Goal: Task Accomplishment & Management: Use online tool/utility

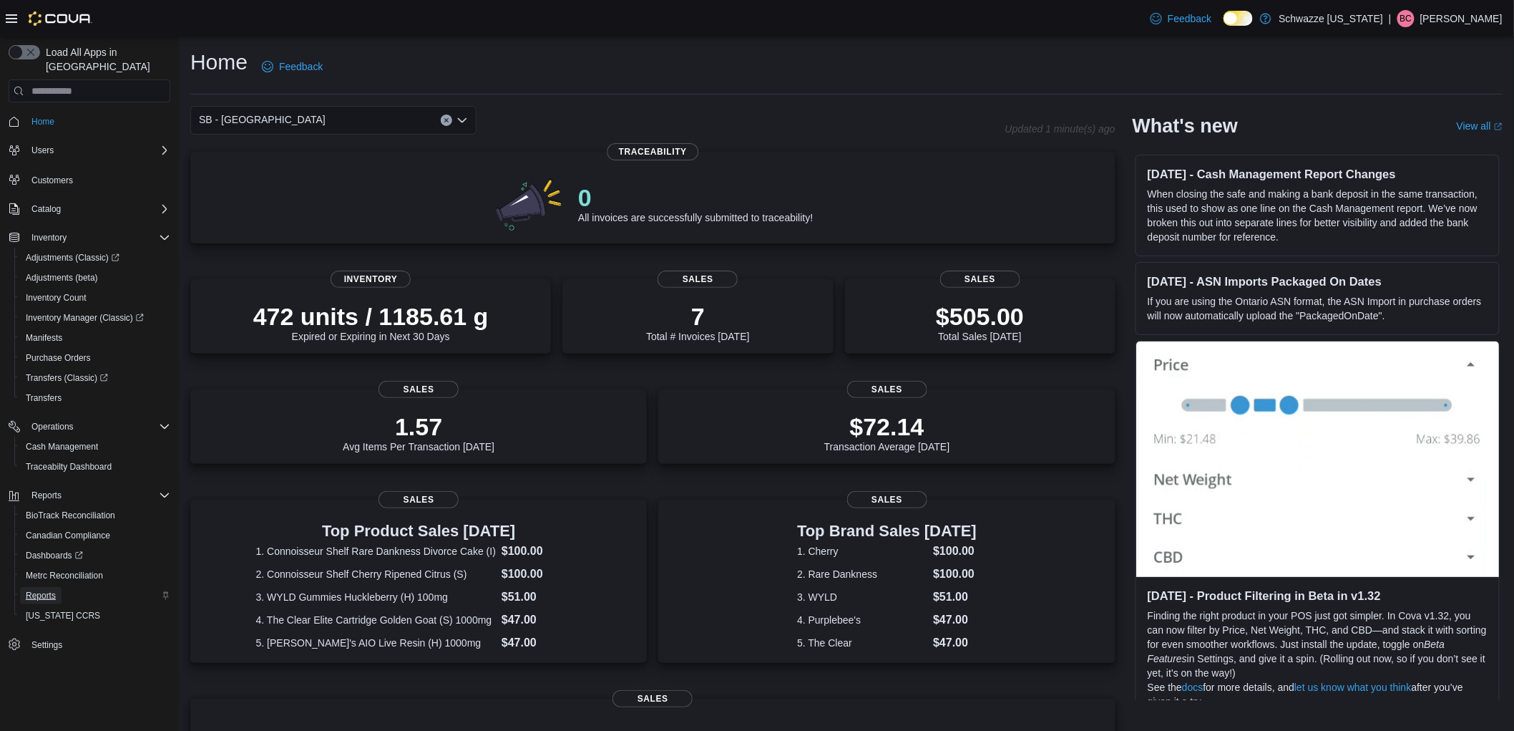
click at [51, 590] on span "Reports" at bounding box center [41, 595] width 30 height 11
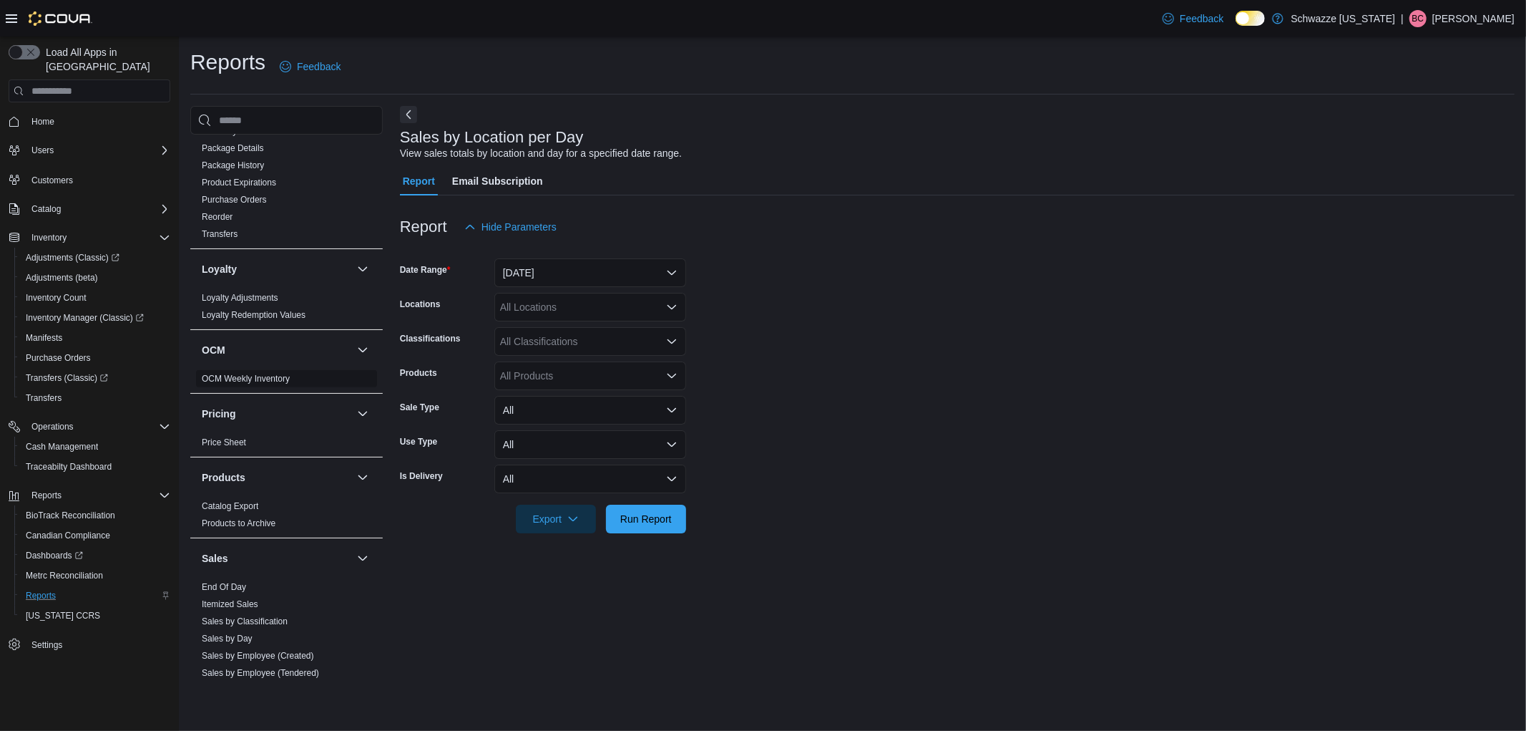
scroll to position [635, 0]
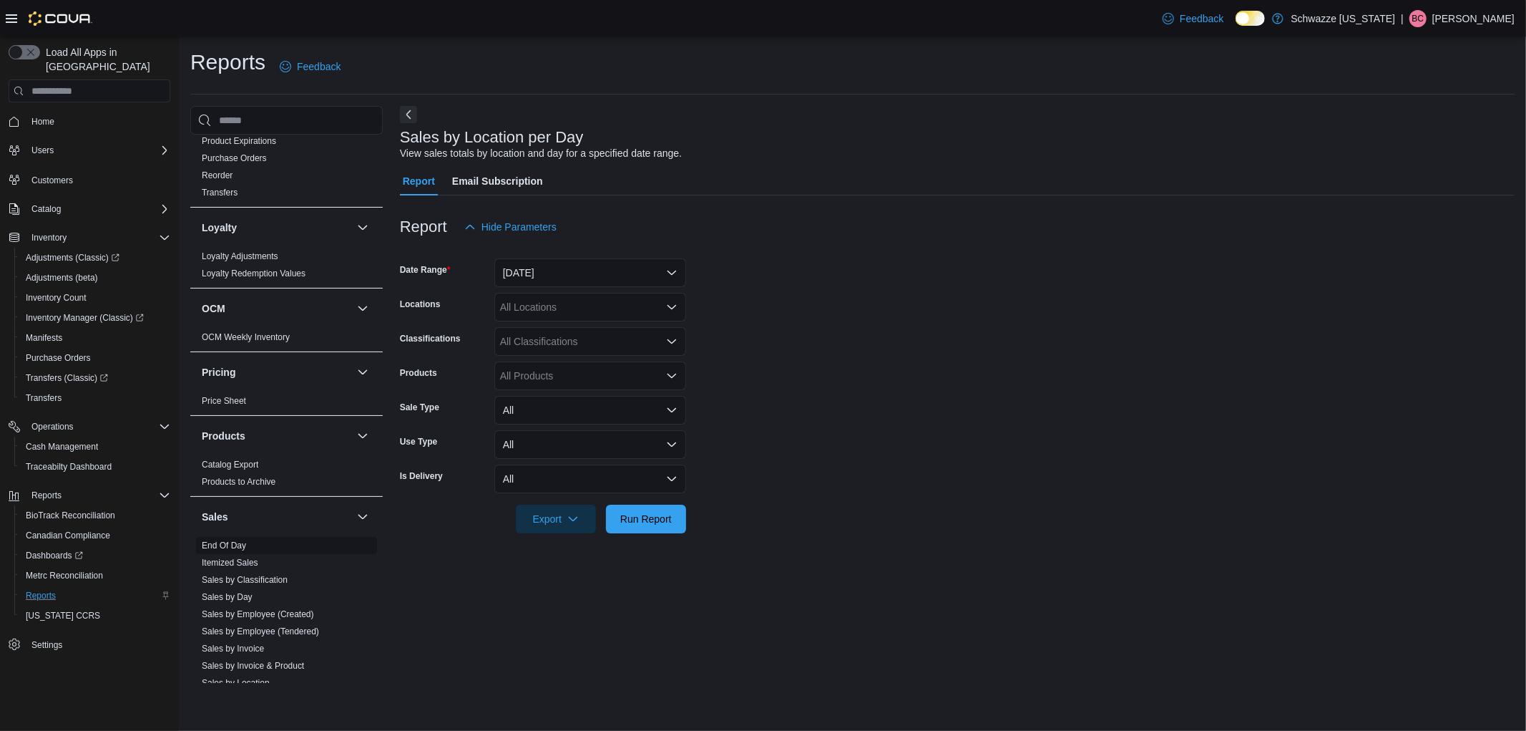
click at [231, 544] on link "End Of Day" at bounding box center [224, 545] width 44 height 10
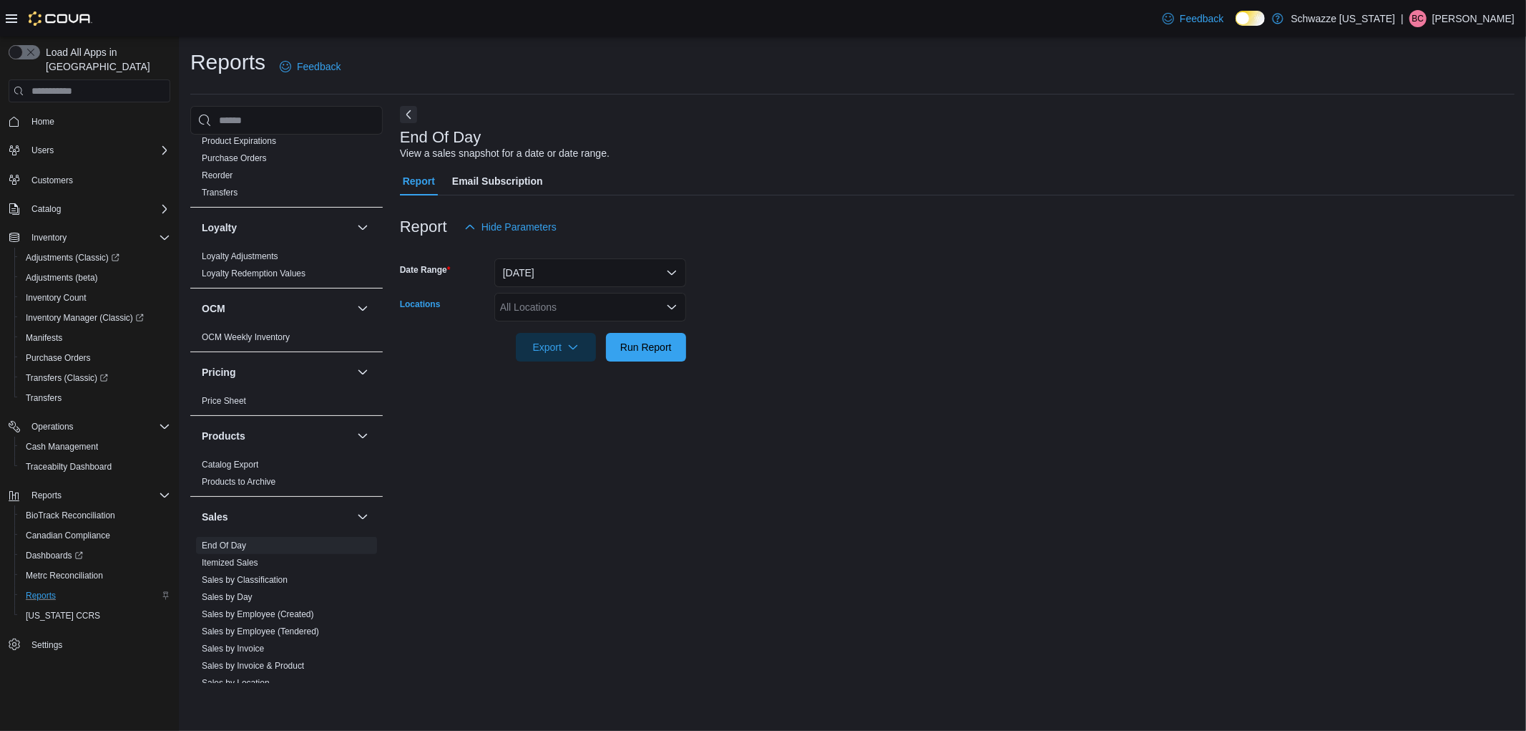
click at [605, 302] on div "All Locations" at bounding box center [590, 307] width 192 height 29
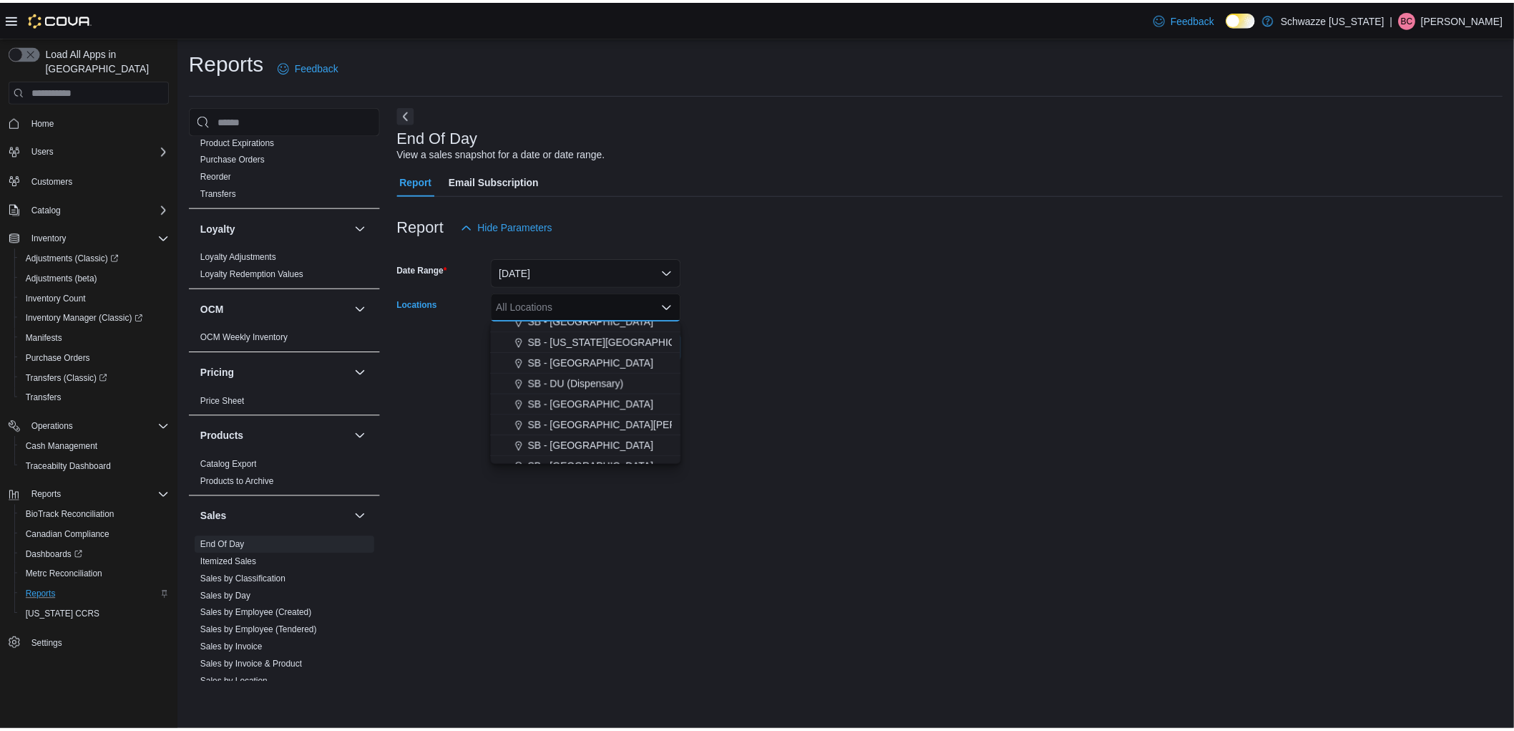
scroll to position [318, 0]
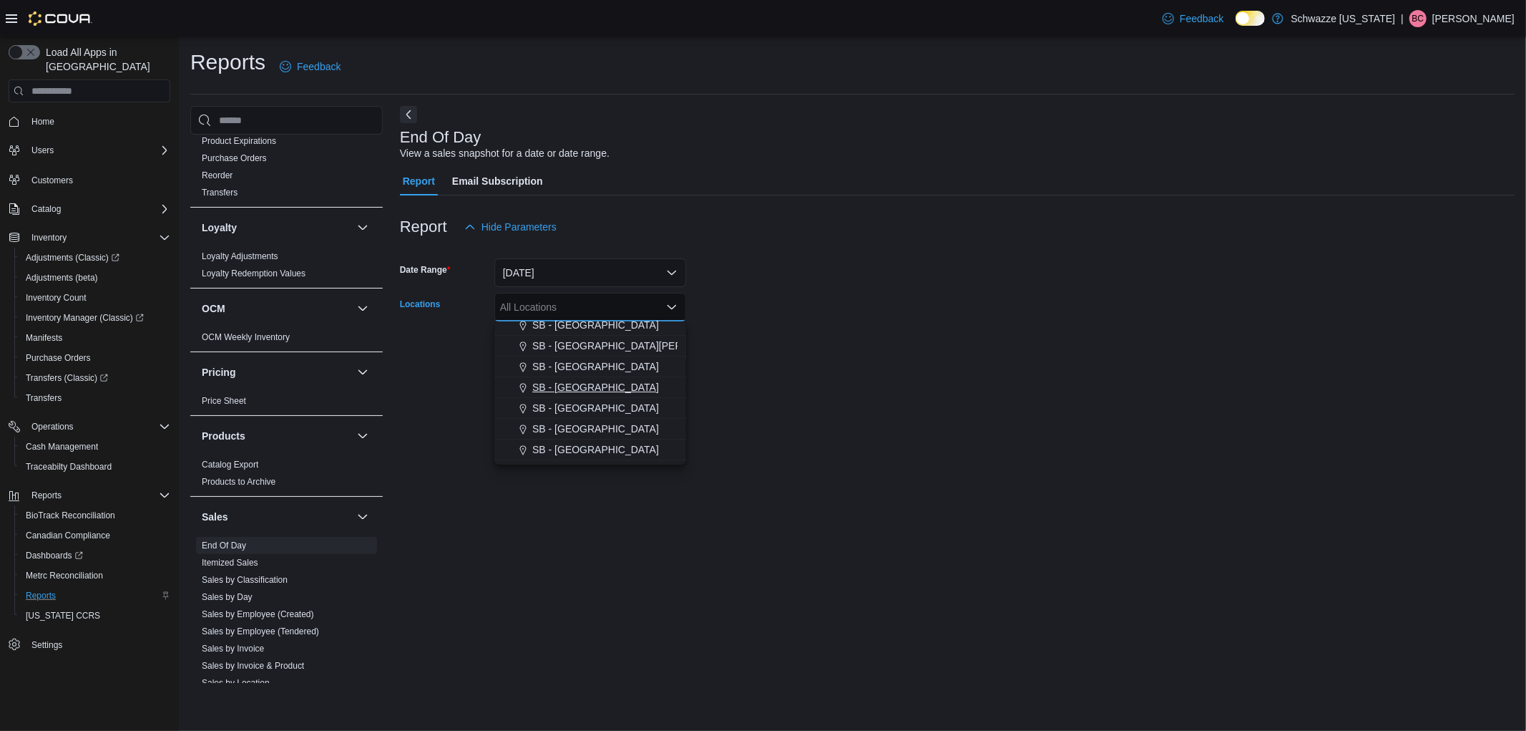
click at [580, 384] on span "SB - [GEOGRAPHIC_DATA]" at bounding box center [595, 387] width 127 height 14
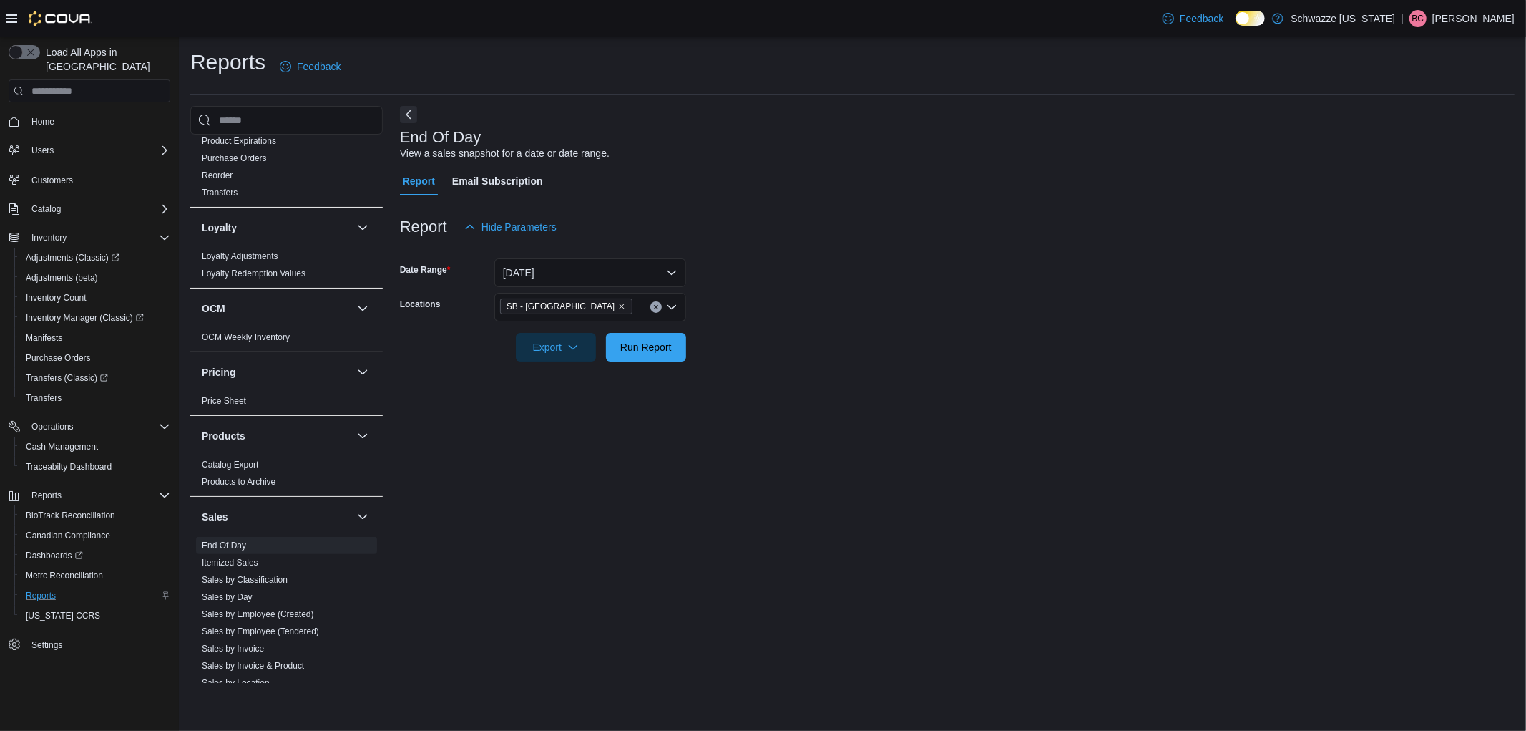
click at [814, 384] on div "End Of Day View a sales snapshot for a date or date range. Report Email Subscri…" at bounding box center [957, 394] width 1115 height 577
click at [658, 351] on span "Run Report" at bounding box center [646, 346] width 52 height 14
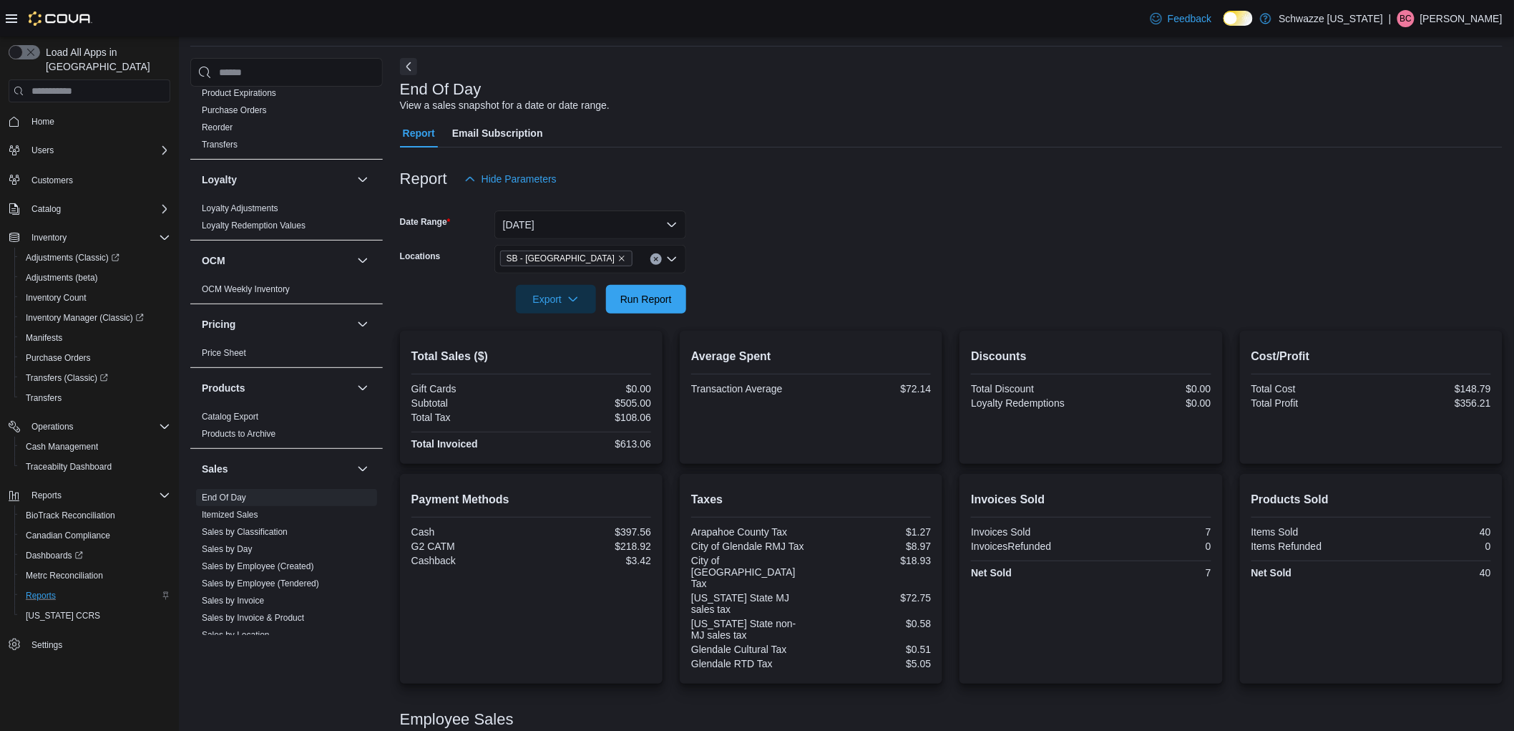
scroll to position [97, 0]
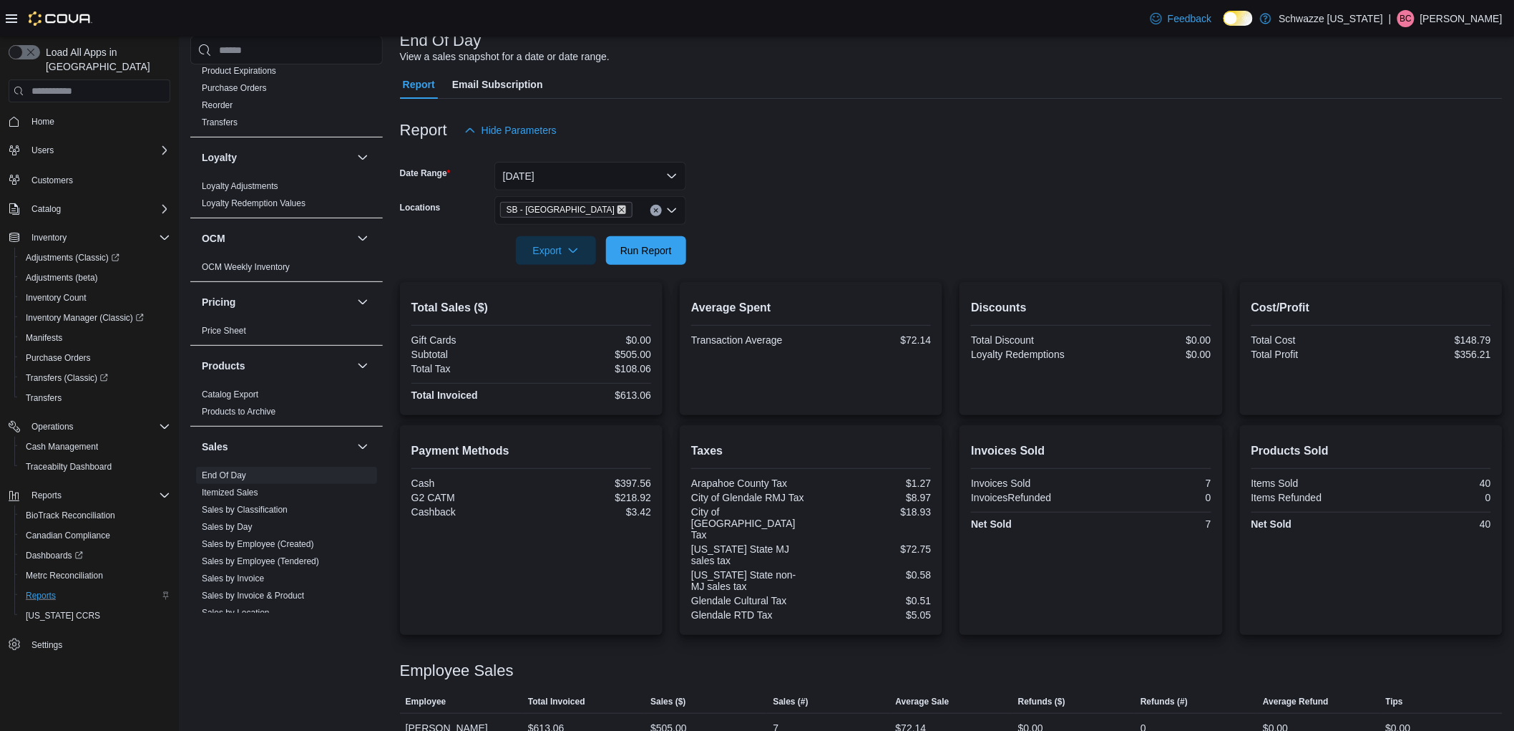
click at [617, 205] on icon "Remove SB - Glendale from selection in this group" at bounding box center [621, 209] width 9 height 9
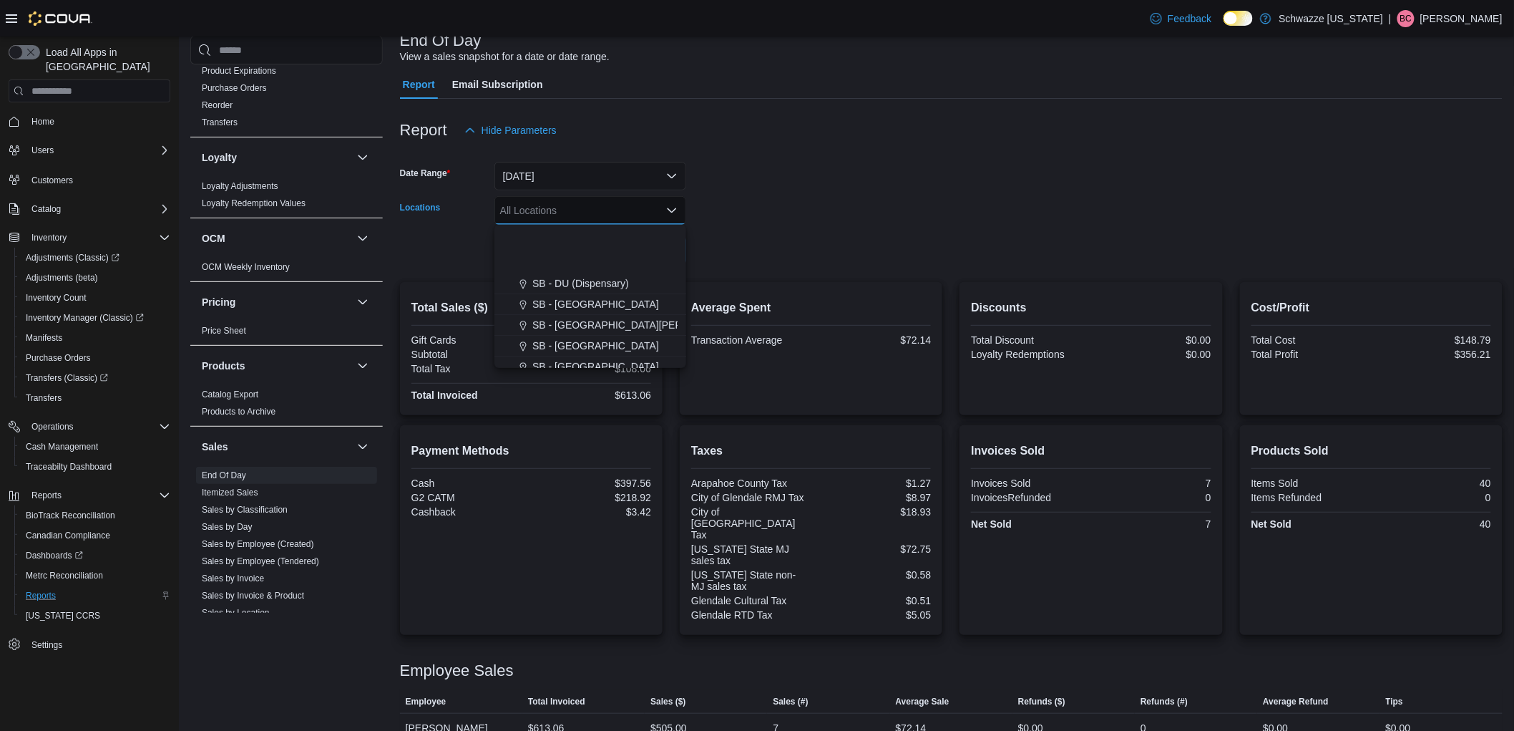
scroll to position [318, 0]
click at [587, 236] on button "SB - Federal Heights" at bounding box center [590, 228] width 192 height 21
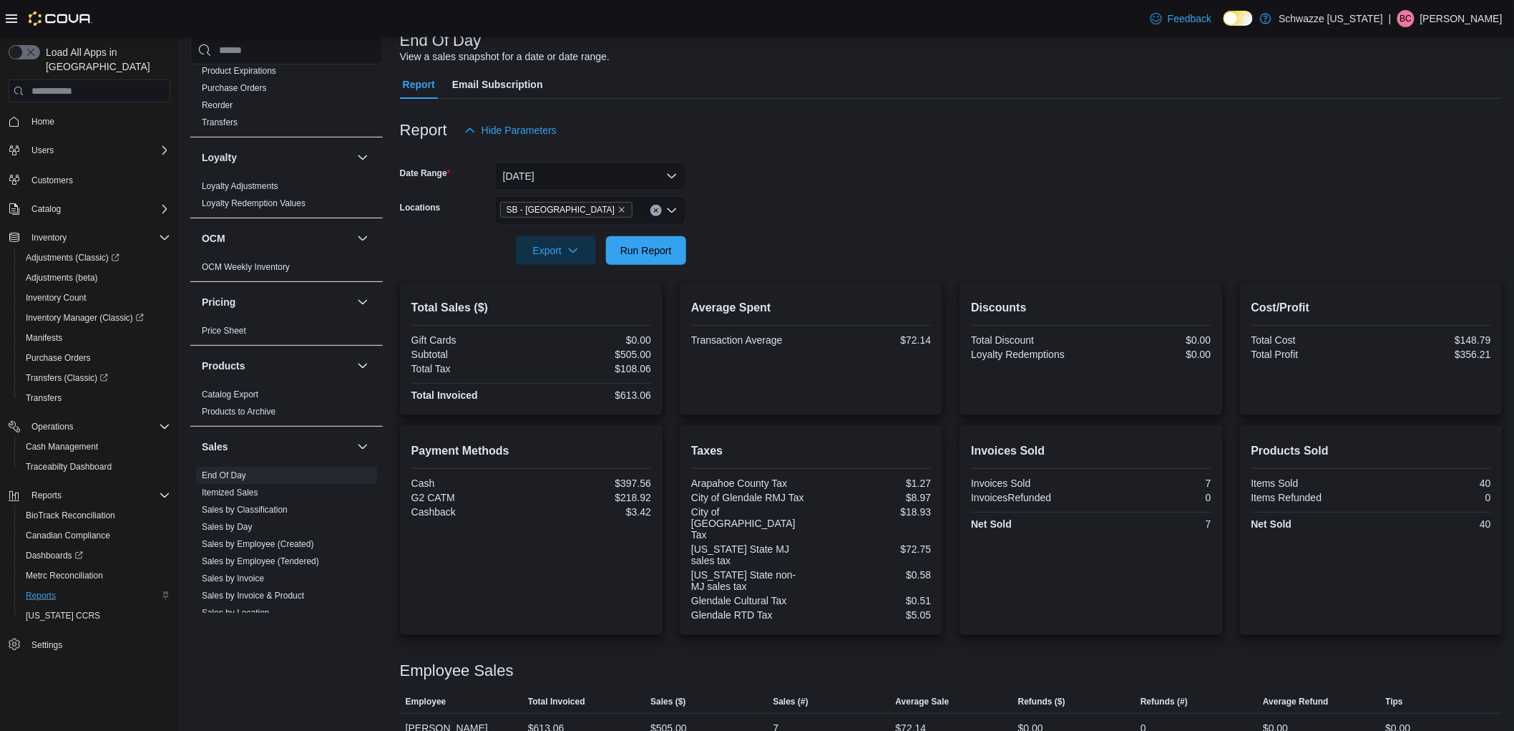
click at [768, 255] on form "Date Range Today Locations SB - Federal Heights Export Run Report" at bounding box center [951, 205] width 1103 height 120
click at [644, 244] on span "Run Report" at bounding box center [646, 250] width 52 height 14
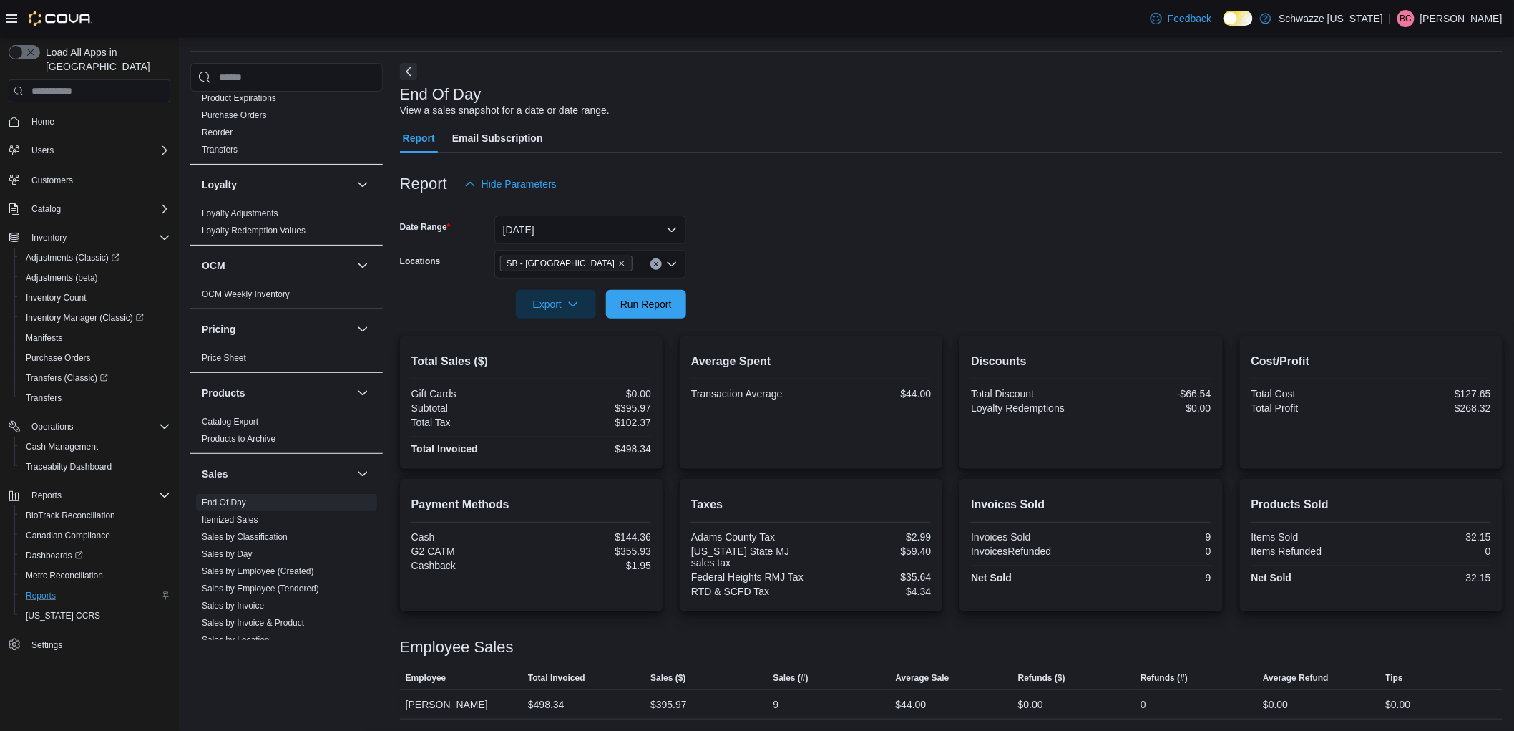
scroll to position [43, 0]
click at [617, 259] on icon "Remove SB - Federal Heights from selection in this group" at bounding box center [621, 263] width 9 height 9
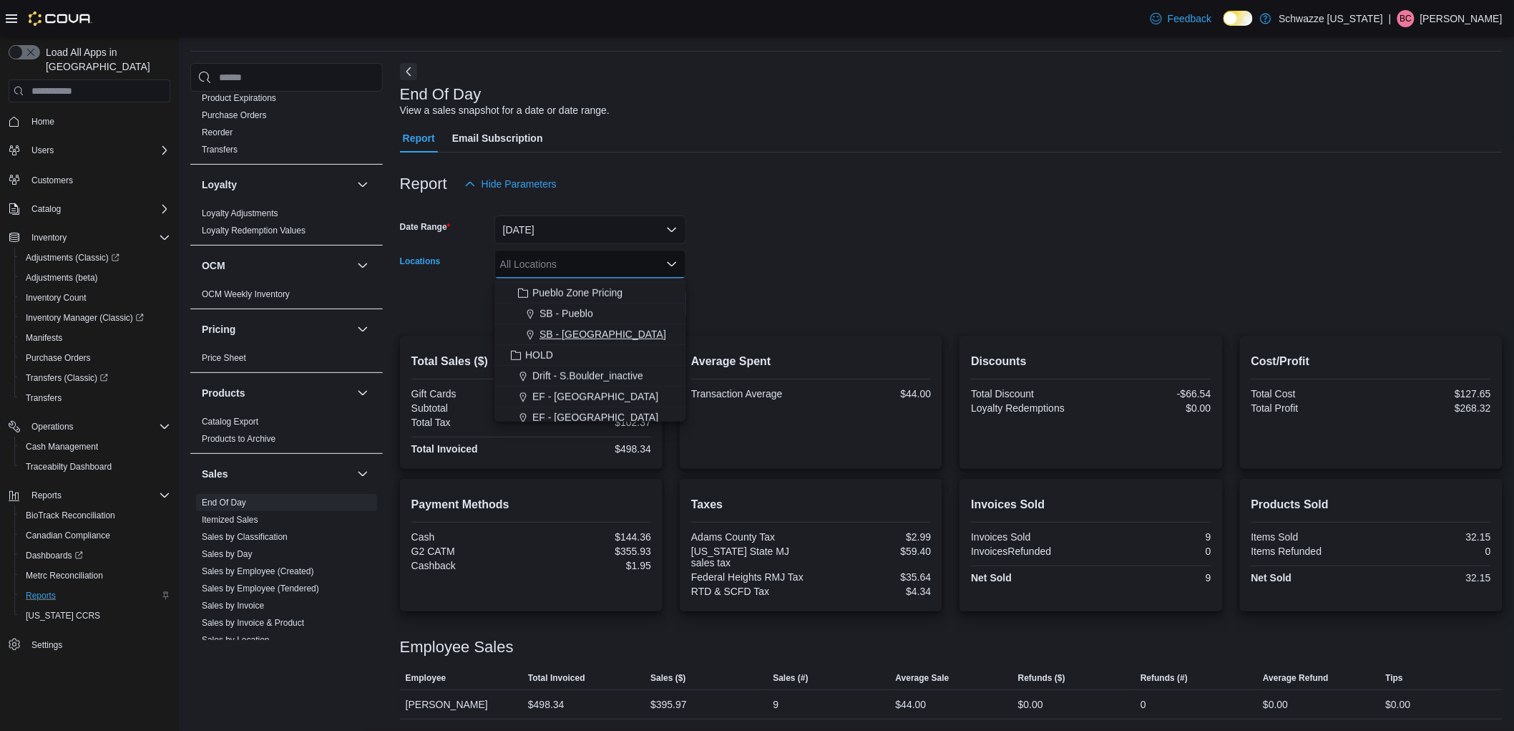
scroll to position [477, 0]
click at [612, 347] on span "SB - NW Denver/Pecos" at bounding box center [584, 351] width 104 height 14
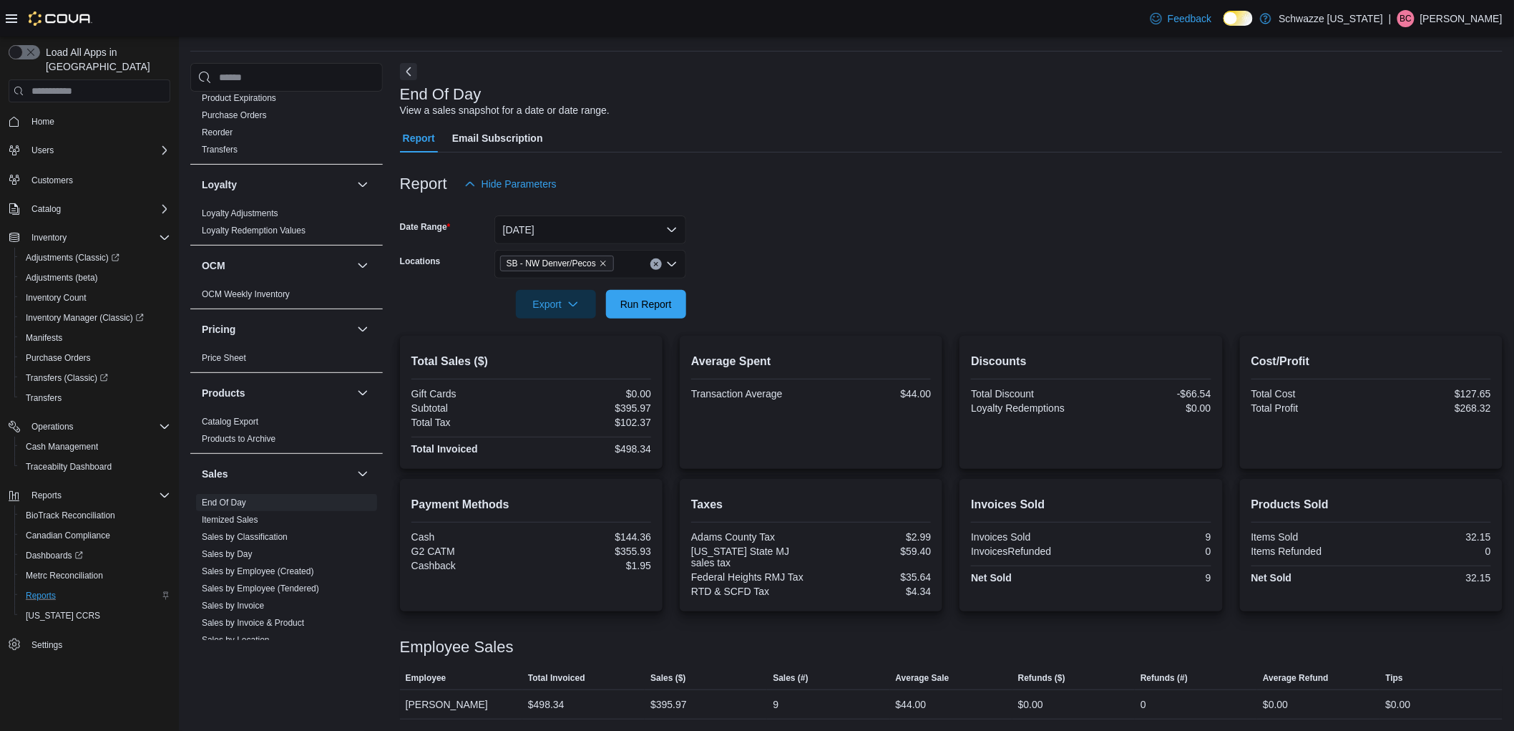
click at [787, 318] on div at bounding box center [951, 326] width 1103 height 17
click at [661, 291] on span "Run Report" at bounding box center [646, 303] width 63 height 29
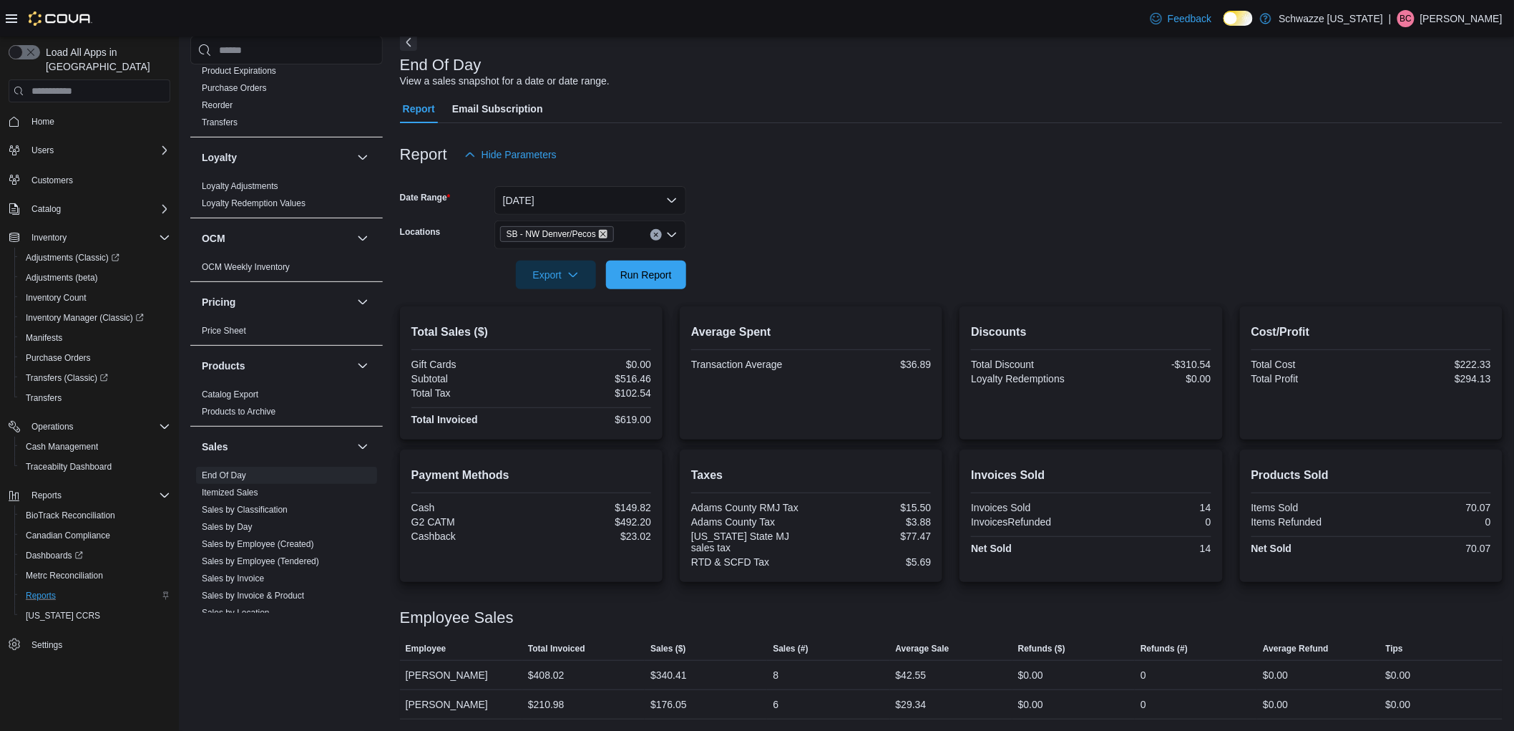
click at [600, 235] on icon "Remove SB - NW Denver/Pecos from selection in this group" at bounding box center [603, 234] width 9 height 9
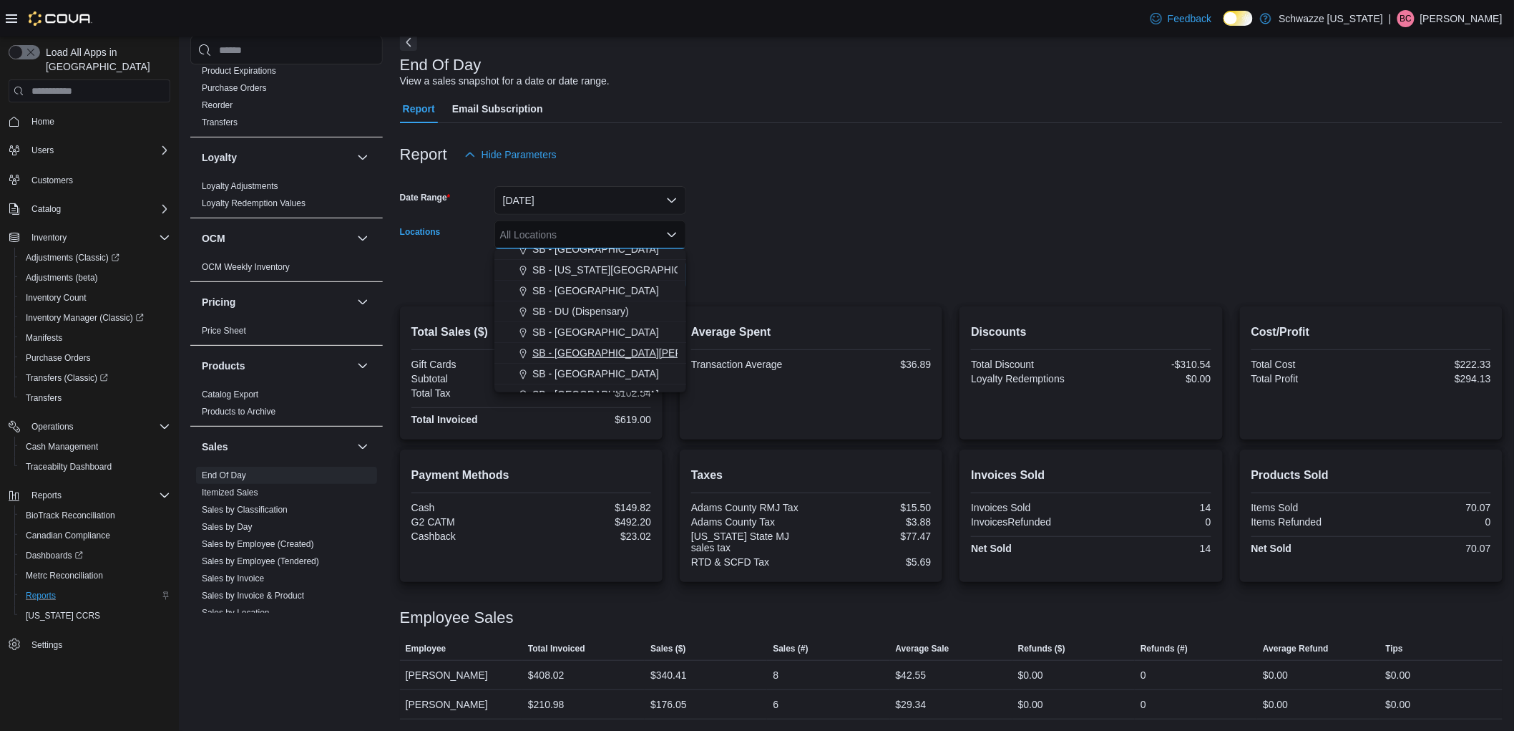
scroll to position [318, 0]
click at [575, 306] on button "SB - [GEOGRAPHIC_DATA]" at bounding box center [590, 315] width 192 height 21
click at [769, 275] on form "Date Range Today Locations SB - Glendale Combo box. Selected. SB - Glendale. Pr…" at bounding box center [951, 229] width 1103 height 120
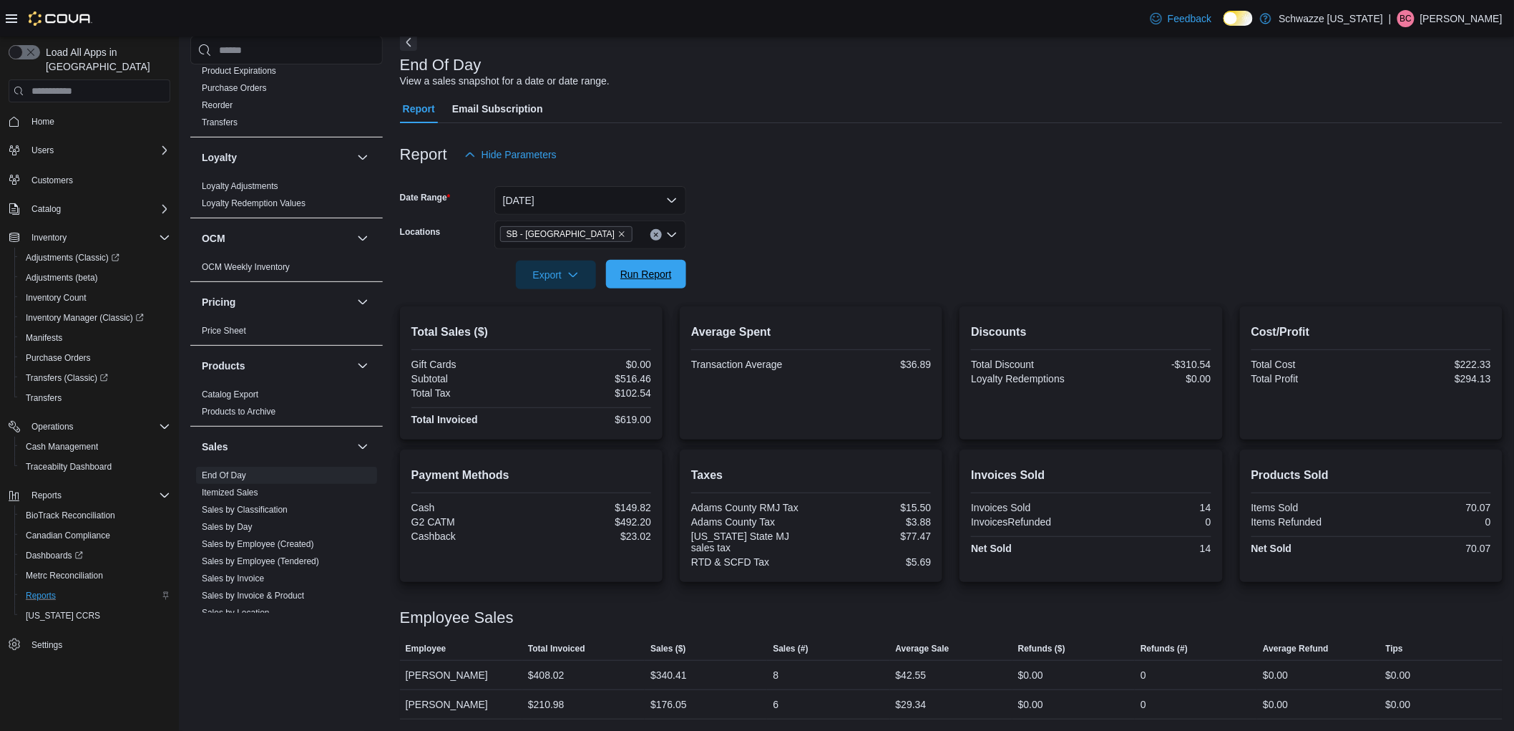
click at [666, 273] on span "Run Report" at bounding box center [646, 274] width 52 height 14
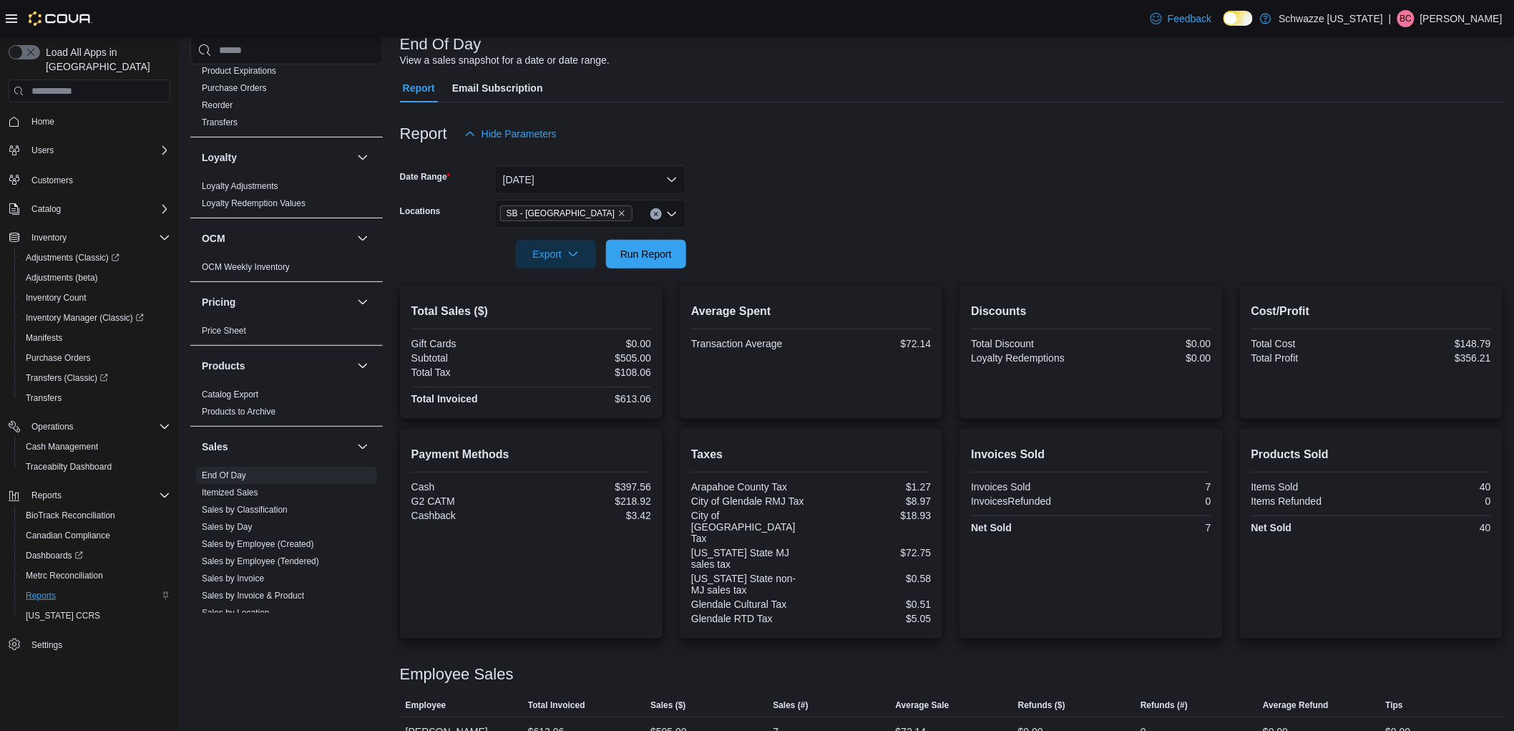
scroll to position [97, 0]
click at [635, 238] on span "Run Report" at bounding box center [646, 249] width 63 height 29
click at [617, 205] on icon "Remove SB - Glendale from selection in this group" at bounding box center [621, 209] width 9 height 9
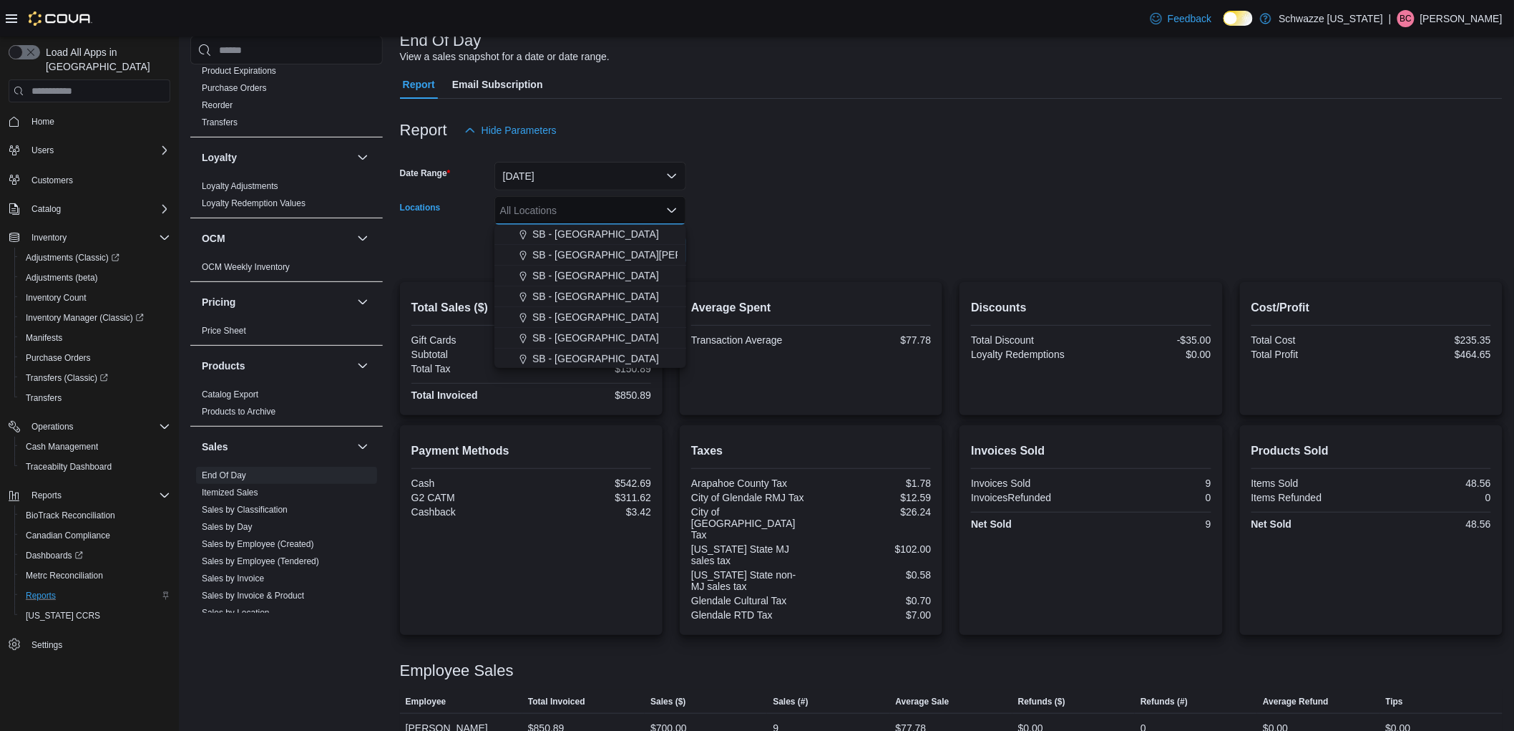
scroll to position [318, 0]
click at [592, 230] on span "SB - Federal Heights" at bounding box center [595, 228] width 127 height 14
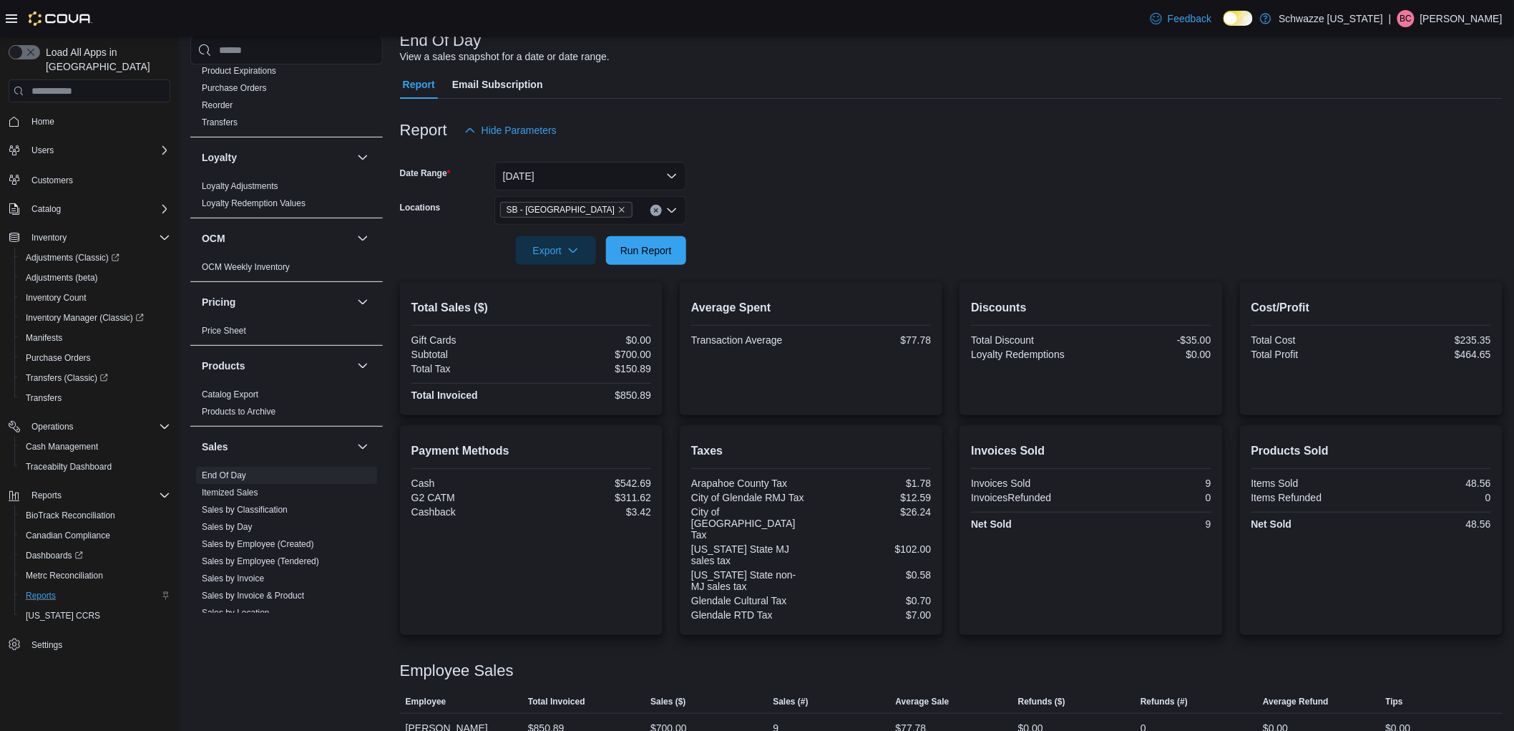
drag, startPoint x: 870, startPoint y: 228, endPoint x: 718, endPoint y: 256, distance: 154.4
click at [868, 228] on div at bounding box center [951, 230] width 1103 height 11
click at [638, 240] on span "Run Report" at bounding box center [646, 249] width 63 height 29
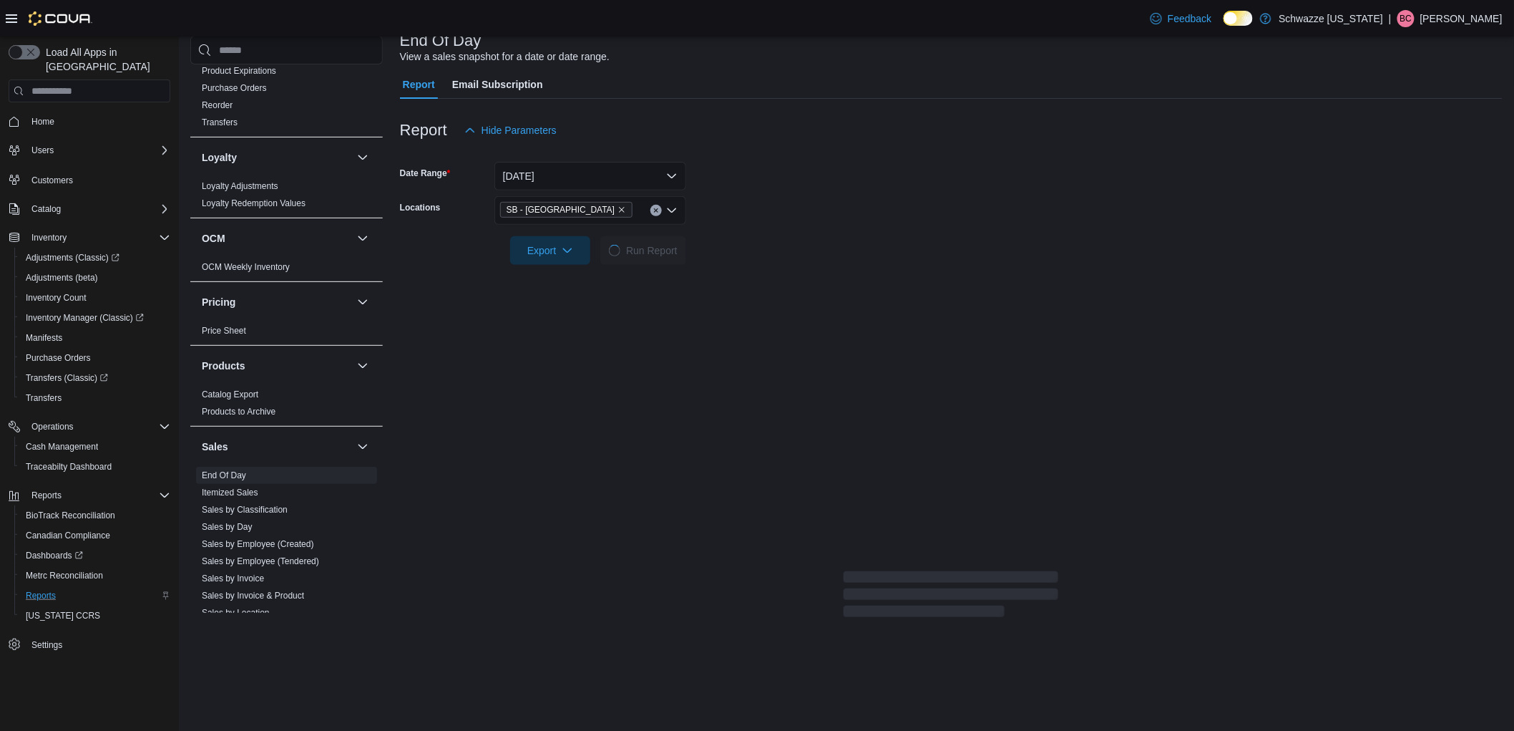
scroll to position [43, 0]
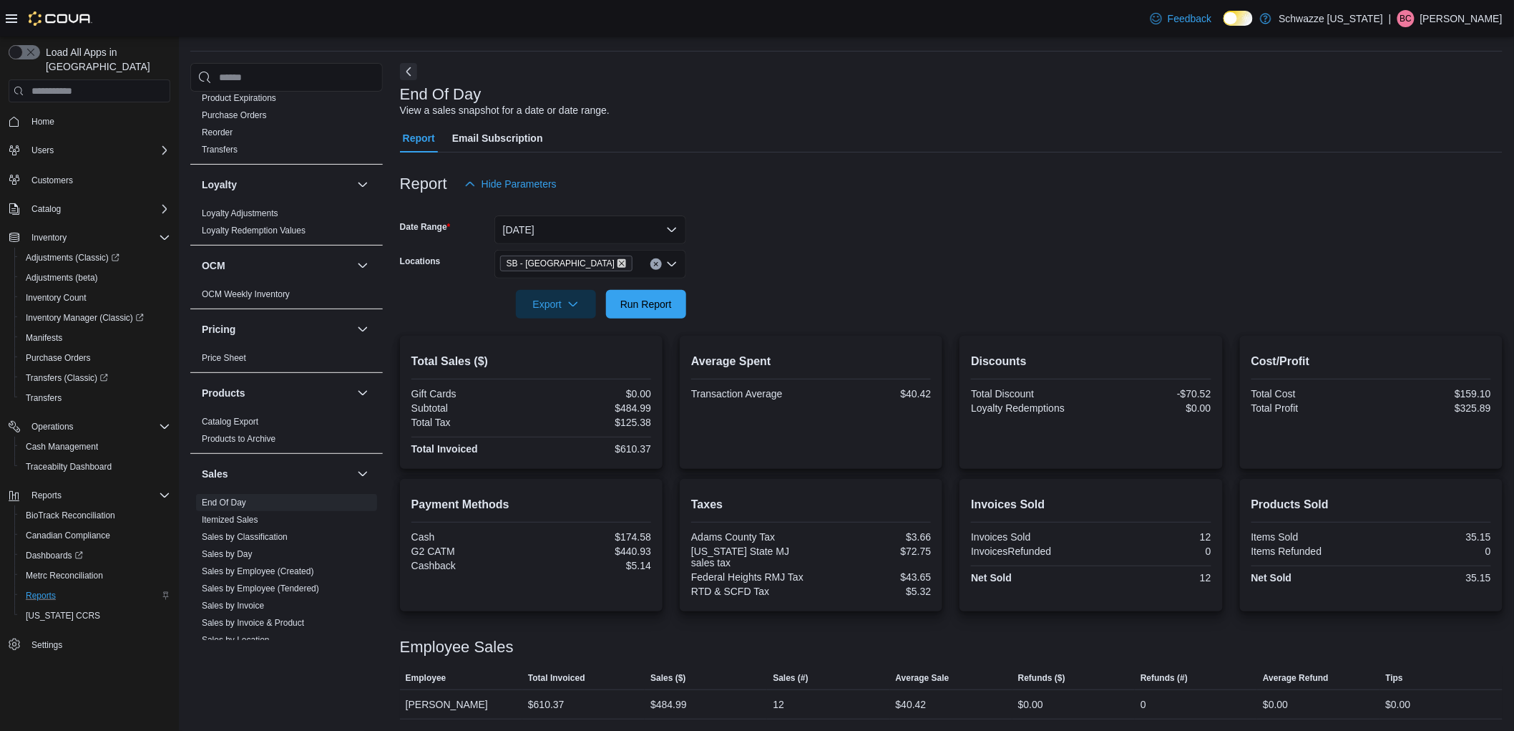
click at [617, 263] on icon "Remove SB - Federal Heights from selection in this group" at bounding box center [621, 263] width 9 height 9
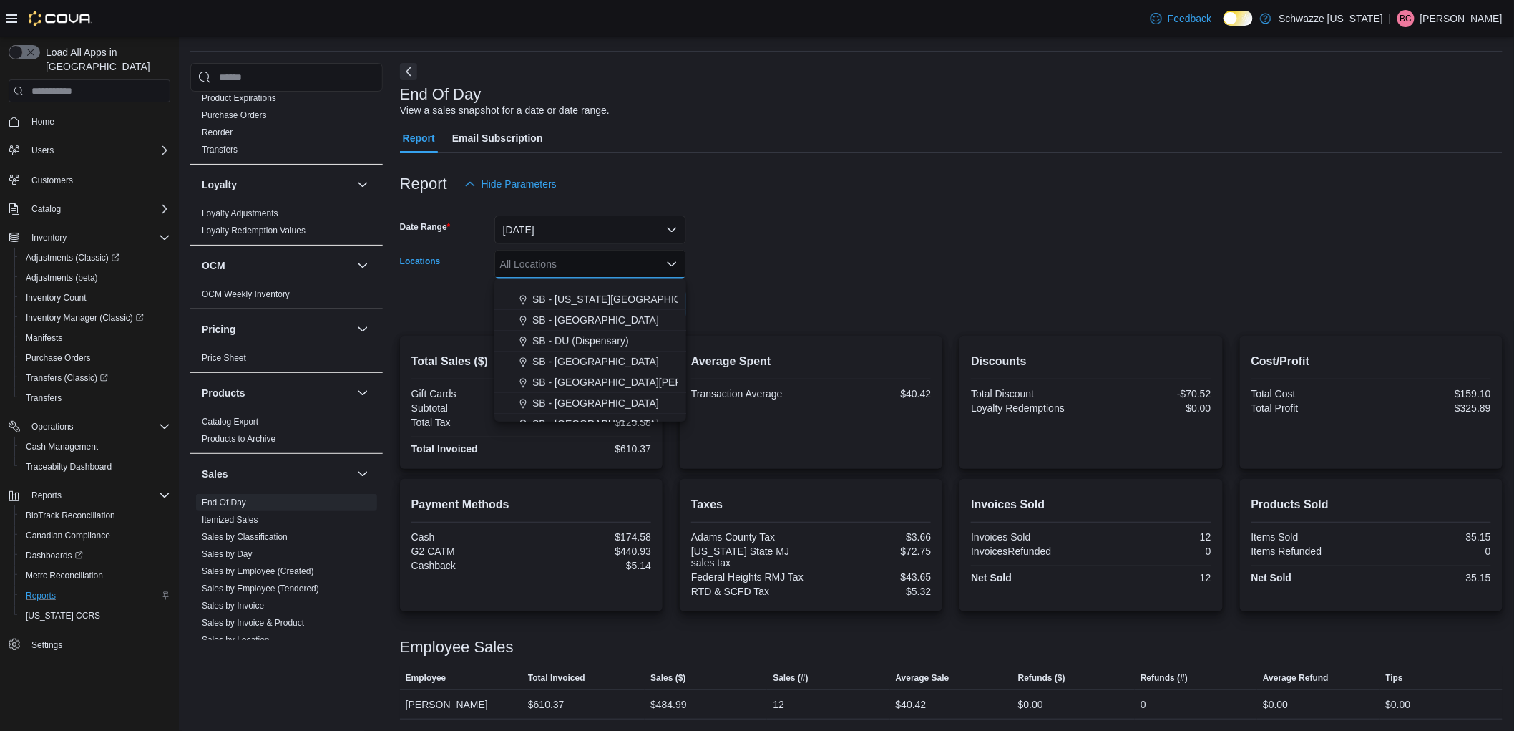
scroll to position [318, 0]
click at [582, 338] on span "SB - [GEOGRAPHIC_DATA]" at bounding box center [595, 344] width 127 height 14
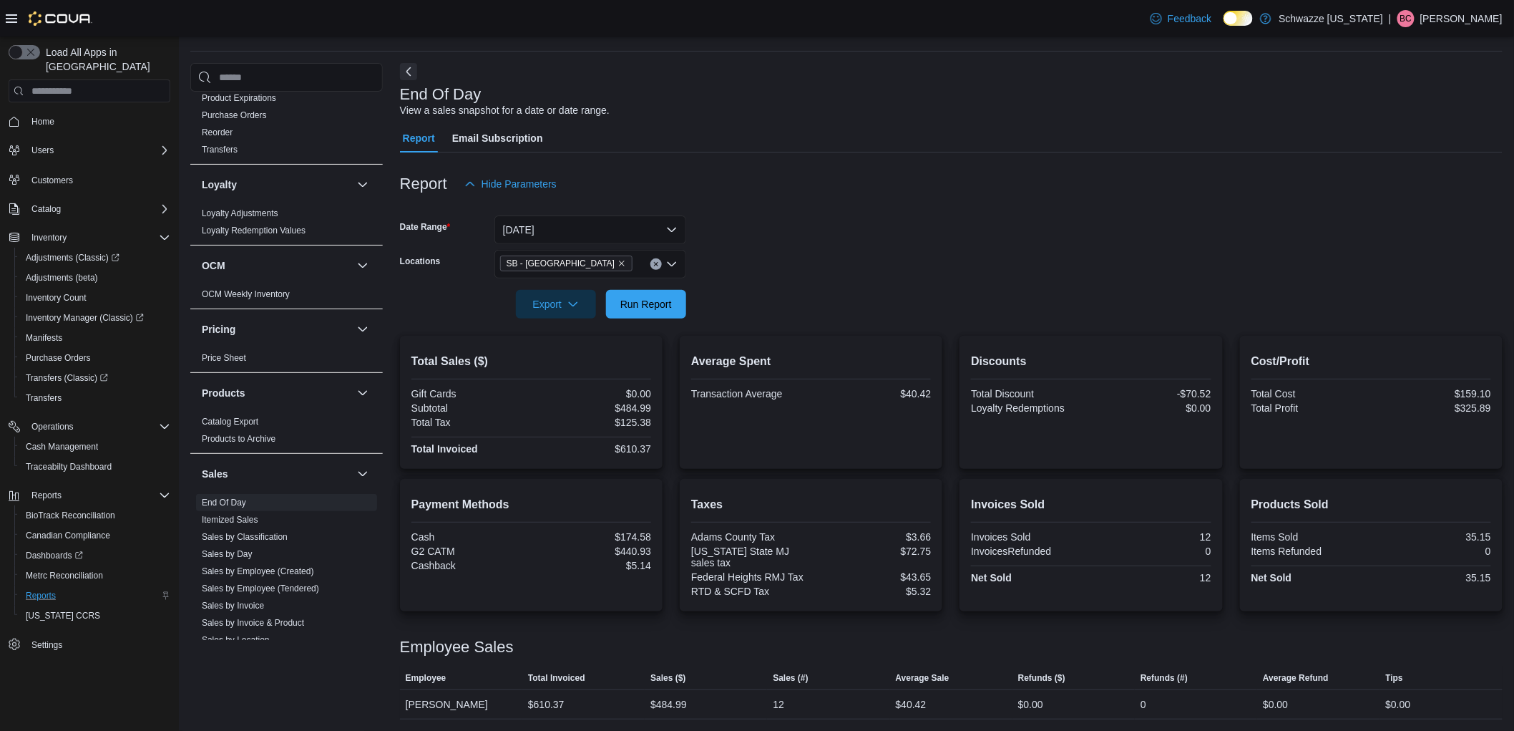
drag, startPoint x: 806, startPoint y: 282, endPoint x: 646, endPoint y: 311, distance: 162.2
click at [805, 282] on div at bounding box center [951, 283] width 1103 height 11
click at [627, 306] on span "Run Report" at bounding box center [646, 303] width 52 height 14
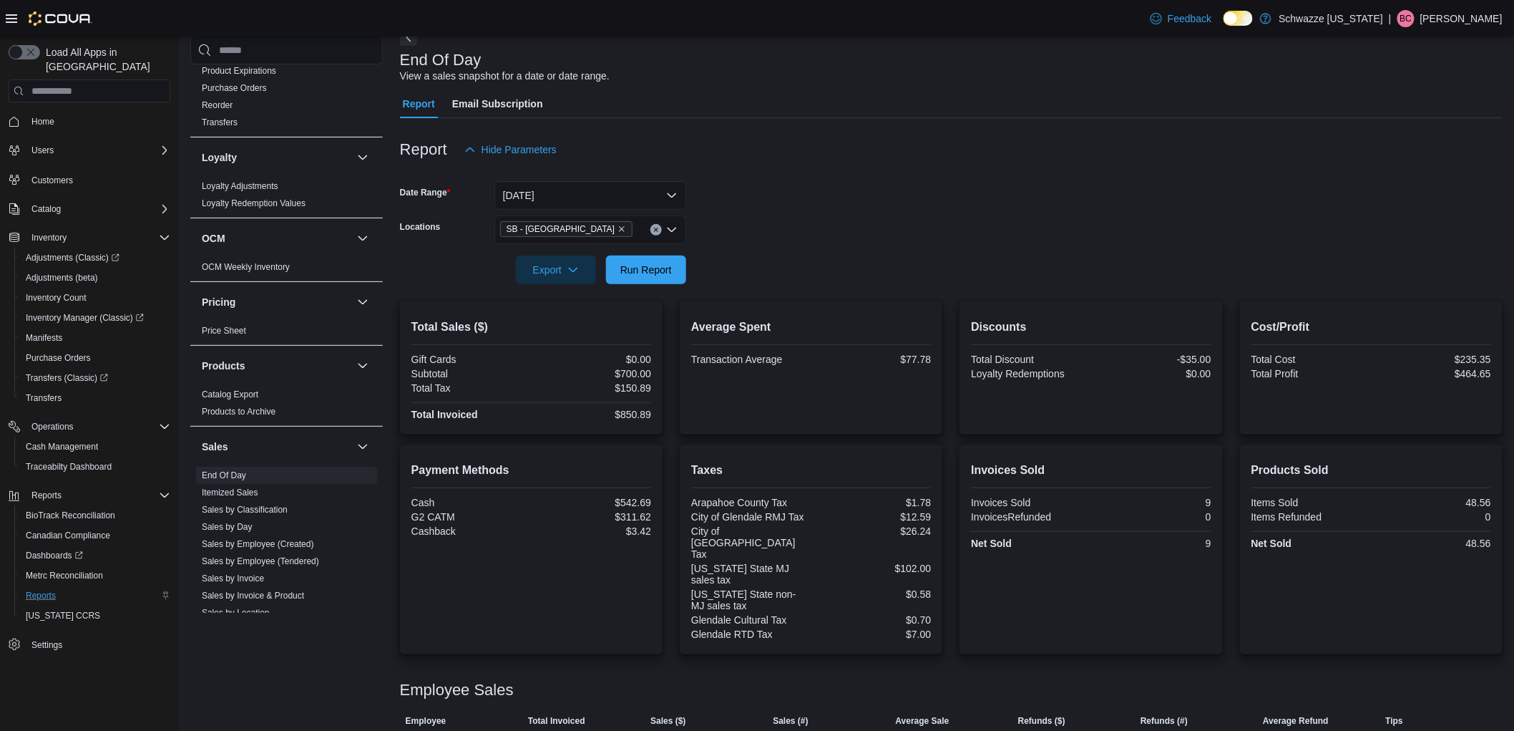
scroll to position [97, 0]
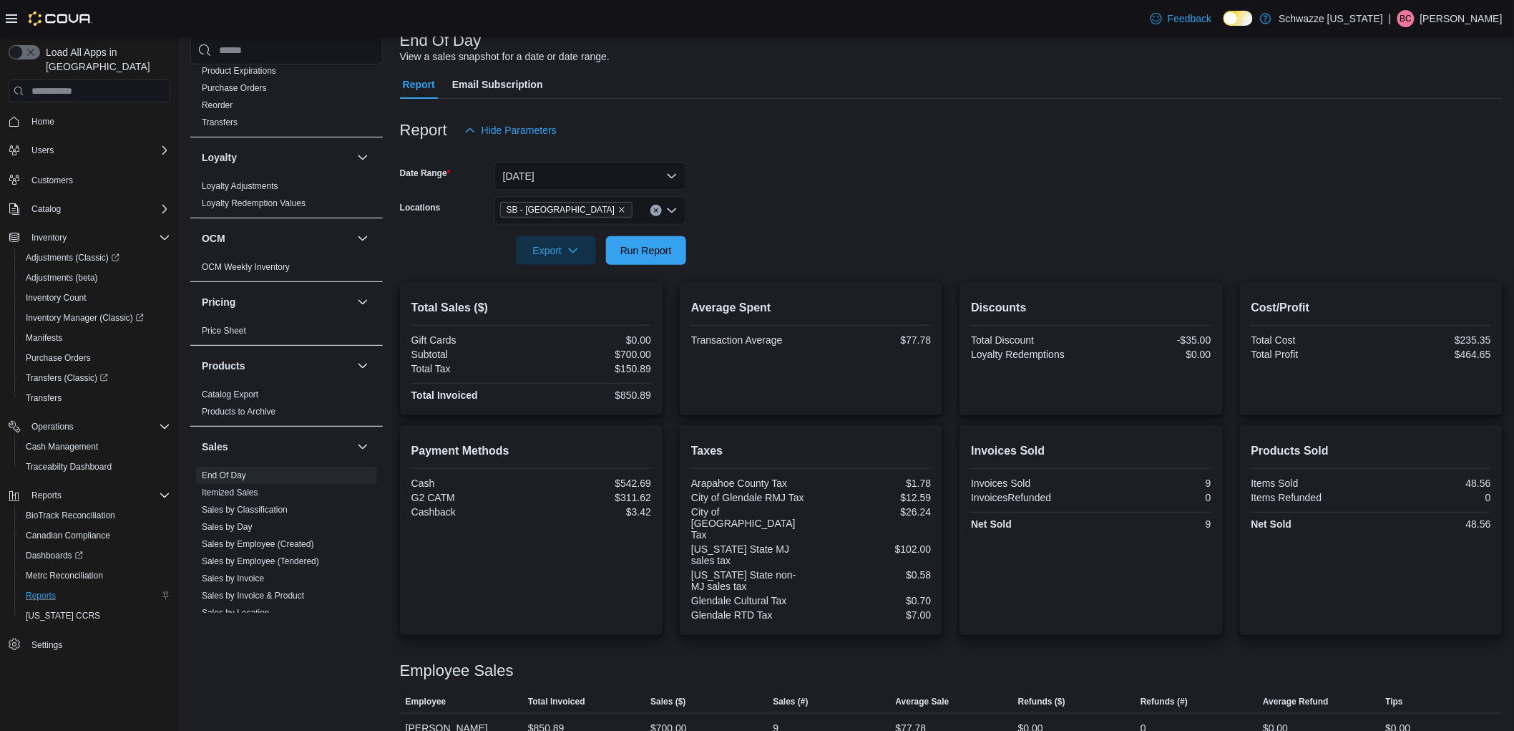
click at [560, 210] on span "SB - [GEOGRAPHIC_DATA]" at bounding box center [566, 209] width 119 height 14
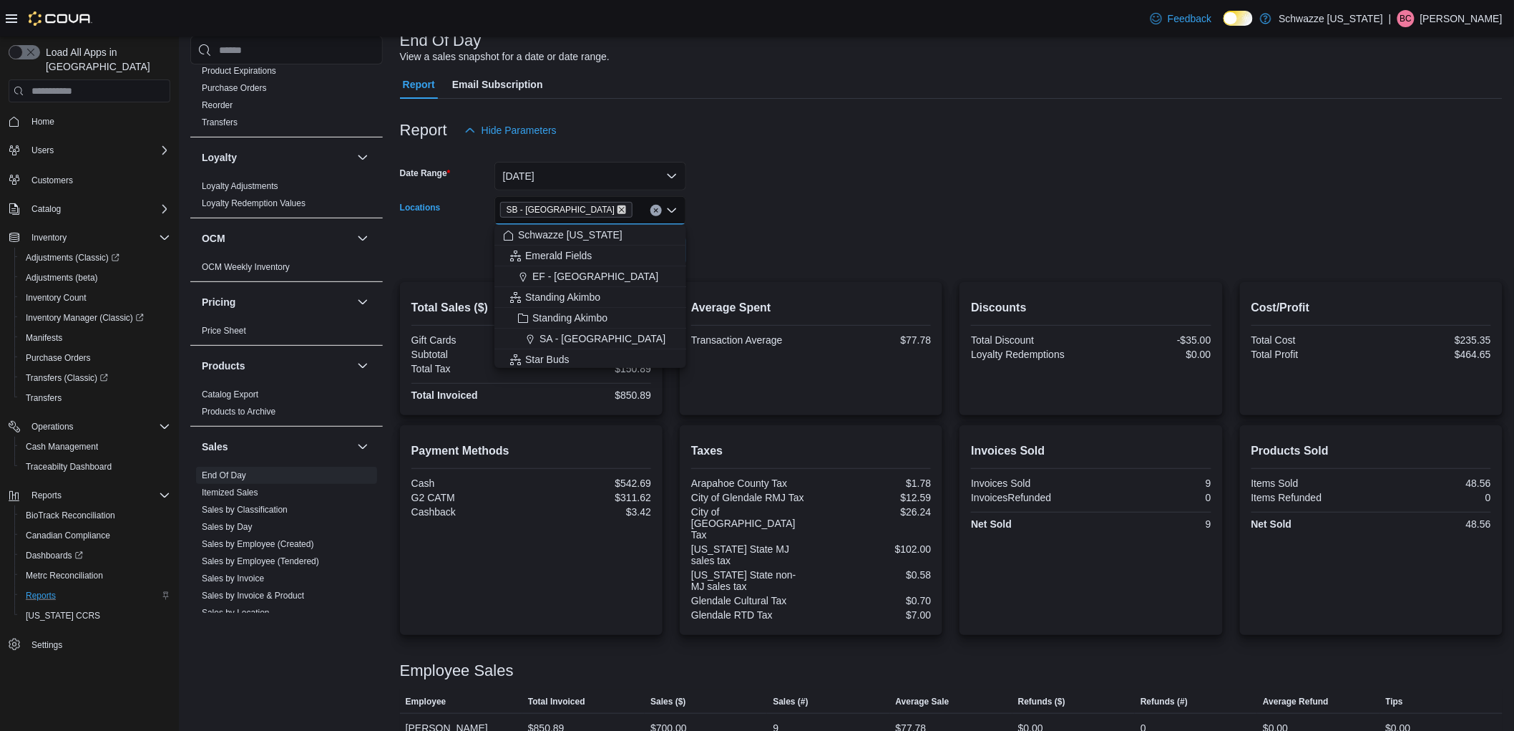
click at [617, 208] on icon "Remove SB - Glendale from selection in this group" at bounding box center [621, 209] width 9 height 9
click at [587, 292] on span "SB - DU (Dispensary)" at bounding box center [580, 287] width 97 height 14
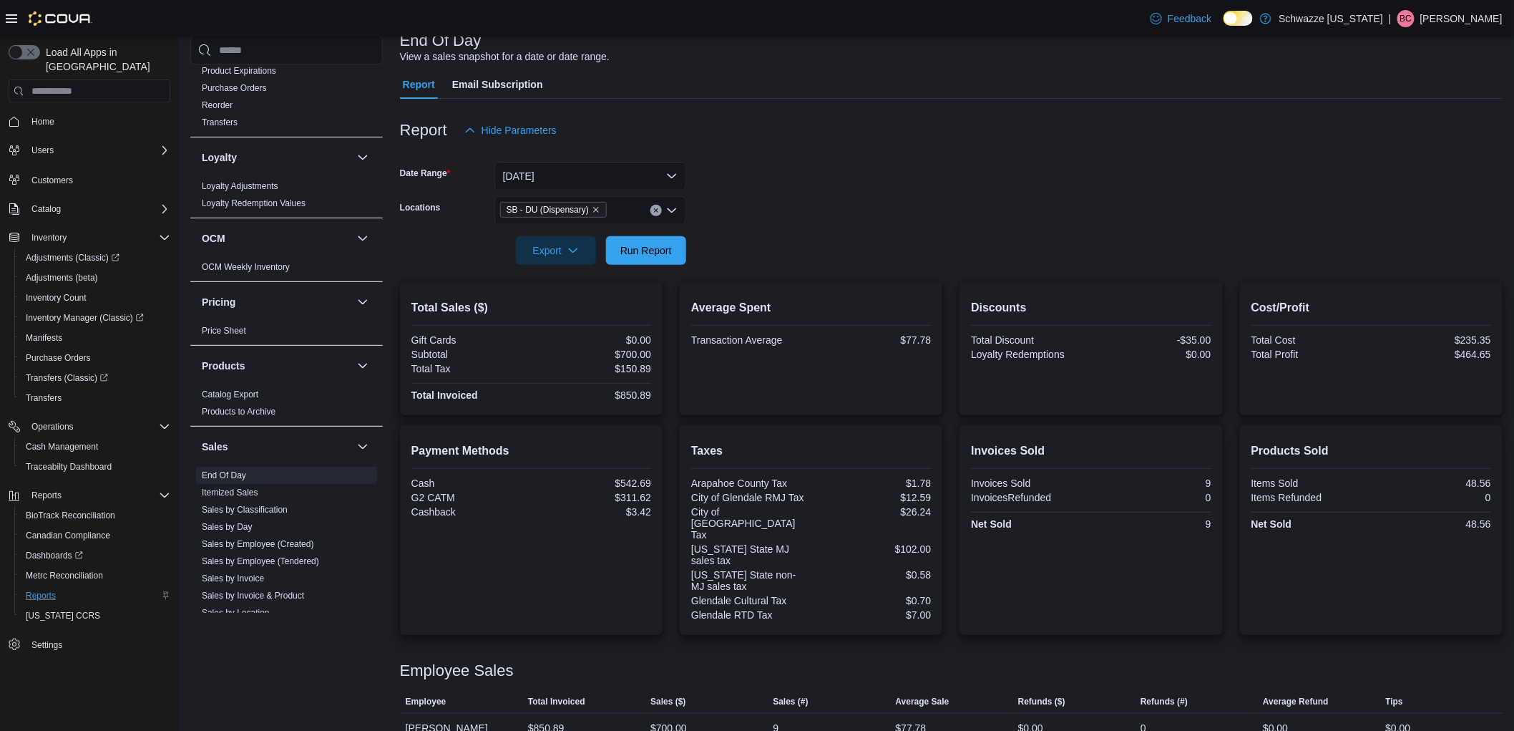
click at [851, 182] on form "Date Range Today Locations SB - DU (Dispensary) Export Run Report" at bounding box center [951, 205] width 1103 height 120
click at [656, 245] on span "Run Report" at bounding box center [646, 250] width 52 height 14
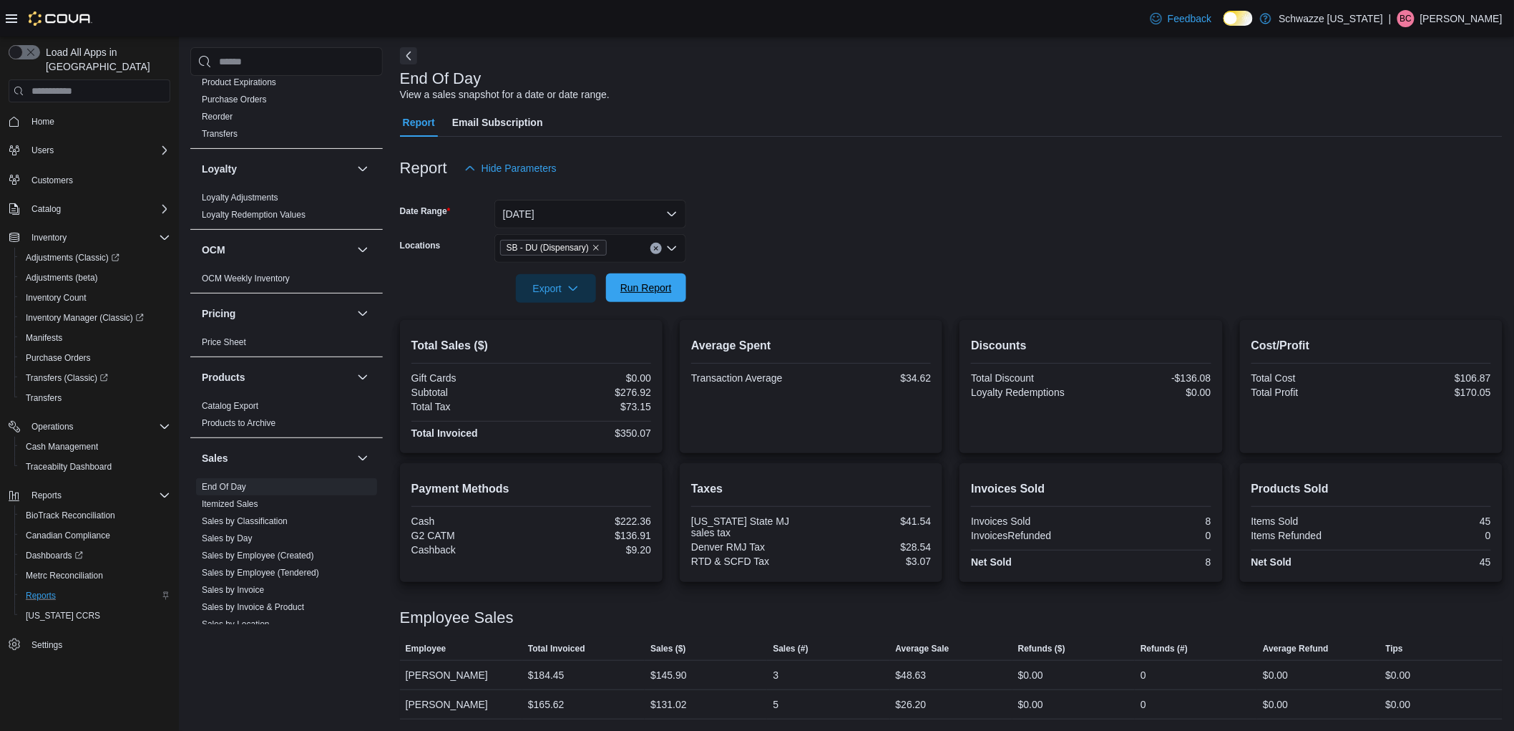
scroll to position [59, 0]
click at [595, 246] on icon "Remove SB - DU (Dispensary) from selection in this group" at bounding box center [596, 248] width 6 height 6
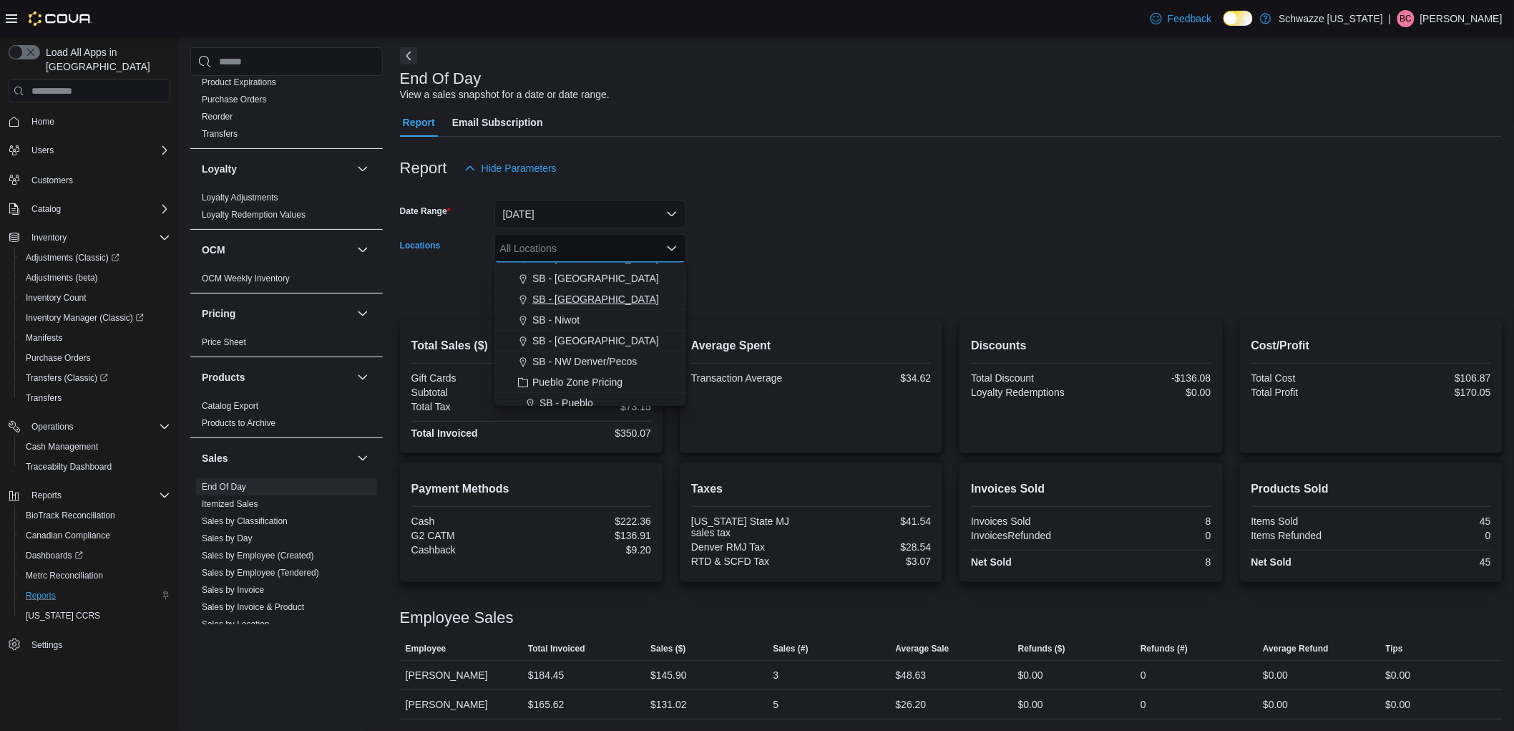
scroll to position [477, 0]
click at [599, 338] on span "SB - NW Denver/Pecos" at bounding box center [584, 335] width 104 height 14
click at [824, 315] on div at bounding box center [951, 311] width 1103 height 17
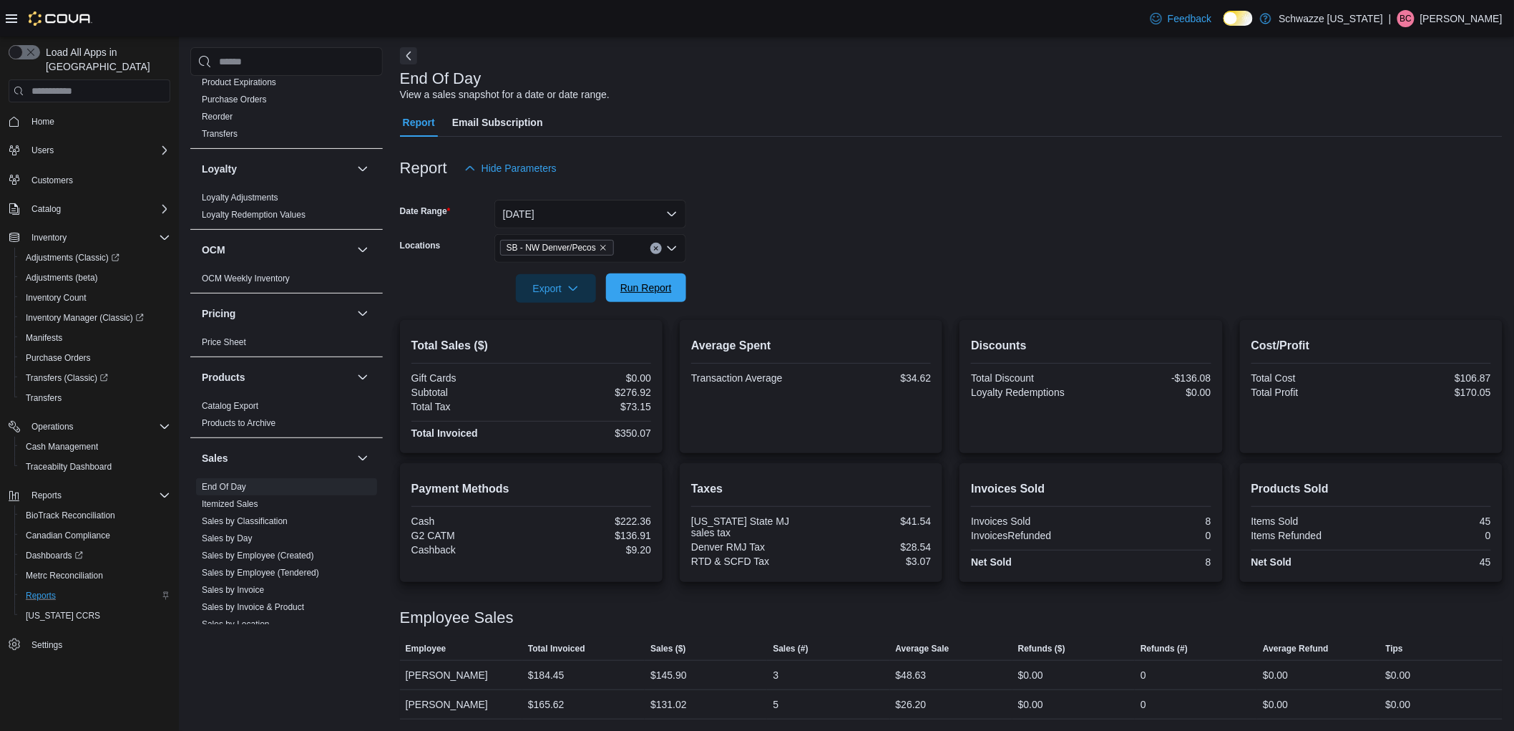
click at [656, 293] on span "Run Report" at bounding box center [646, 287] width 52 height 14
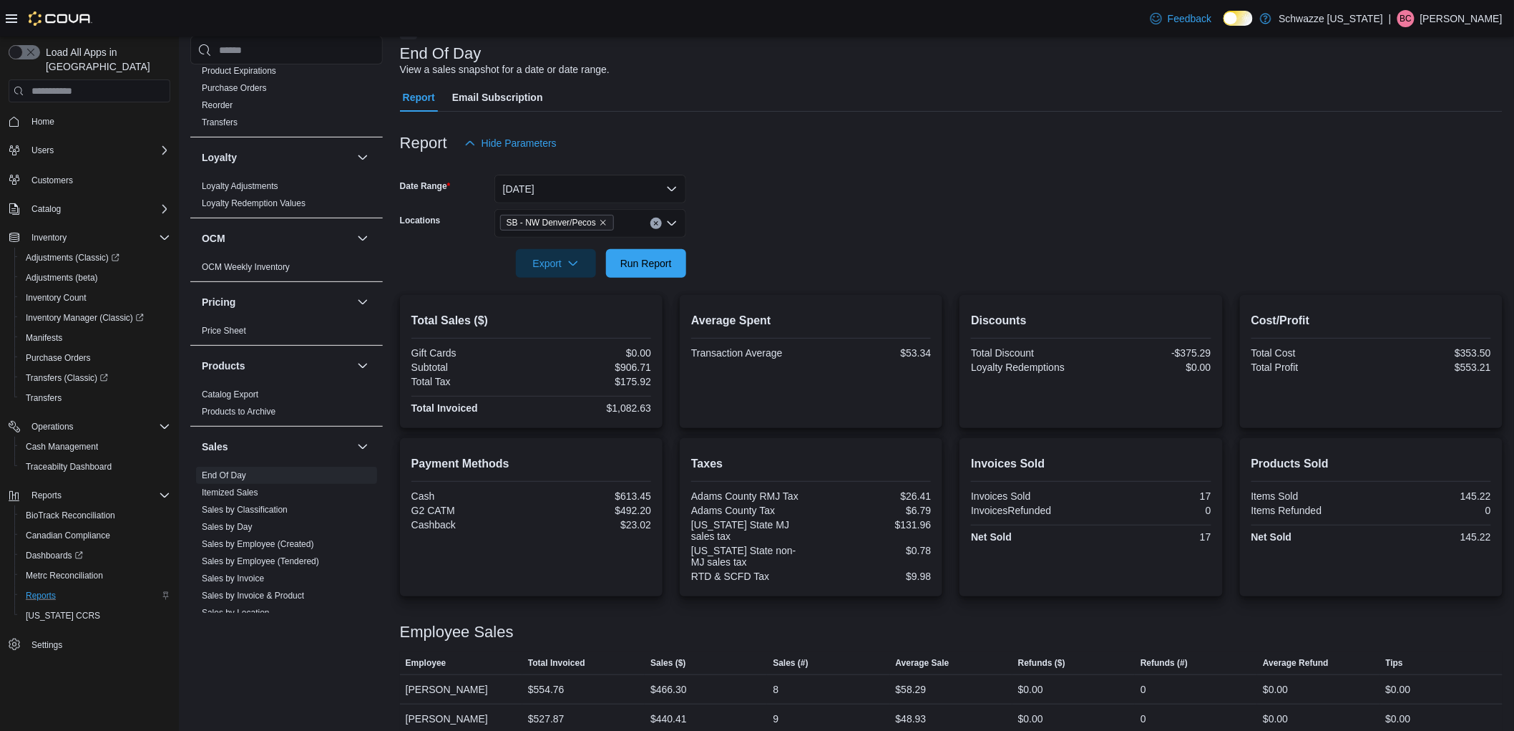
scroll to position [97, 0]
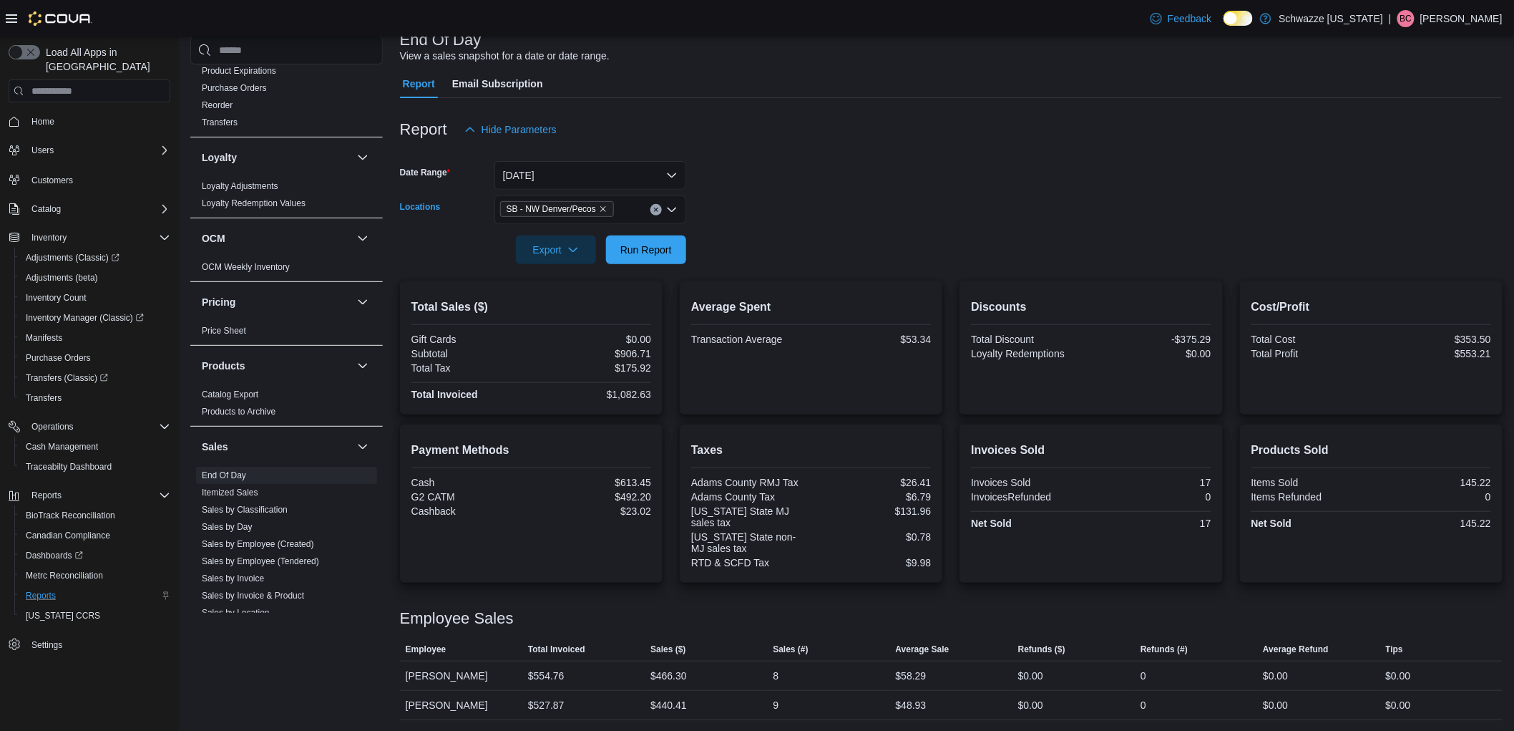
click at [597, 207] on span "SB - NW Denver/Pecos" at bounding box center [557, 209] width 101 height 14
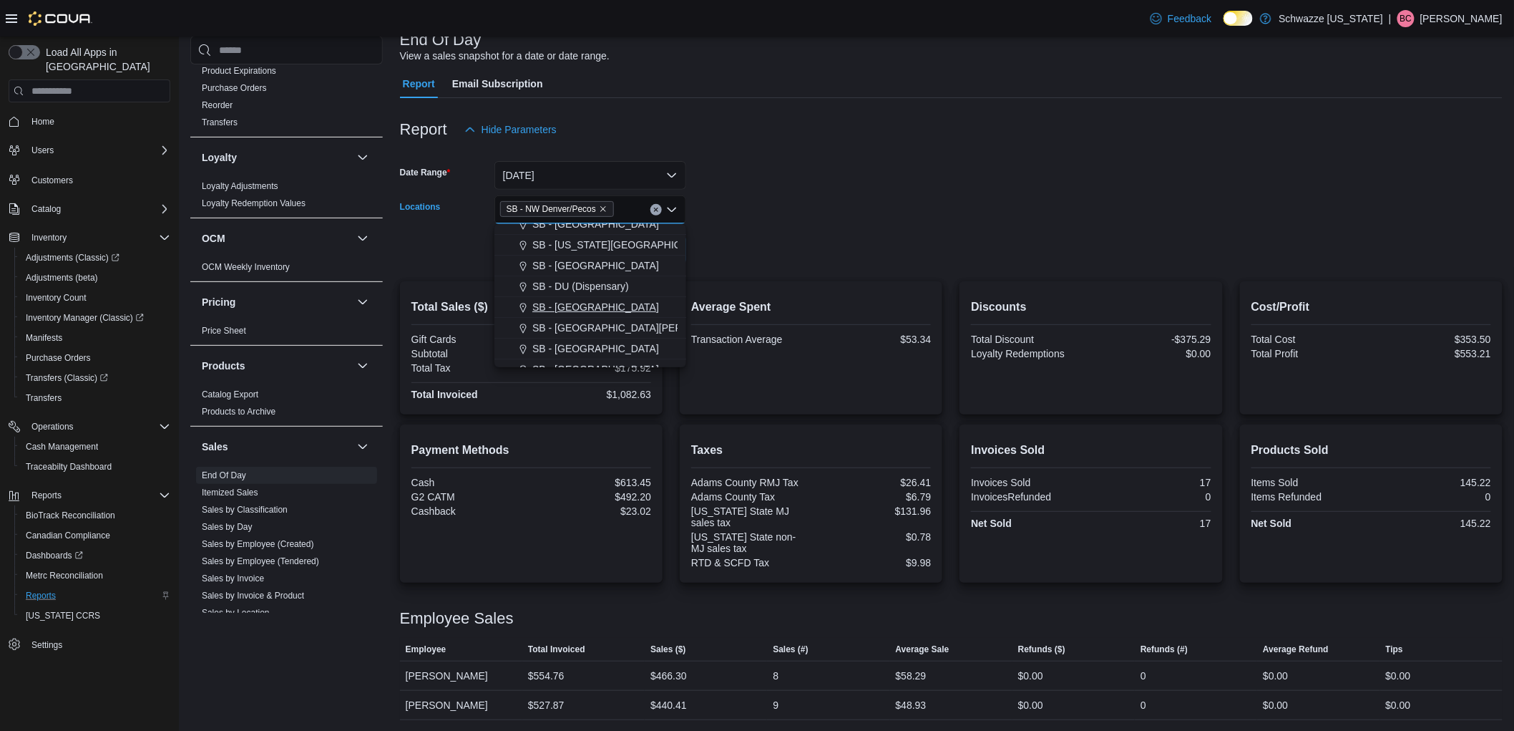
scroll to position [159, 0]
click at [573, 303] on span "SB - Brighton" at bounding box center [595, 303] width 127 height 14
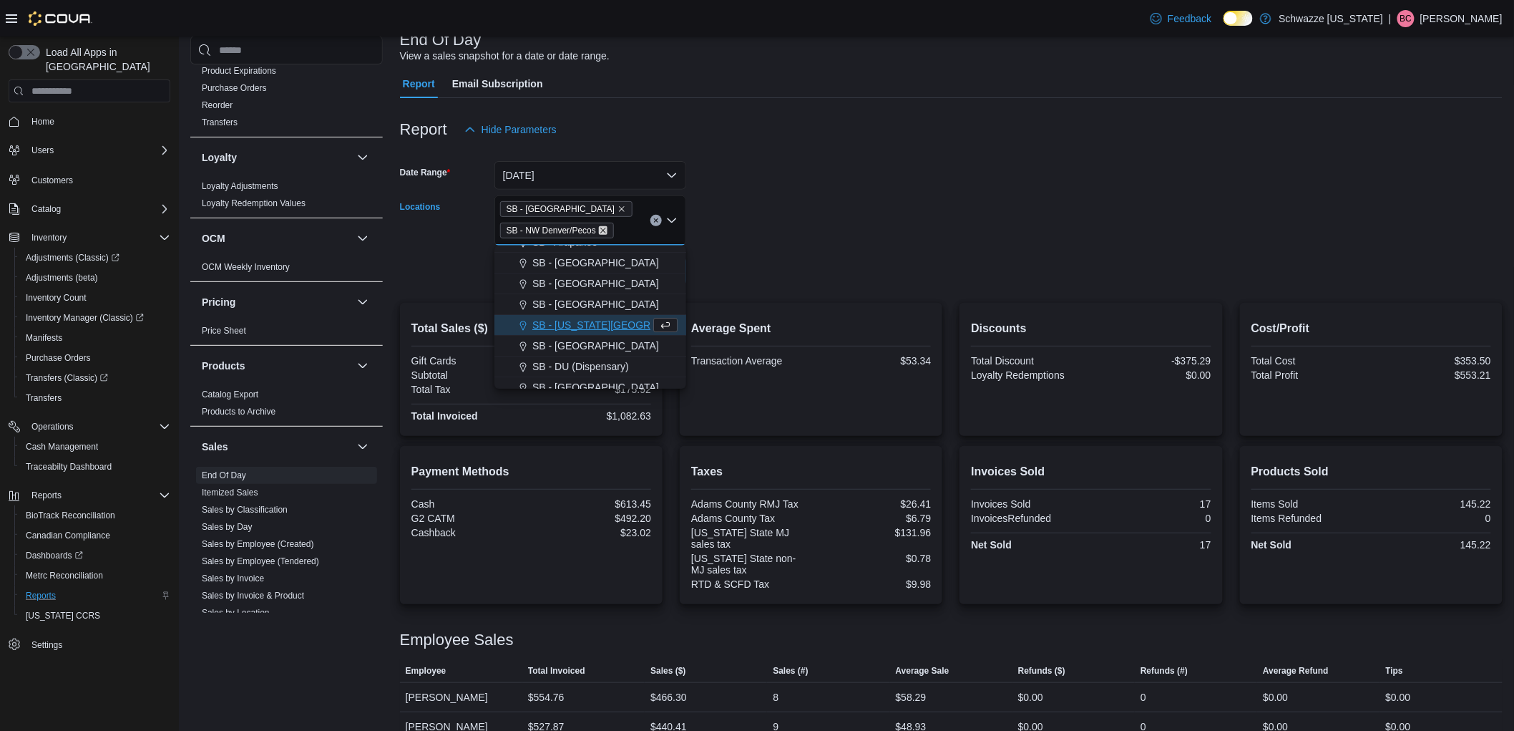
click at [602, 230] on icon "Remove SB - NW Denver/Pecos from selection in this group" at bounding box center [603, 231] width 6 height 6
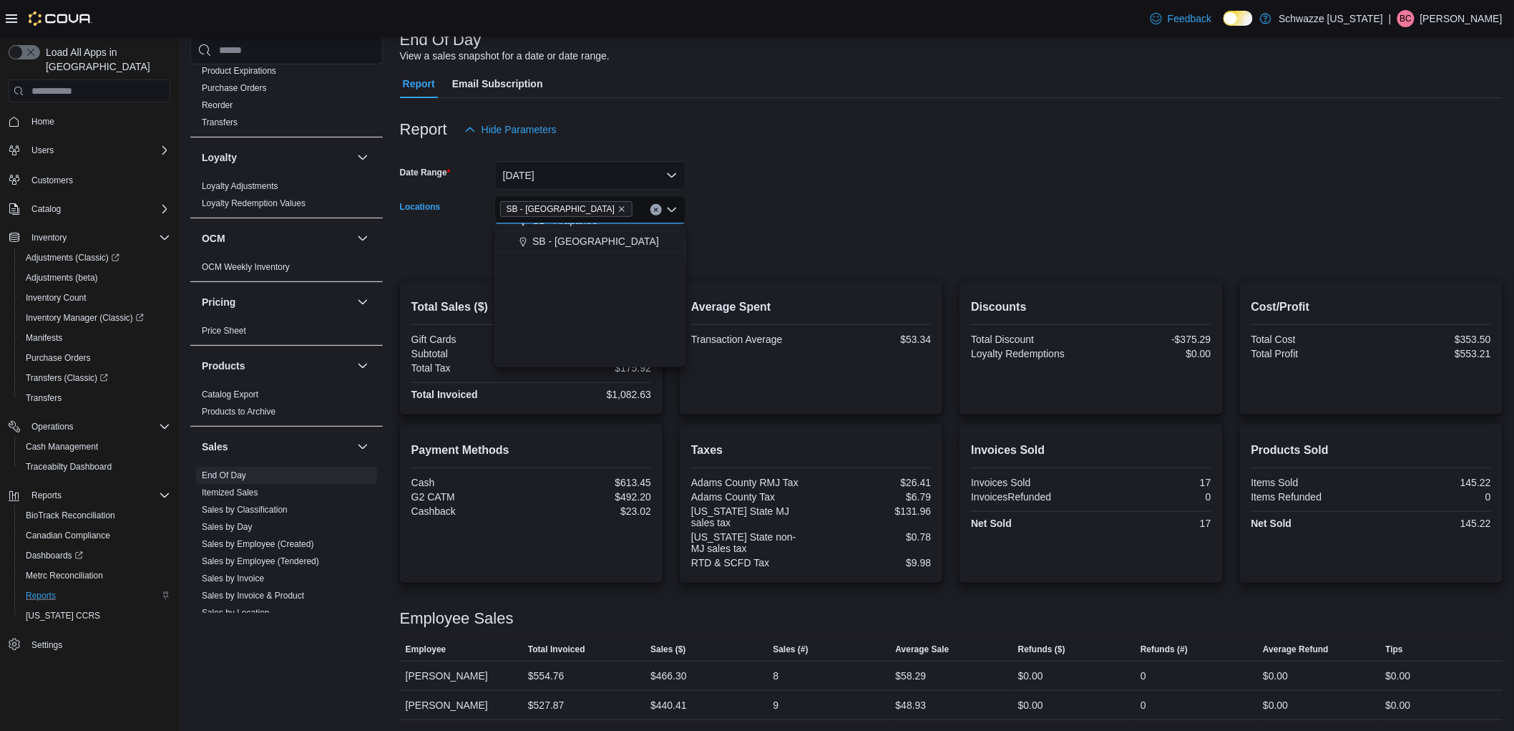
scroll to position [0, 0]
click at [703, 238] on form "Date Range Today Locations SB - Brighton Combo box. Selected. SB - Brighton. Pr…" at bounding box center [951, 204] width 1103 height 120
click at [661, 249] on span "Run Report" at bounding box center [646, 249] width 52 height 14
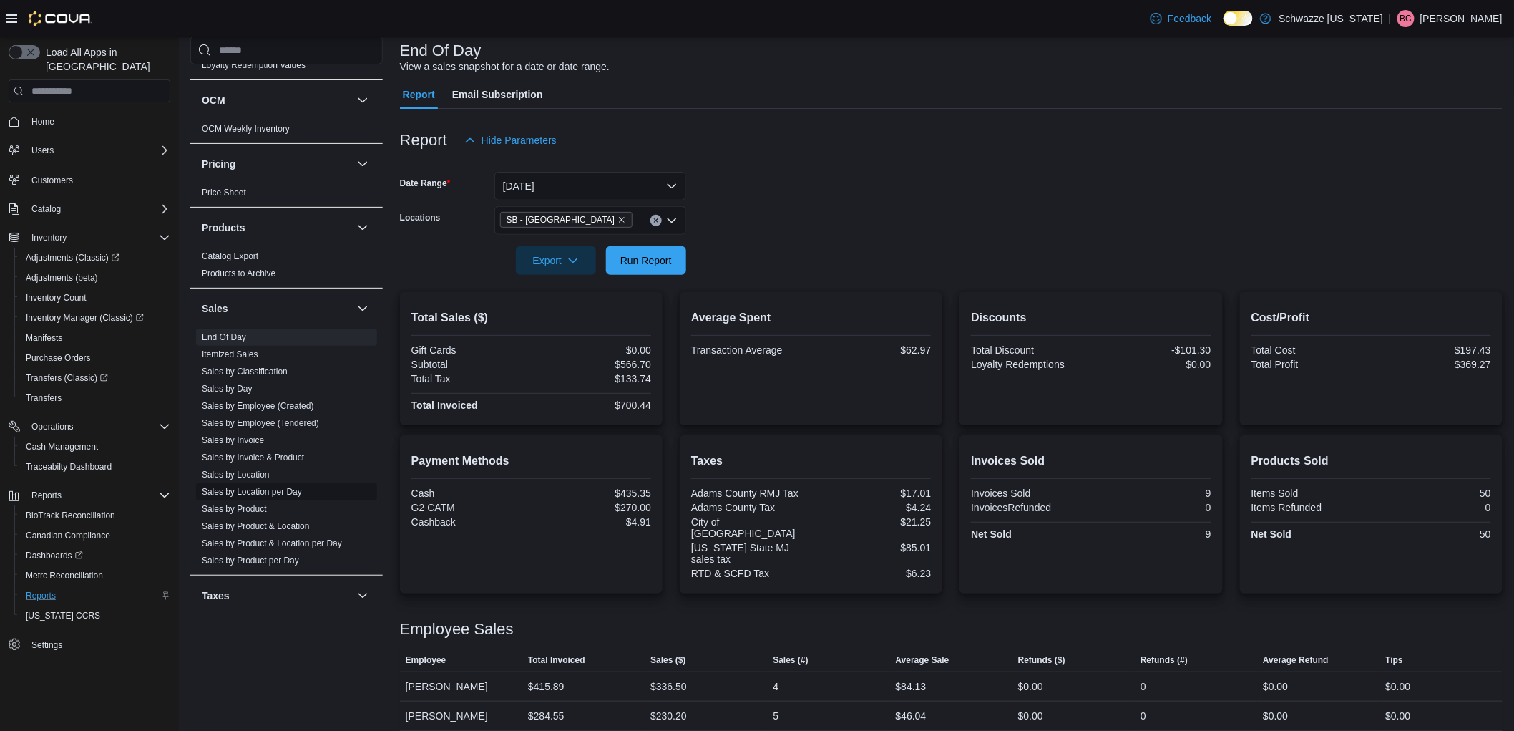
scroll to position [795, 0]
click at [268, 468] on link "Sales by Location per Day" at bounding box center [252, 470] width 100 height 10
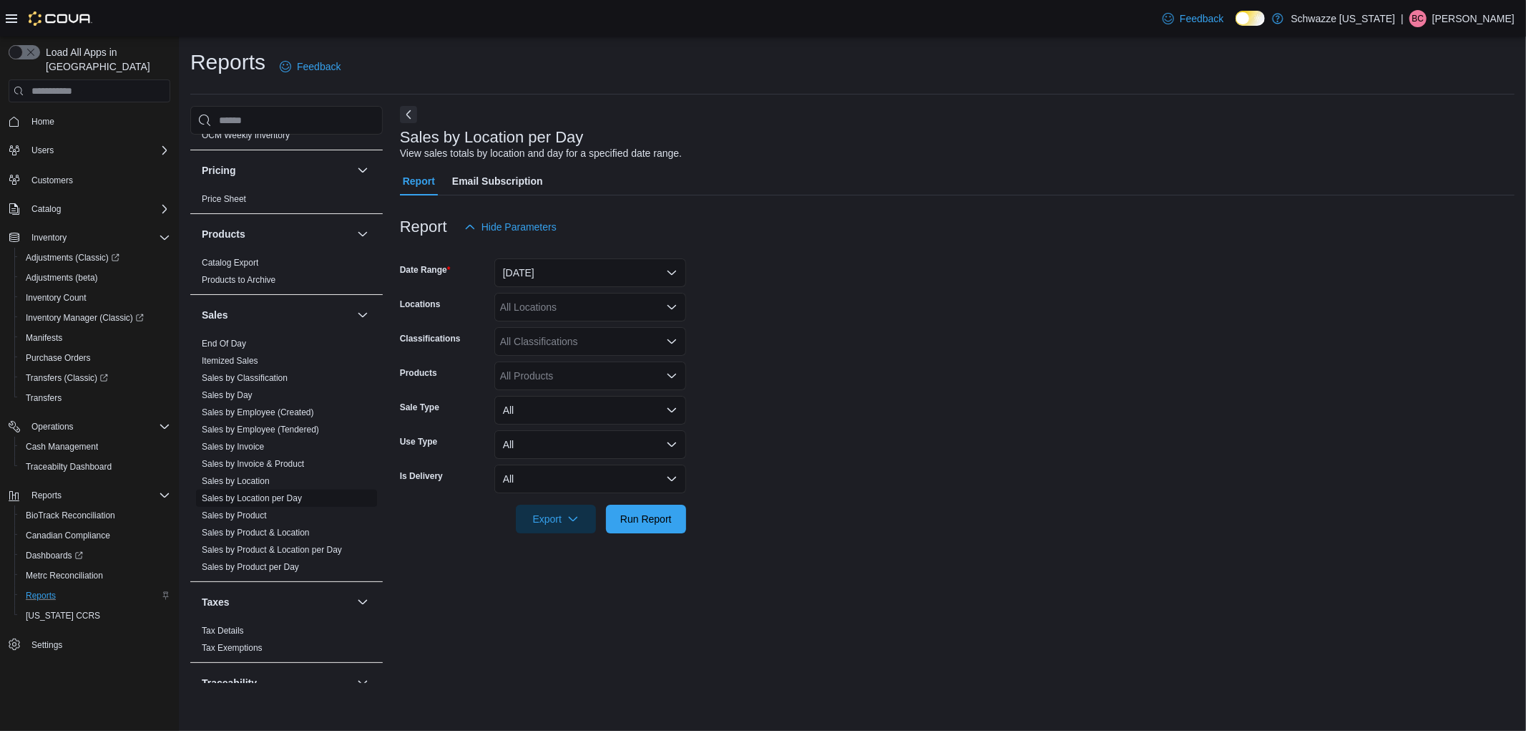
scroll to position [874, 0]
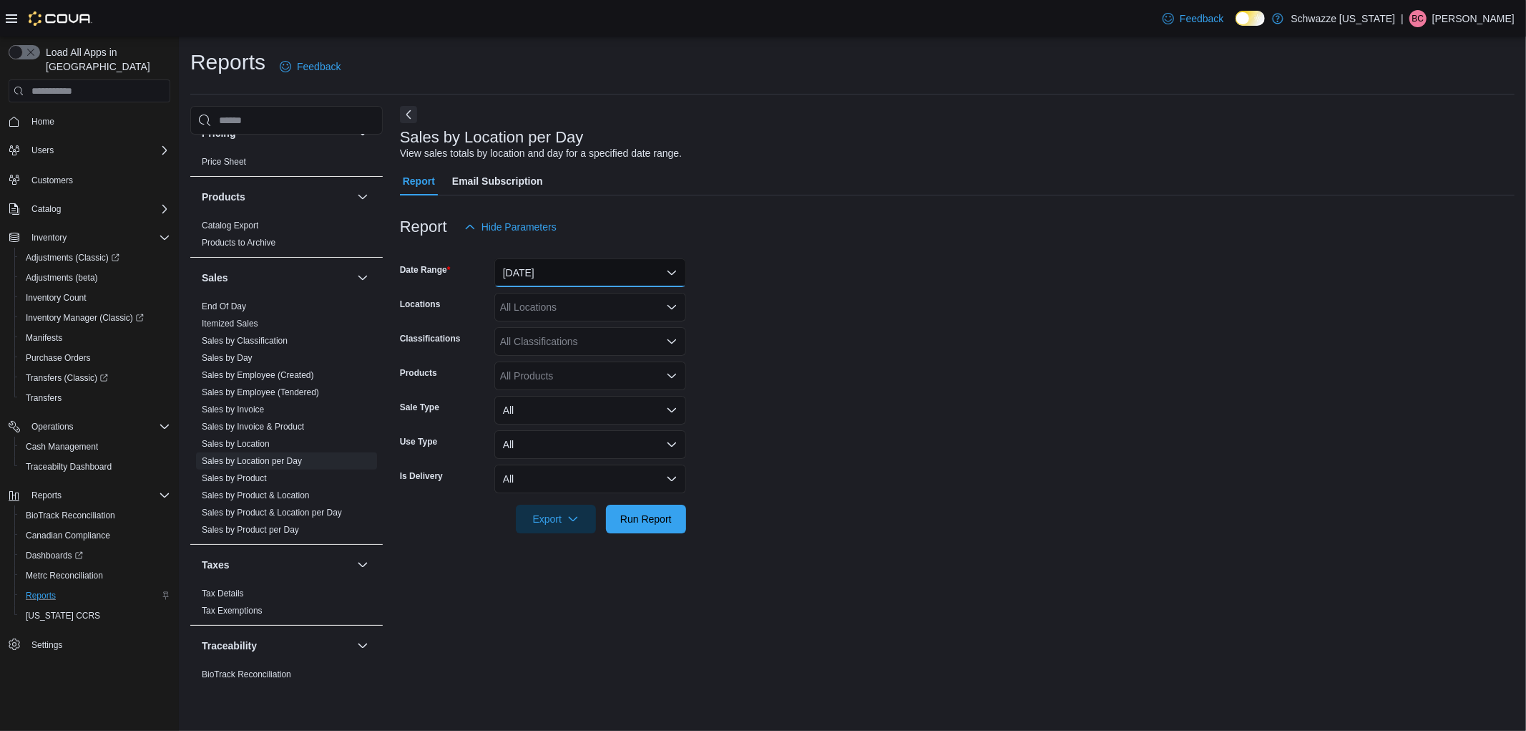
click at [561, 281] on button "Yesterday" at bounding box center [590, 272] width 192 height 29
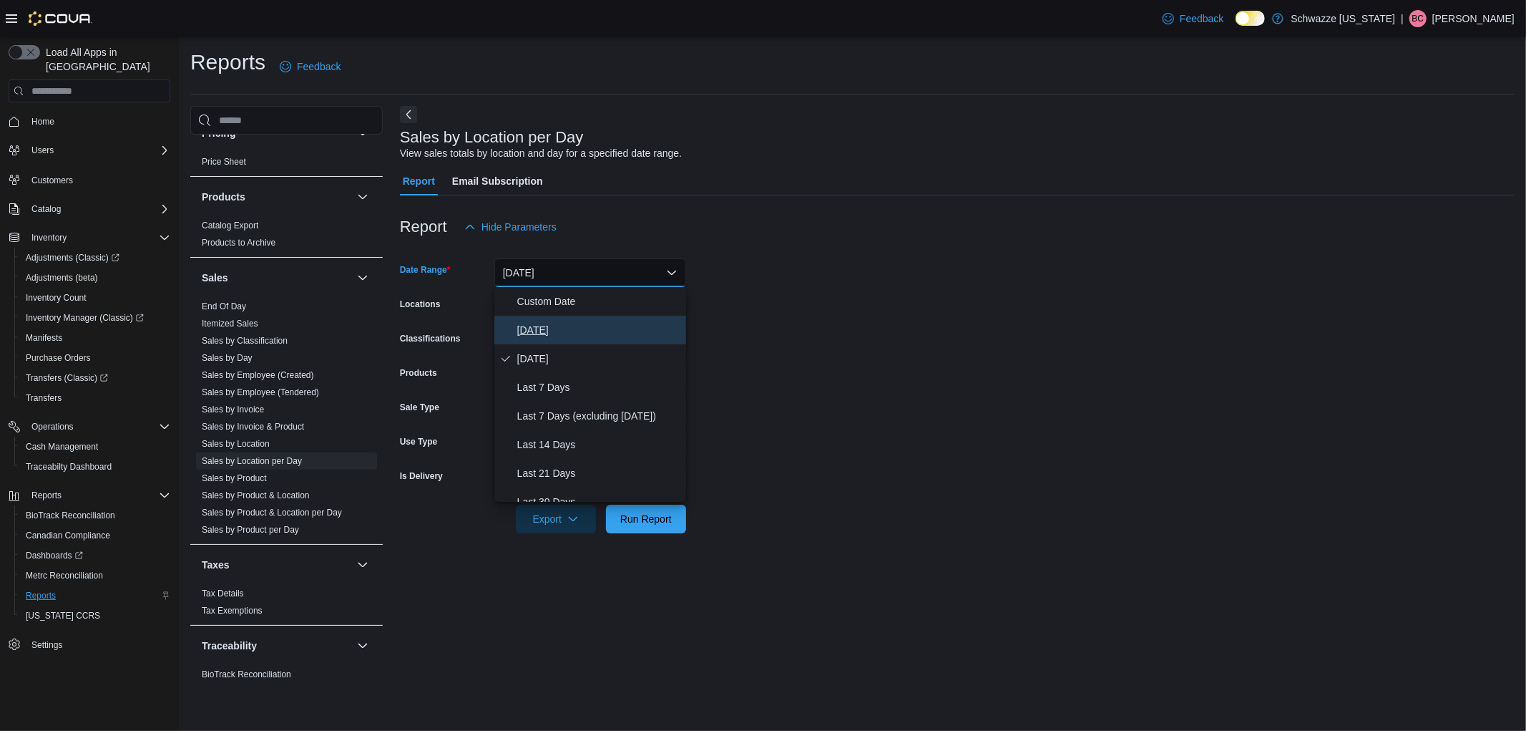
click at [544, 321] on span "Today" at bounding box center [598, 329] width 163 height 17
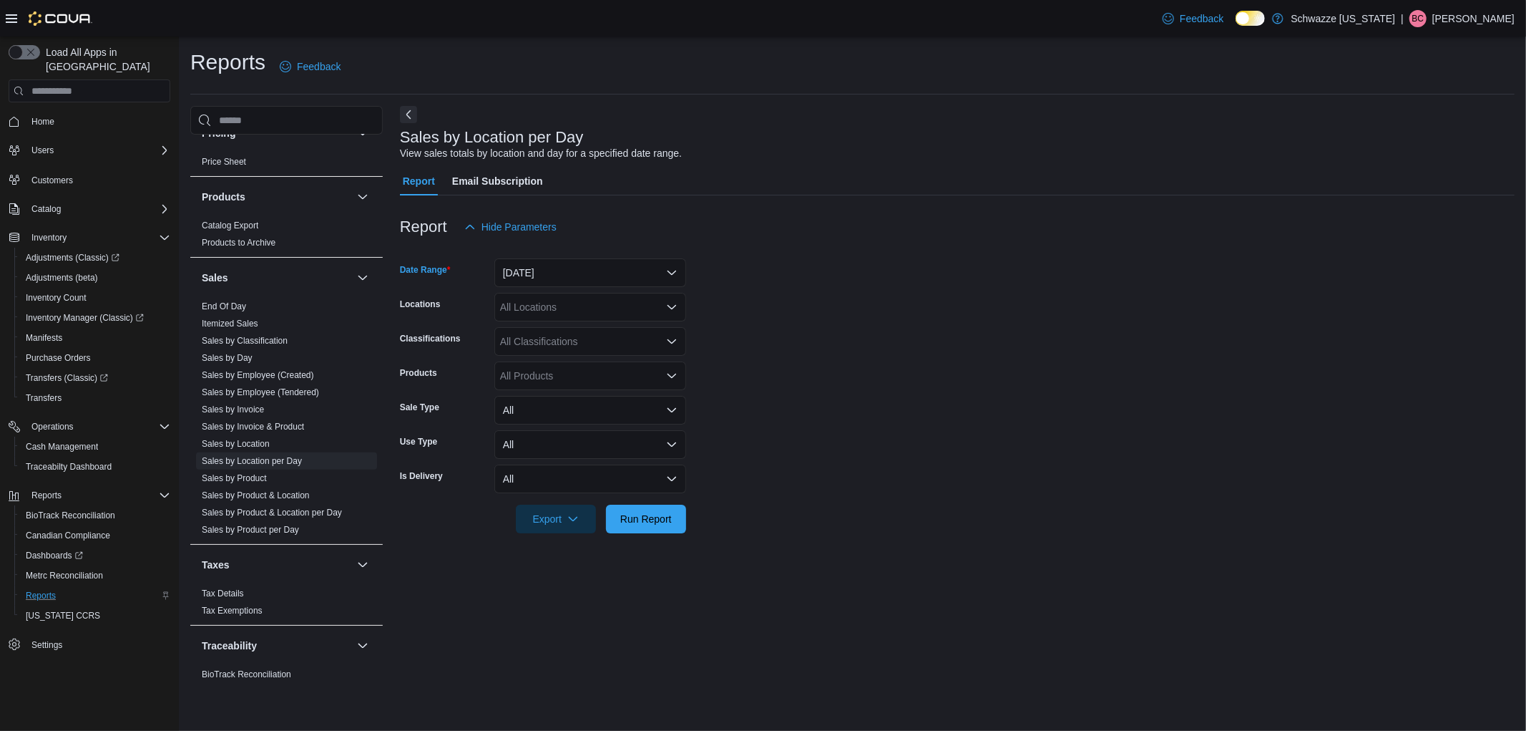
click at [620, 310] on div "All Locations" at bounding box center [590, 307] width 192 height 29
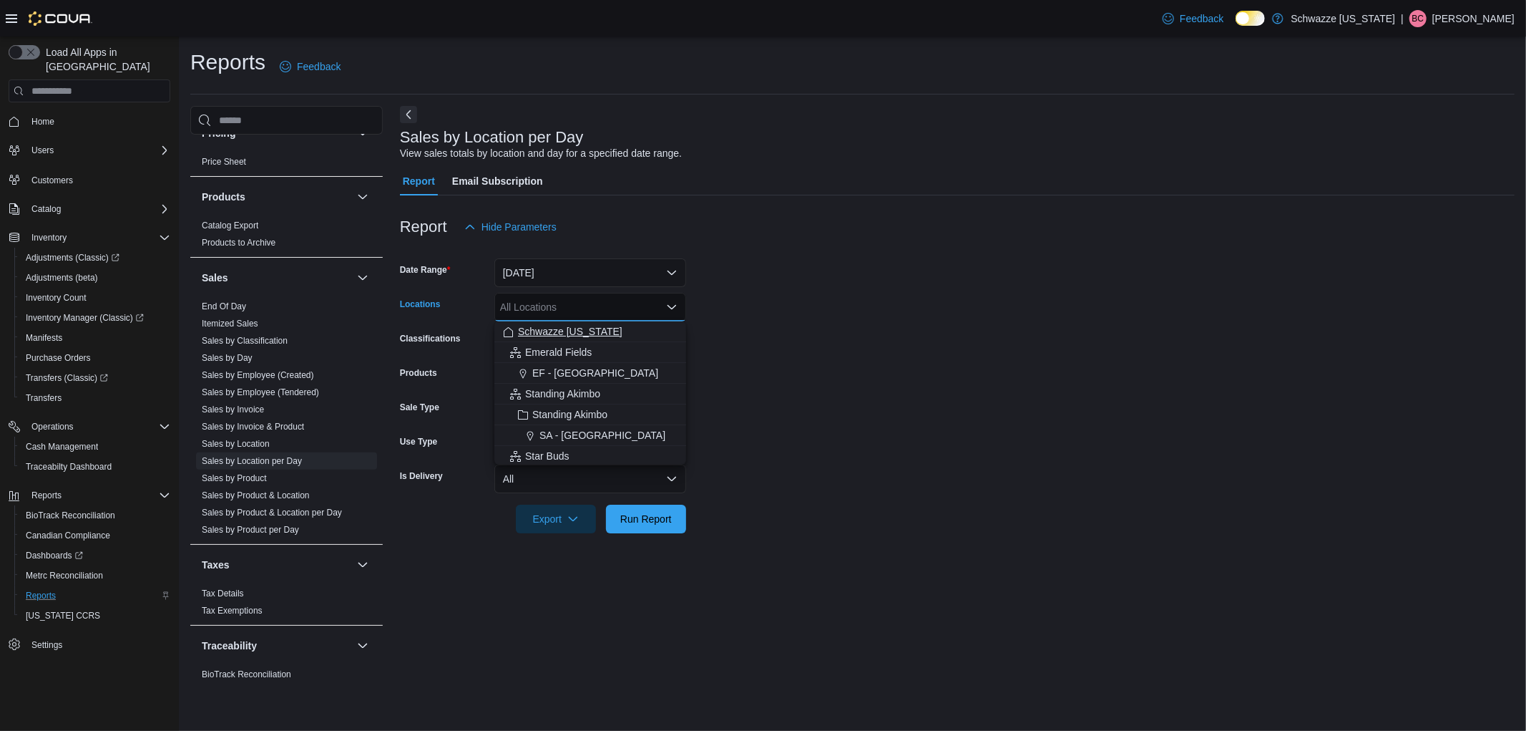
click at [552, 334] on span "Schwazze [US_STATE]" at bounding box center [570, 331] width 104 height 14
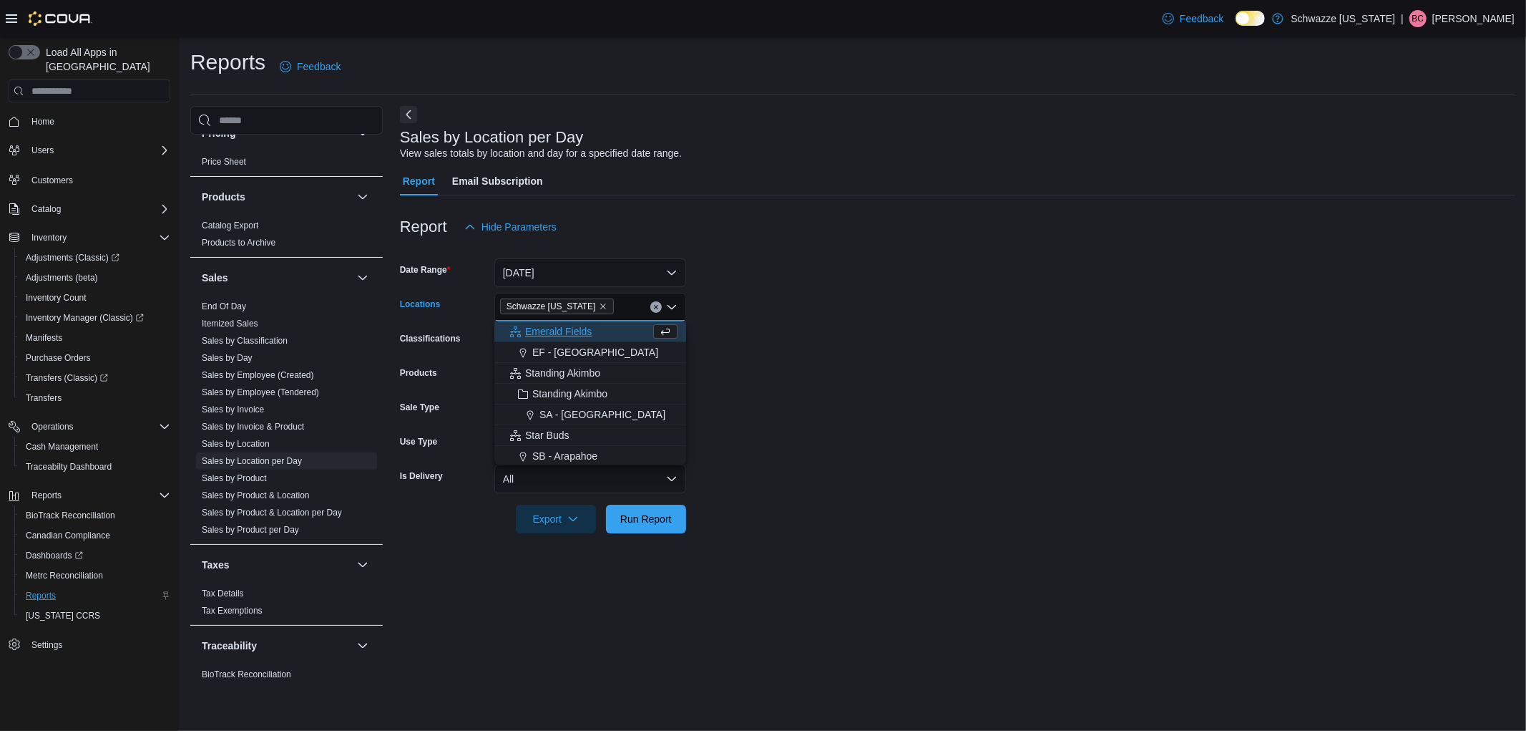
click at [877, 362] on form "Date Range Today Locations Schwazze Colorado Combo box. Selected. Schwazze Colo…" at bounding box center [957, 387] width 1115 height 292
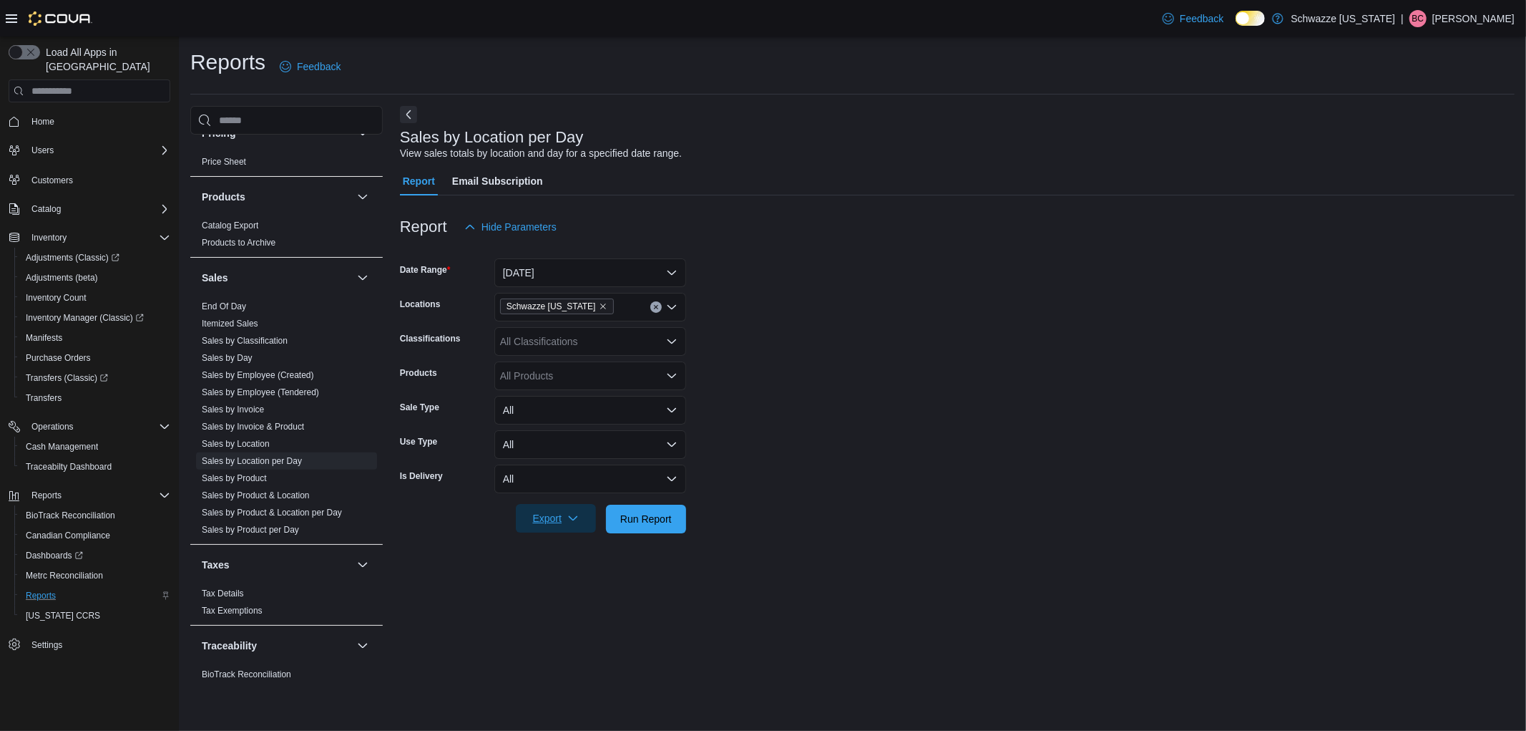
click at [560, 517] on span "Export" at bounding box center [555, 518] width 63 height 29
click at [562, 546] on span "Export to Excel" at bounding box center [558, 547] width 64 height 11
click at [229, 301] on span "End Of Day" at bounding box center [224, 306] width 44 height 11
click at [229, 306] on link "End Of Day" at bounding box center [224, 306] width 44 height 10
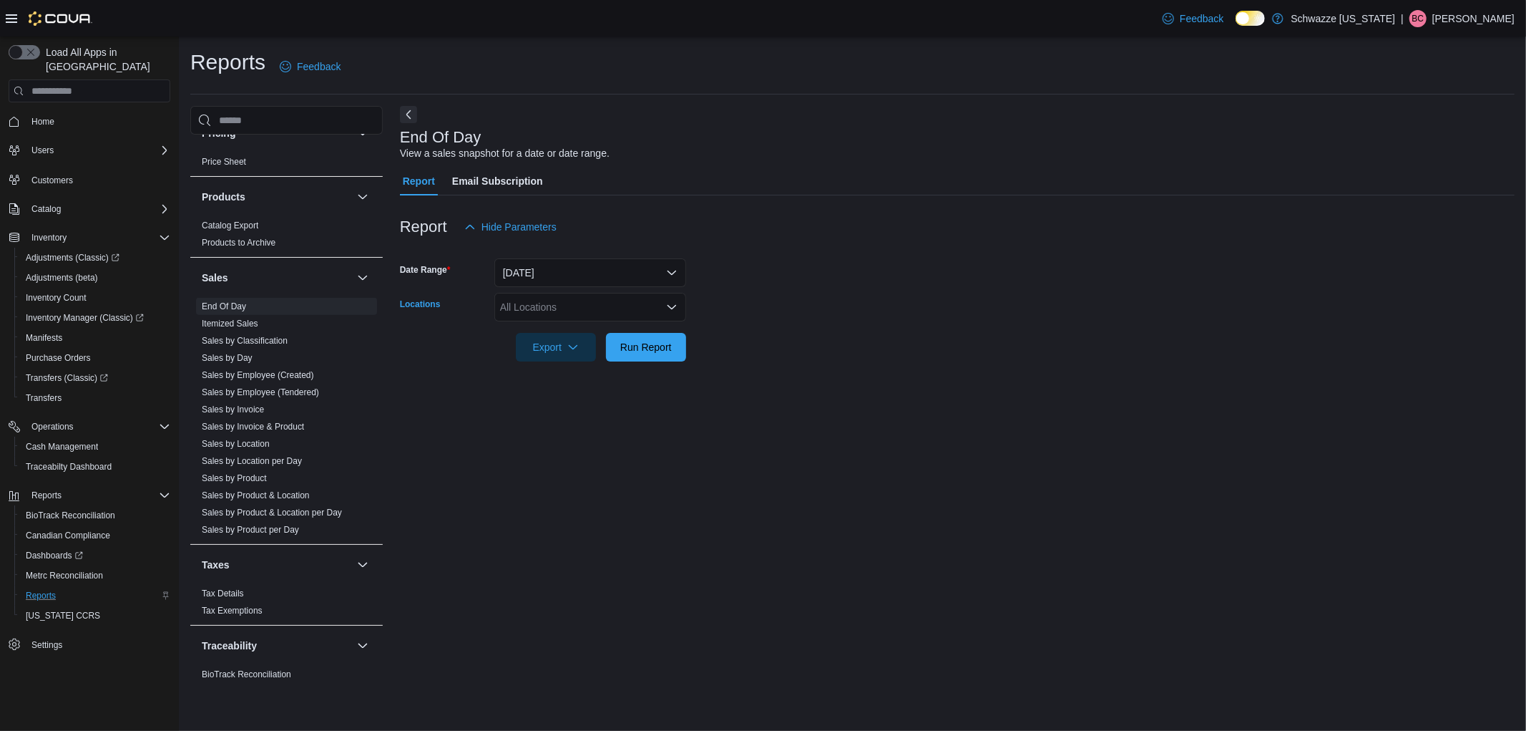
click at [571, 296] on div "All Locations" at bounding box center [590, 307] width 192 height 29
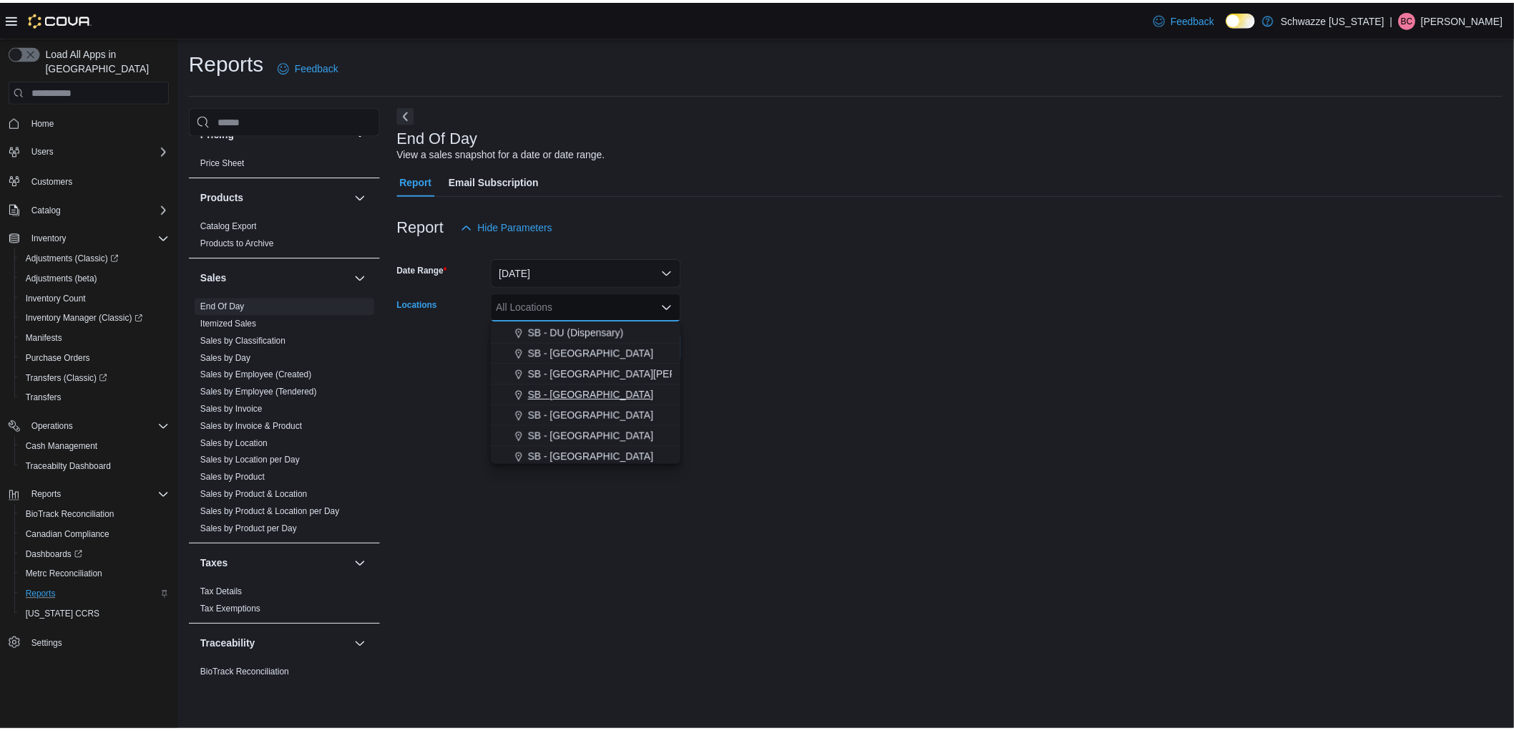
scroll to position [318, 0]
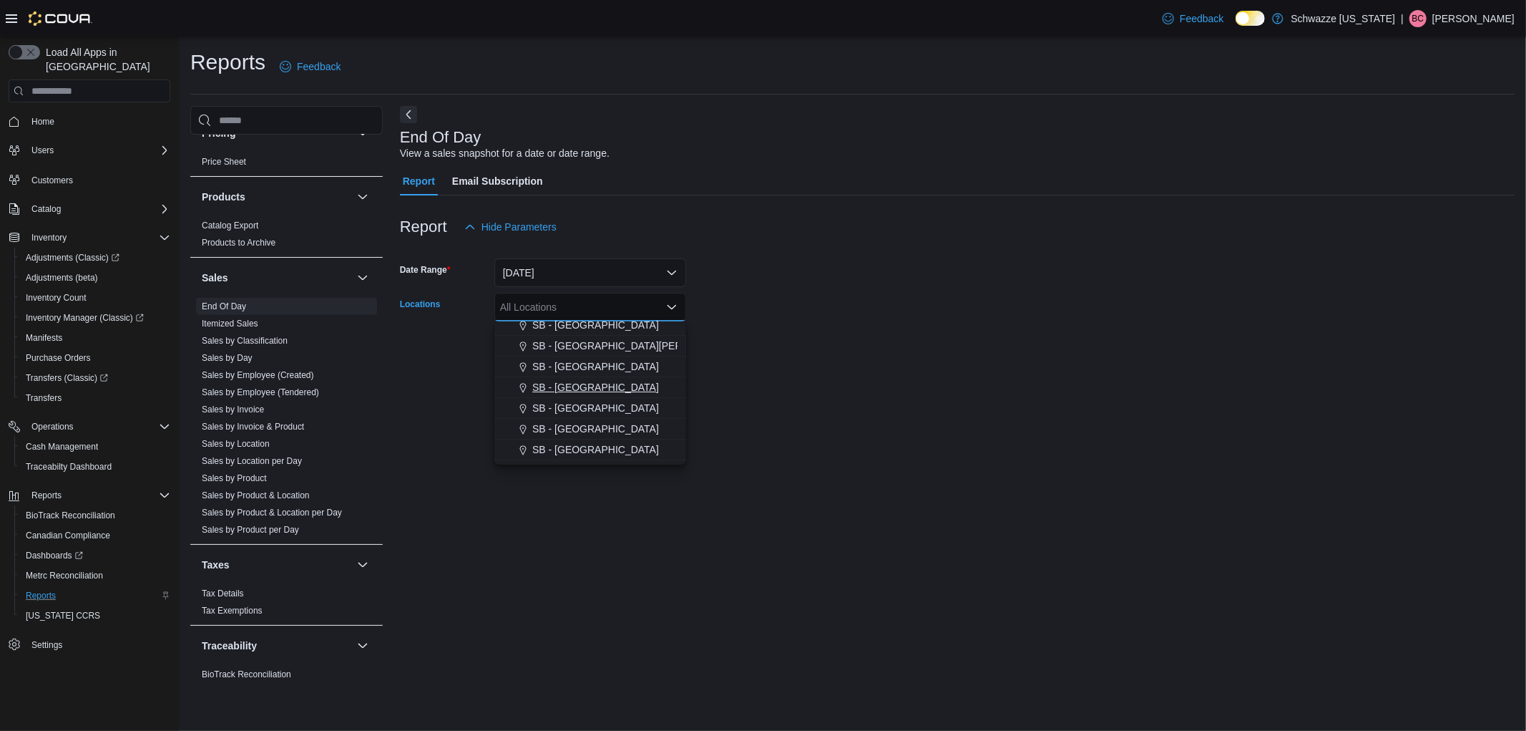
click at [580, 384] on span "SB - [GEOGRAPHIC_DATA]" at bounding box center [595, 387] width 127 height 14
drag, startPoint x: 850, startPoint y: 356, endPoint x: 763, endPoint y: 354, distance: 86.6
click at [849, 358] on form "Date Range Today Locations SB - Glendale Combo box. Selected. SB - Glendale. Pr…" at bounding box center [957, 301] width 1115 height 120
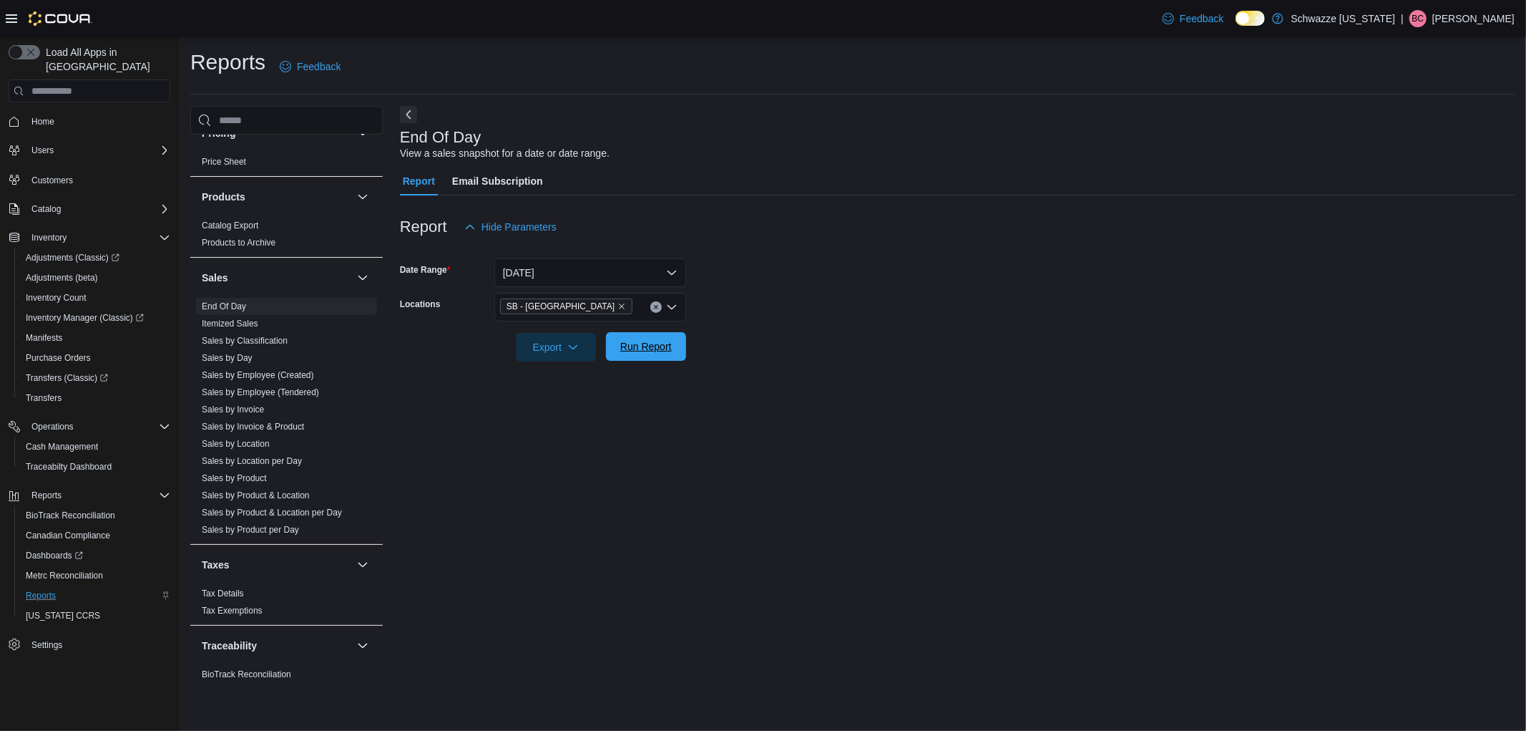
click at [669, 341] on span "Run Report" at bounding box center [646, 346] width 52 height 14
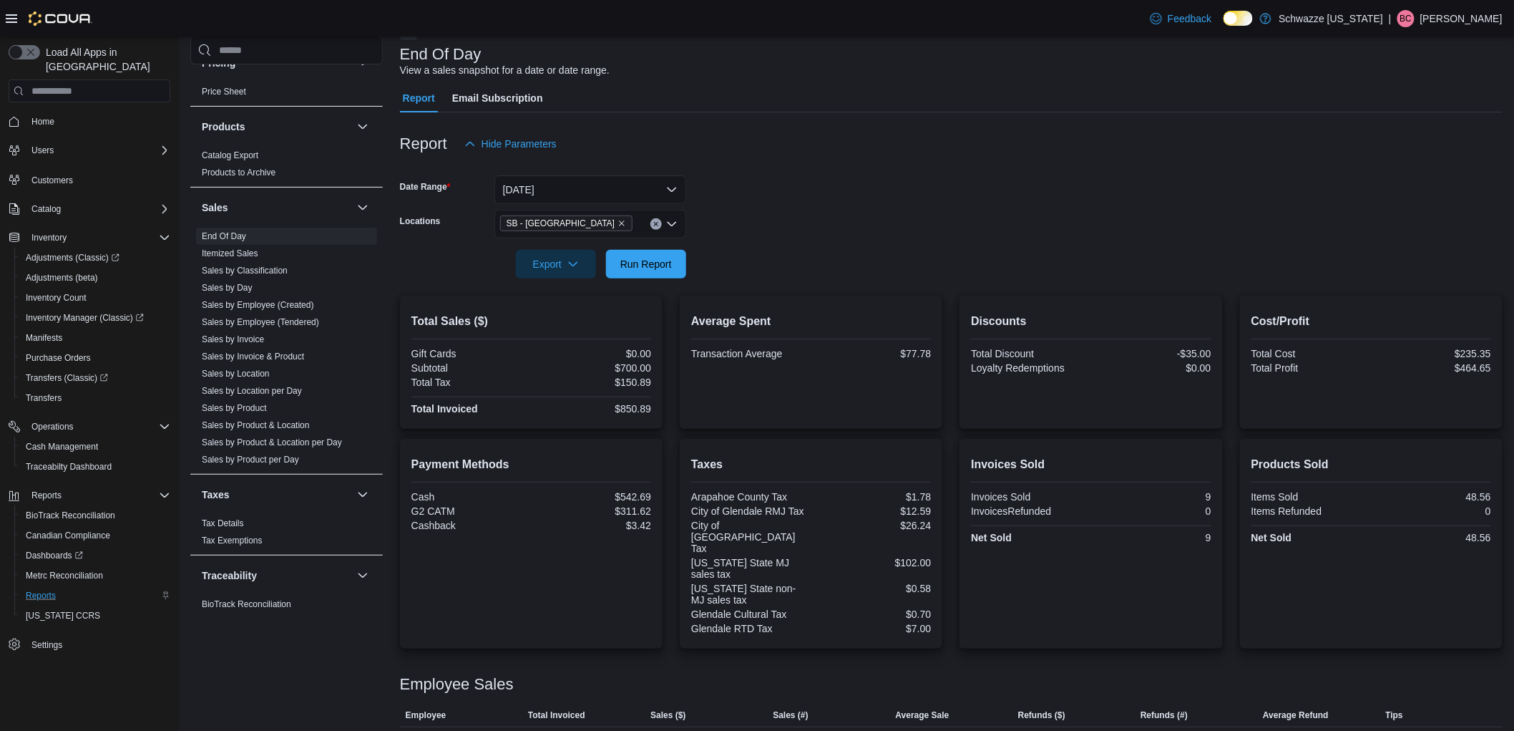
scroll to position [97, 0]
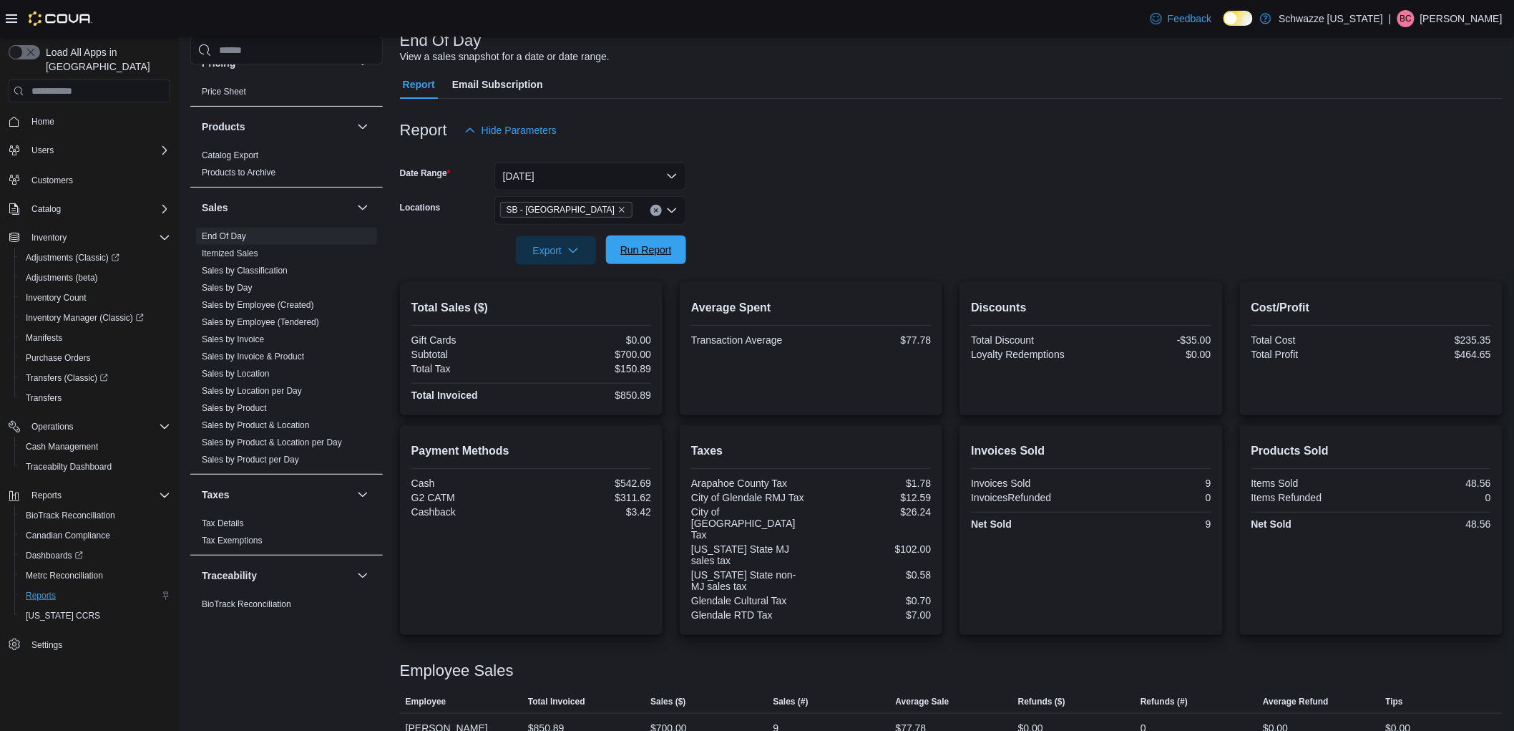
click at [646, 252] on span "Run Report" at bounding box center [646, 250] width 52 height 14
click at [649, 244] on span "Run Report" at bounding box center [646, 250] width 52 height 14
click at [637, 250] on span "Run Report" at bounding box center [646, 250] width 52 height 14
click at [617, 210] on icon "Remove SB - Glendale from selection in this group" at bounding box center [621, 209] width 9 height 9
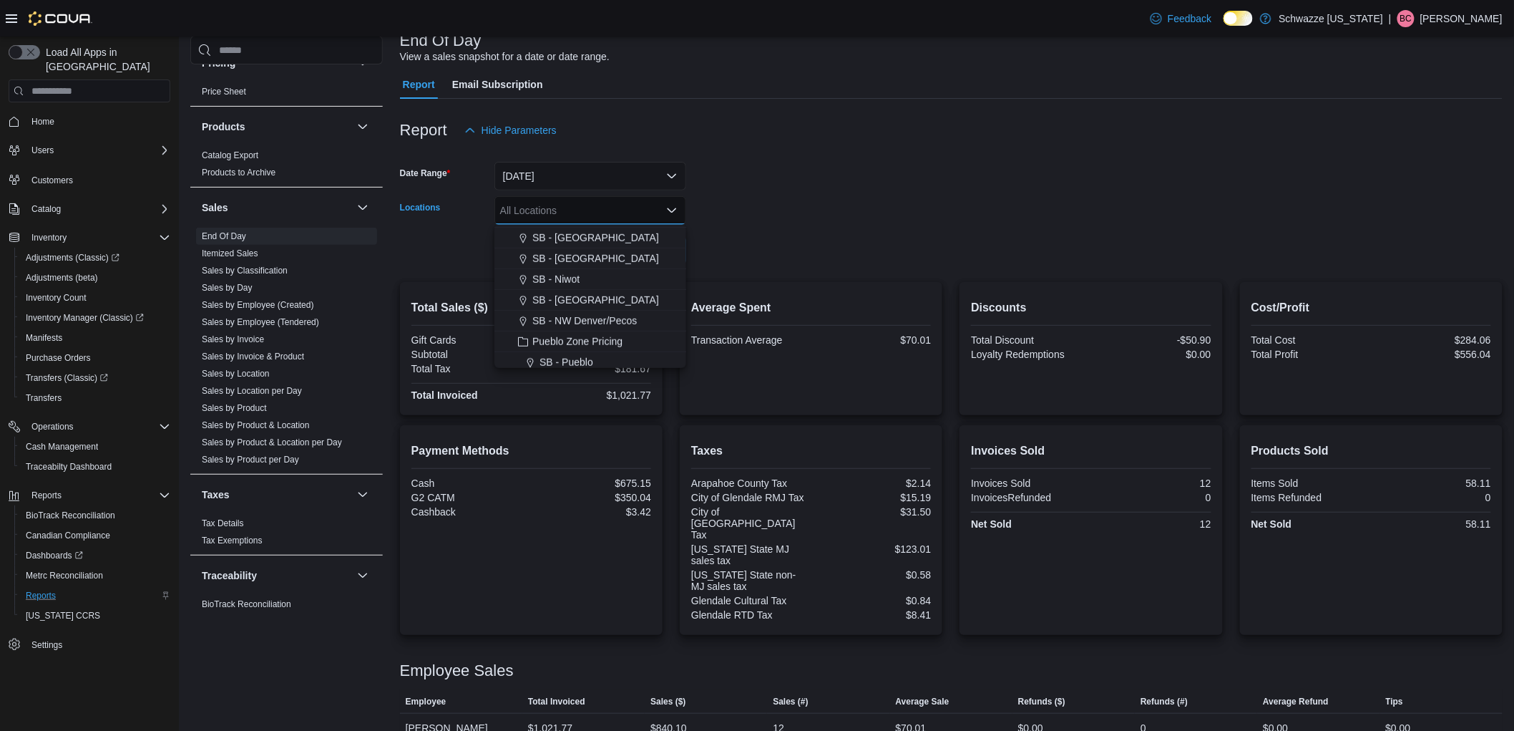
scroll to position [477, 0]
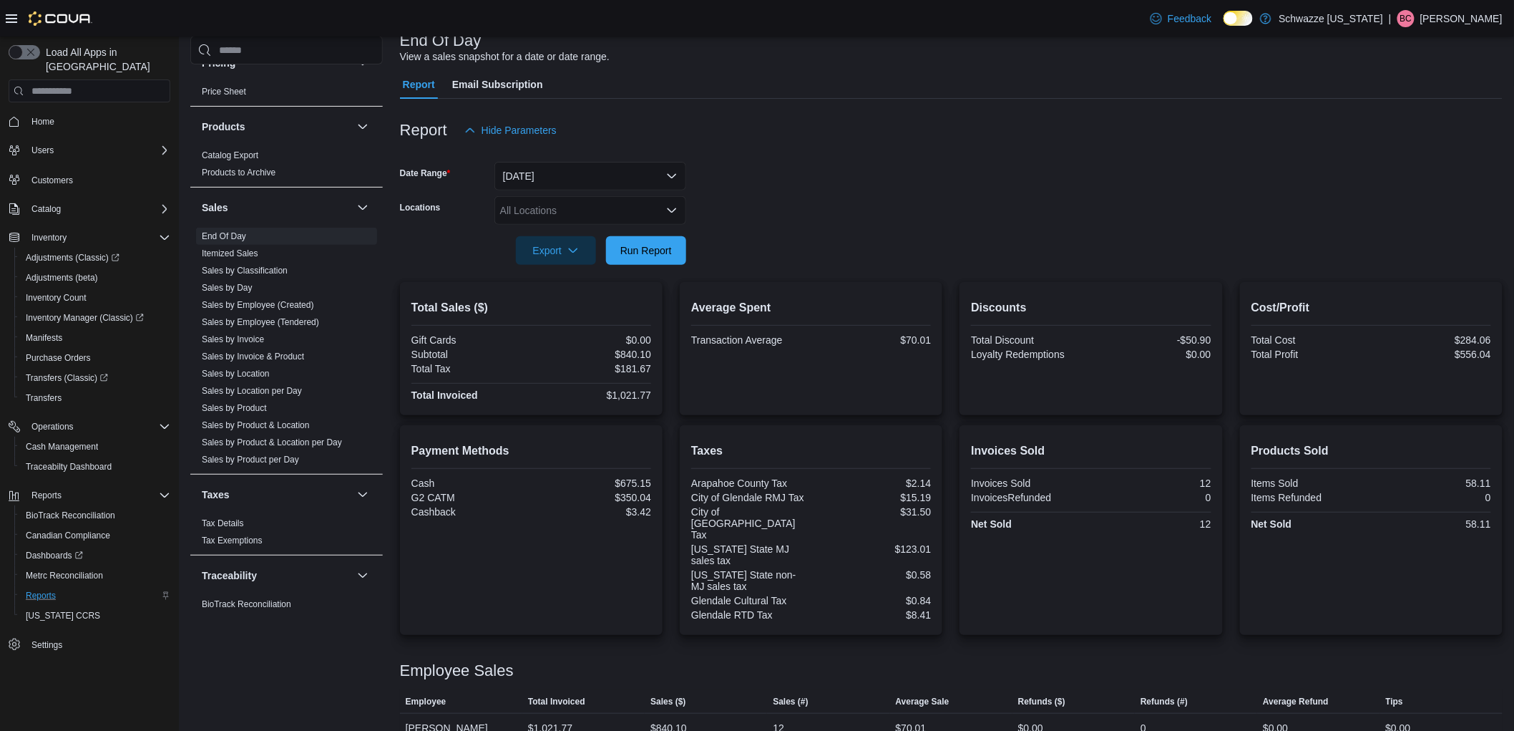
drag, startPoint x: 780, startPoint y: 238, endPoint x: 661, endPoint y: 270, distance: 123.3
click at [776, 238] on form "Date Range Today Locations All Locations Export Run Report" at bounding box center [951, 205] width 1103 height 120
click at [632, 249] on span "Run Report" at bounding box center [646, 250] width 52 height 14
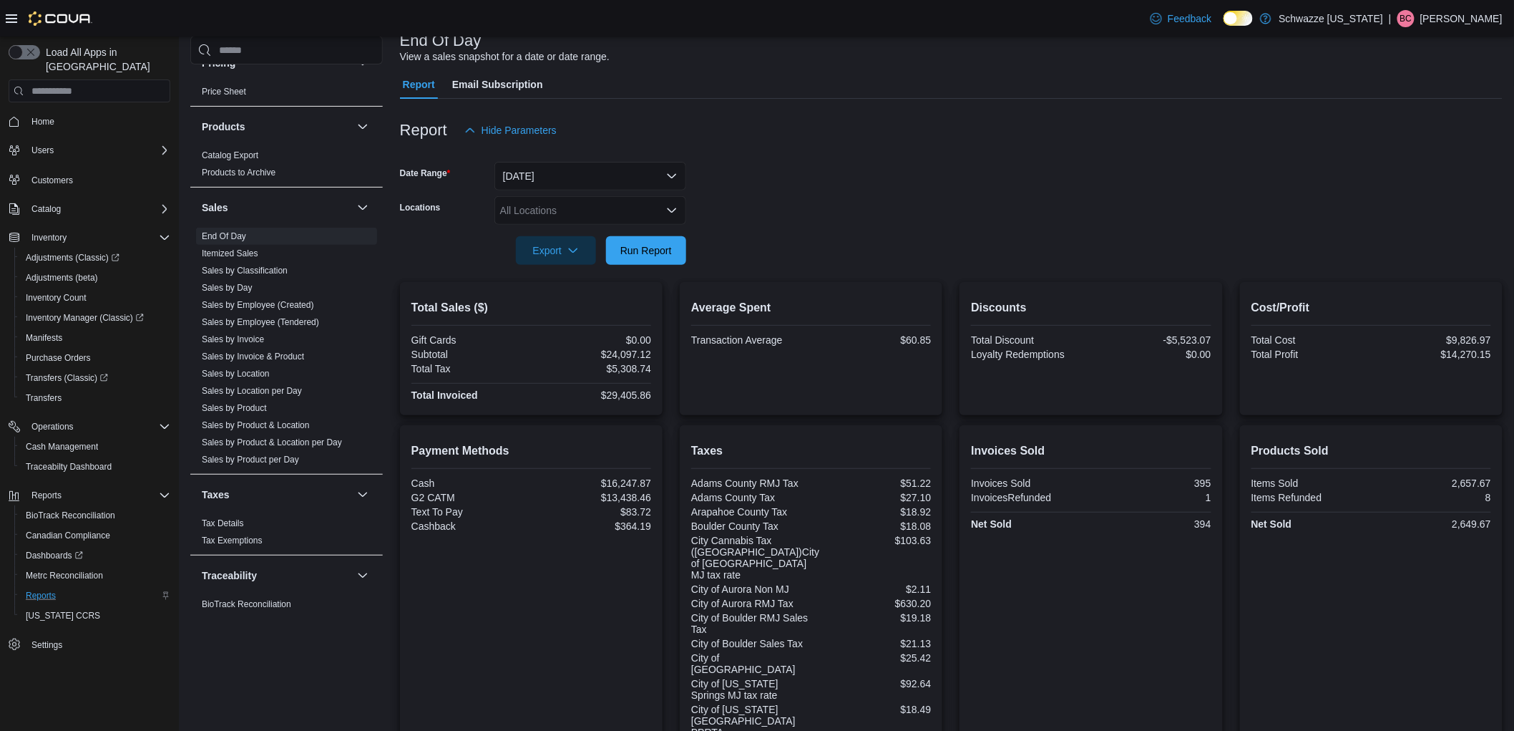
click at [612, 210] on div "All Locations" at bounding box center [590, 210] width 192 height 29
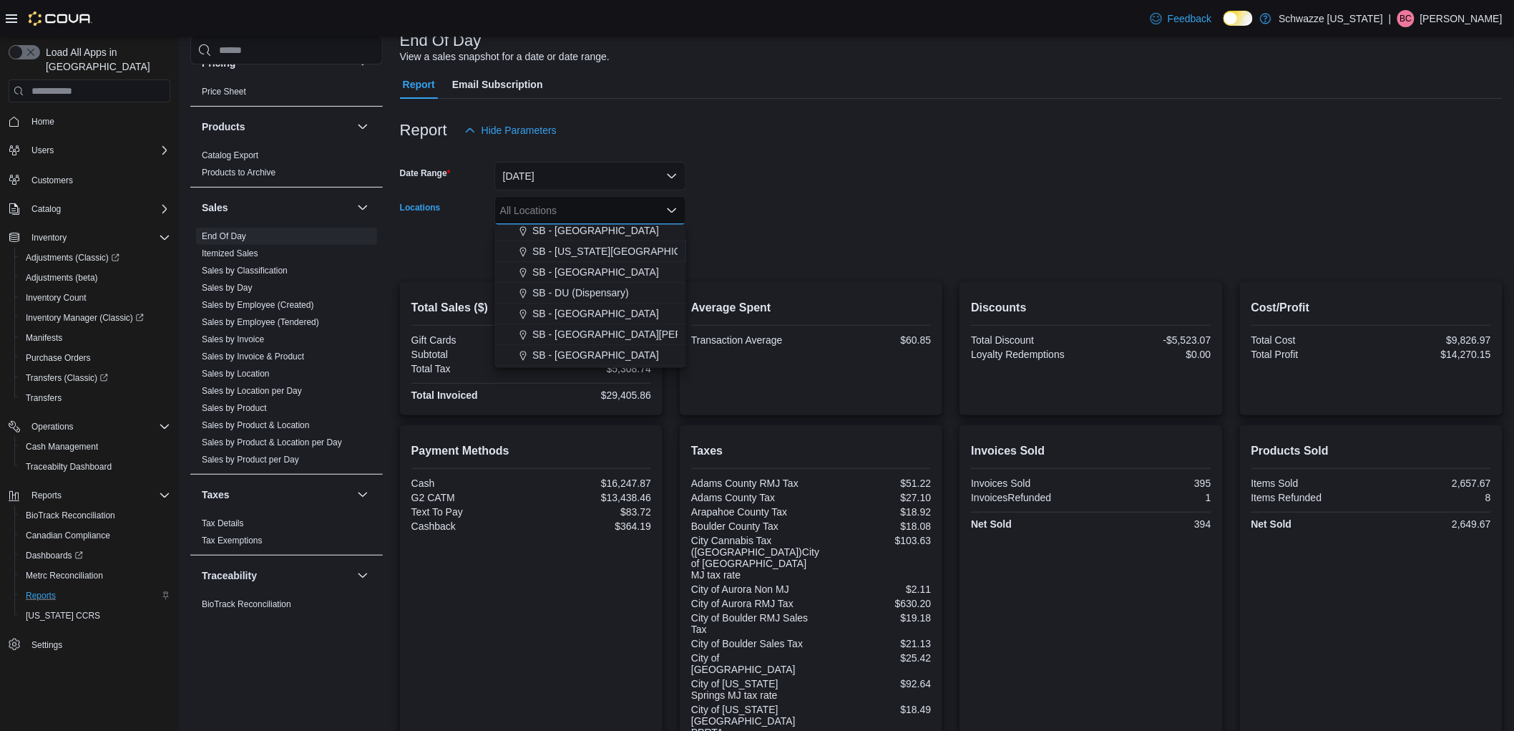
scroll to position [238, 0]
click at [587, 306] on span "SB - Federal Heights" at bounding box center [595, 308] width 127 height 14
click at [800, 236] on form "Date Range Today Locations SB - Federal Heights Combo box. Selected. SB - Feder…" at bounding box center [951, 205] width 1103 height 120
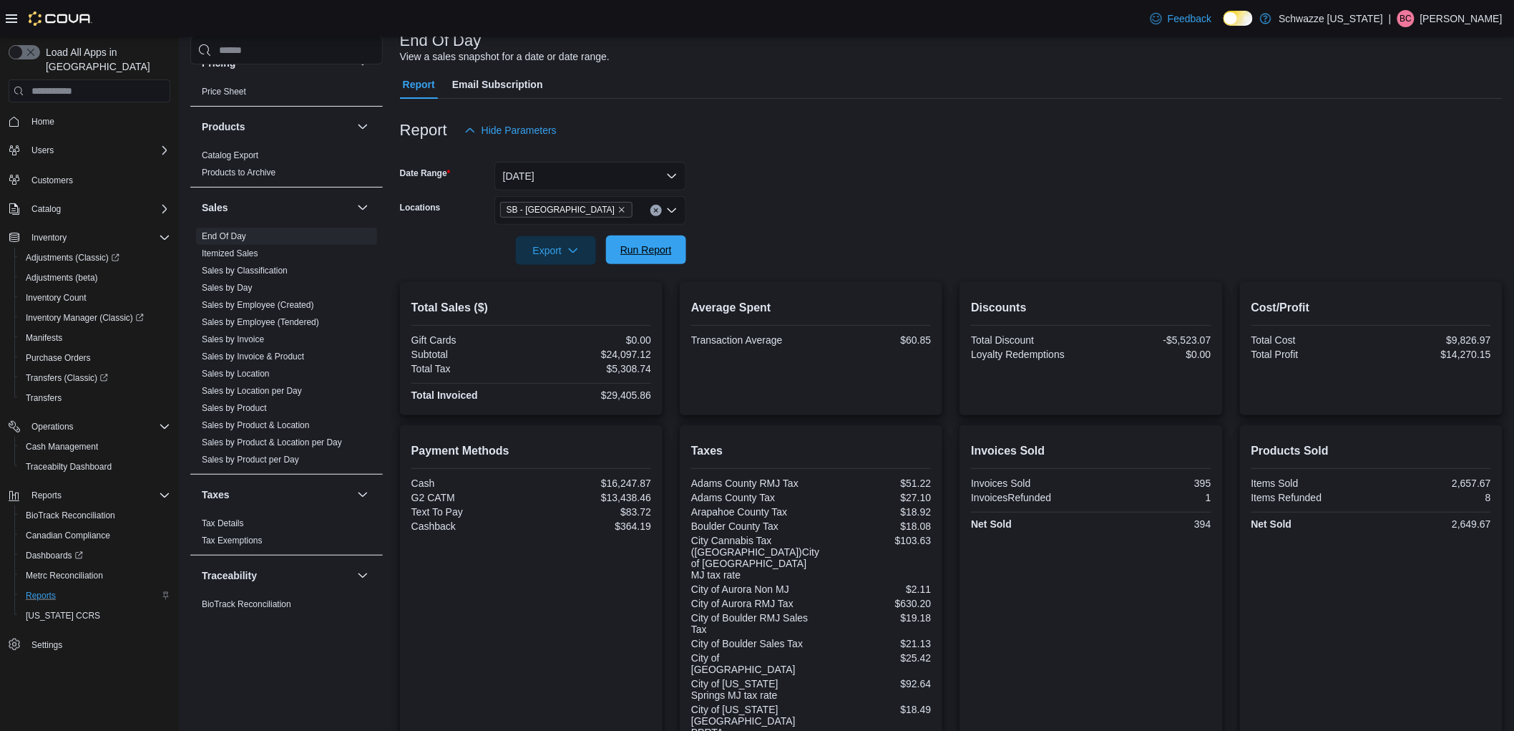
click at [646, 236] on span "Run Report" at bounding box center [646, 249] width 63 height 29
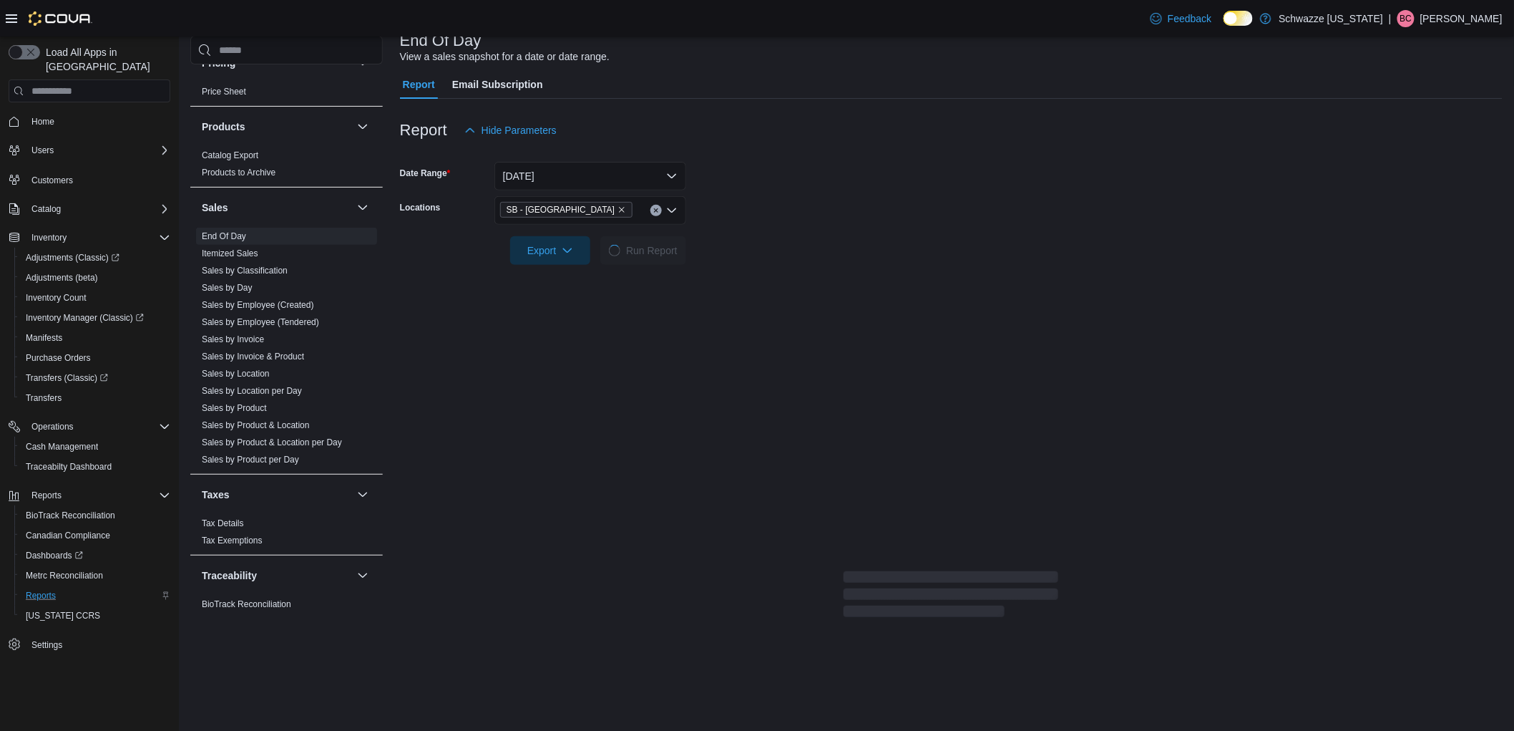
click at [647, 238] on form "Date Range Today Locations SB - Federal Heights Export Run Report" at bounding box center [951, 205] width 1103 height 120
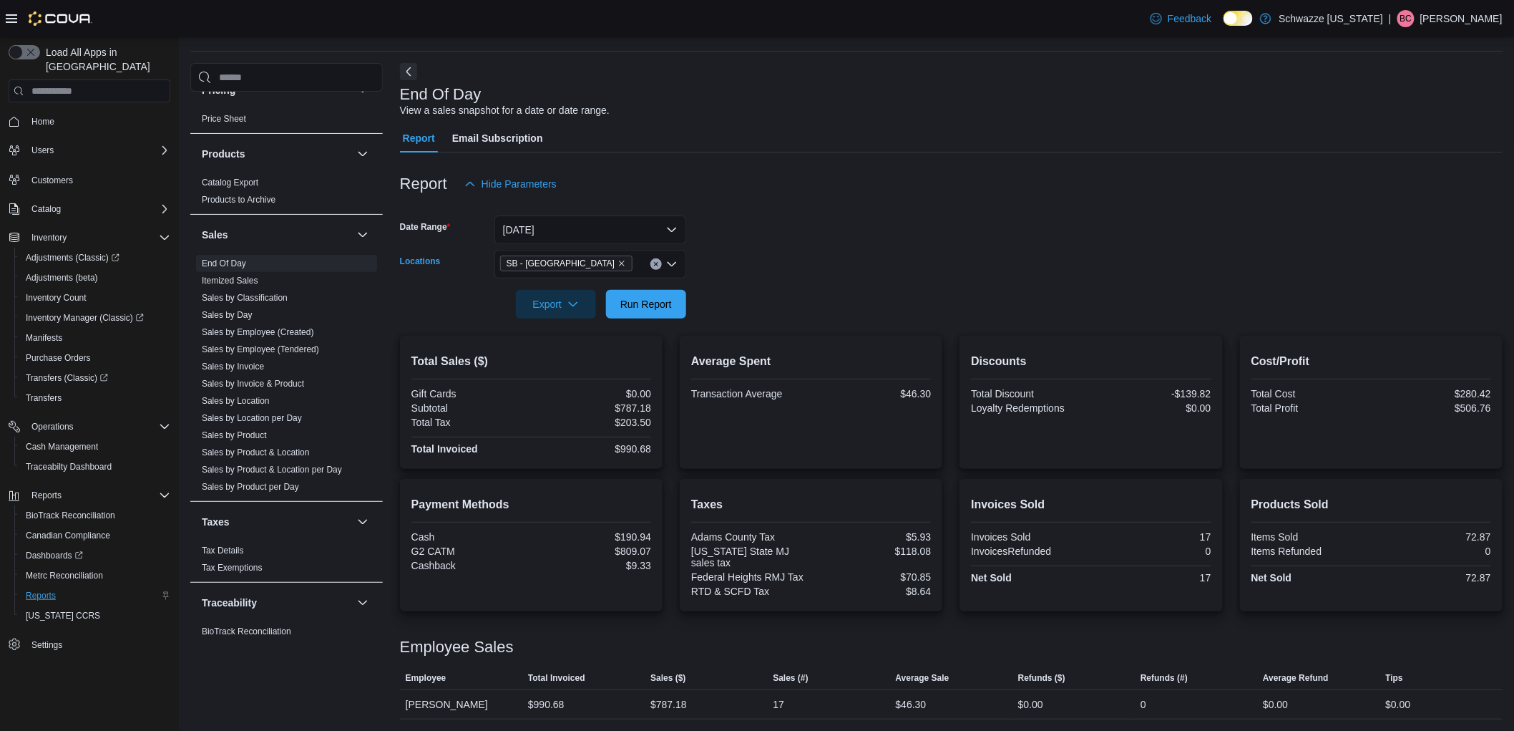
click at [653, 266] on icon "Clear input" at bounding box center [656, 264] width 6 height 6
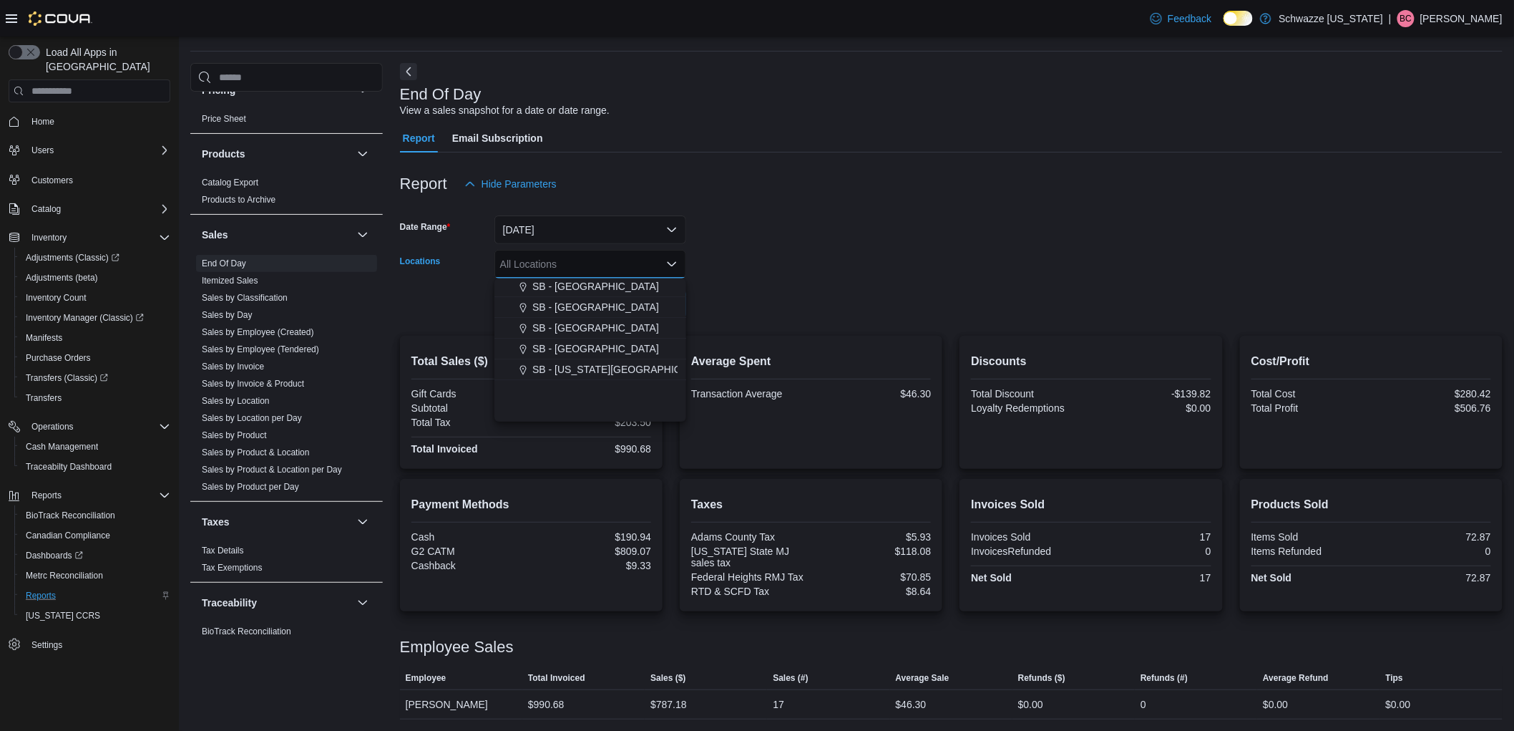
scroll to position [318, 0]
click at [589, 351] on button "SB - [GEOGRAPHIC_DATA]" at bounding box center [590, 344] width 192 height 21
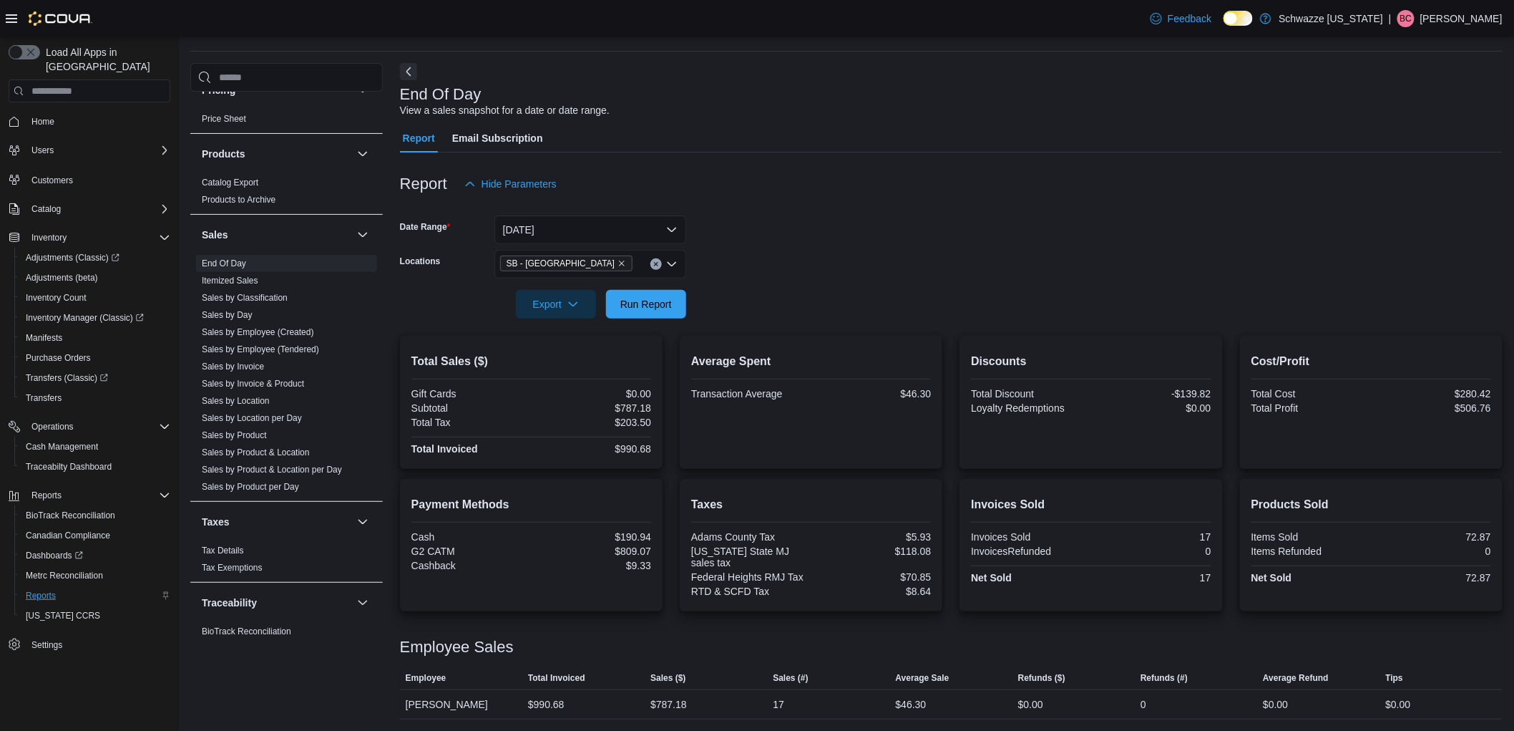
click at [978, 255] on form "Date Range Today Locations SB - Glendale Export Run Report" at bounding box center [951, 258] width 1103 height 120
click at [670, 313] on span "Run Report" at bounding box center [646, 303] width 63 height 29
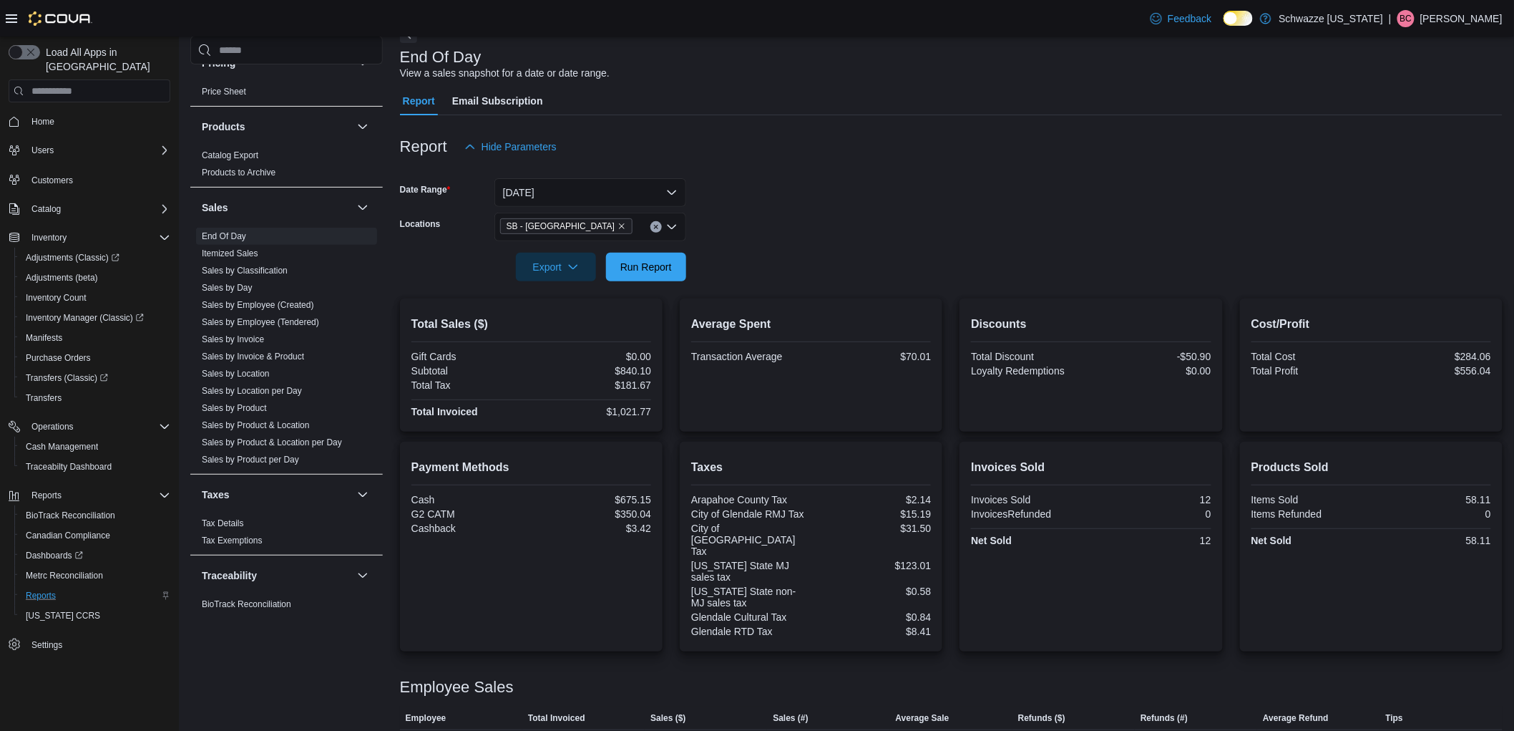
scroll to position [97, 0]
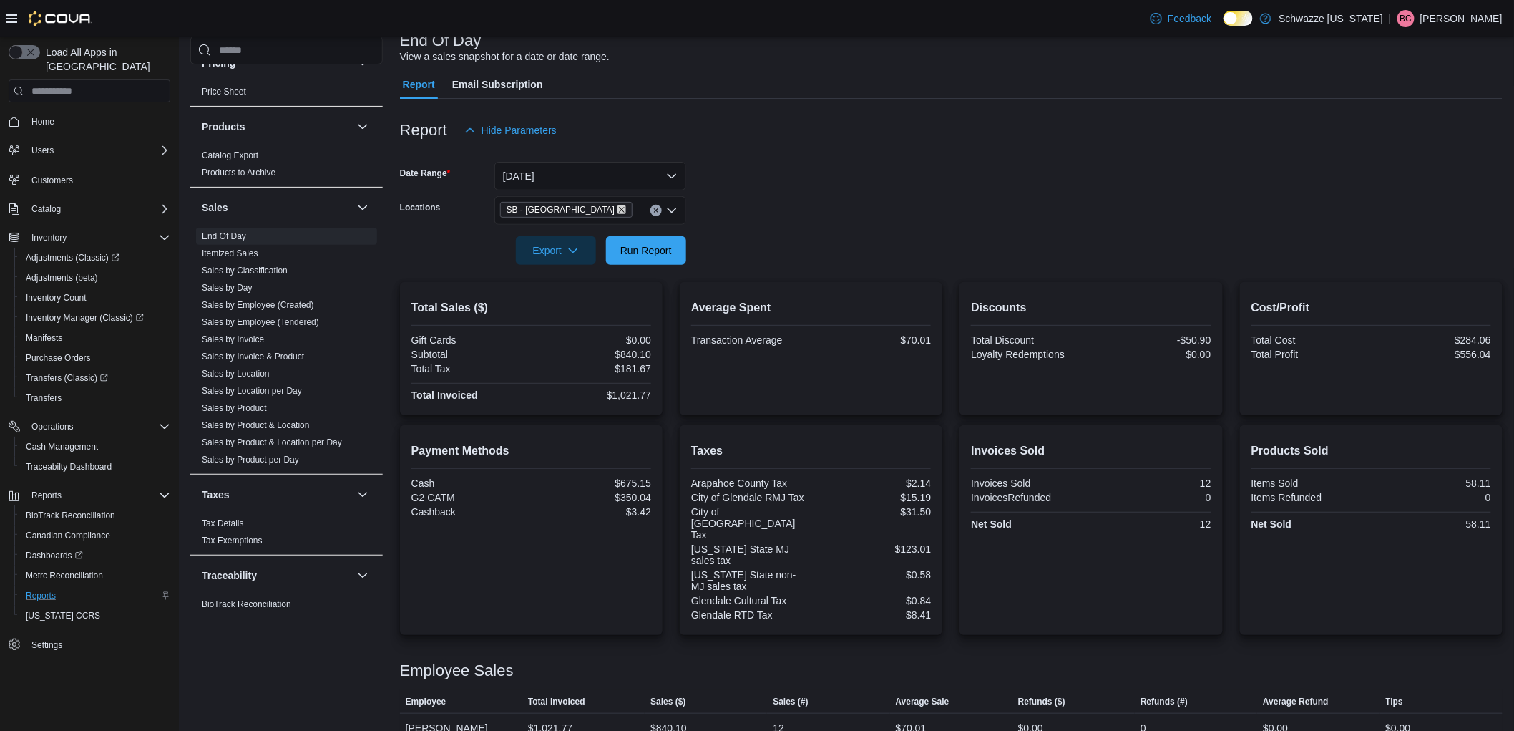
click at [617, 209] on icon "Remove SB - Glendale from selection in this group" at bounding box center [621, 209] width 9 height 9
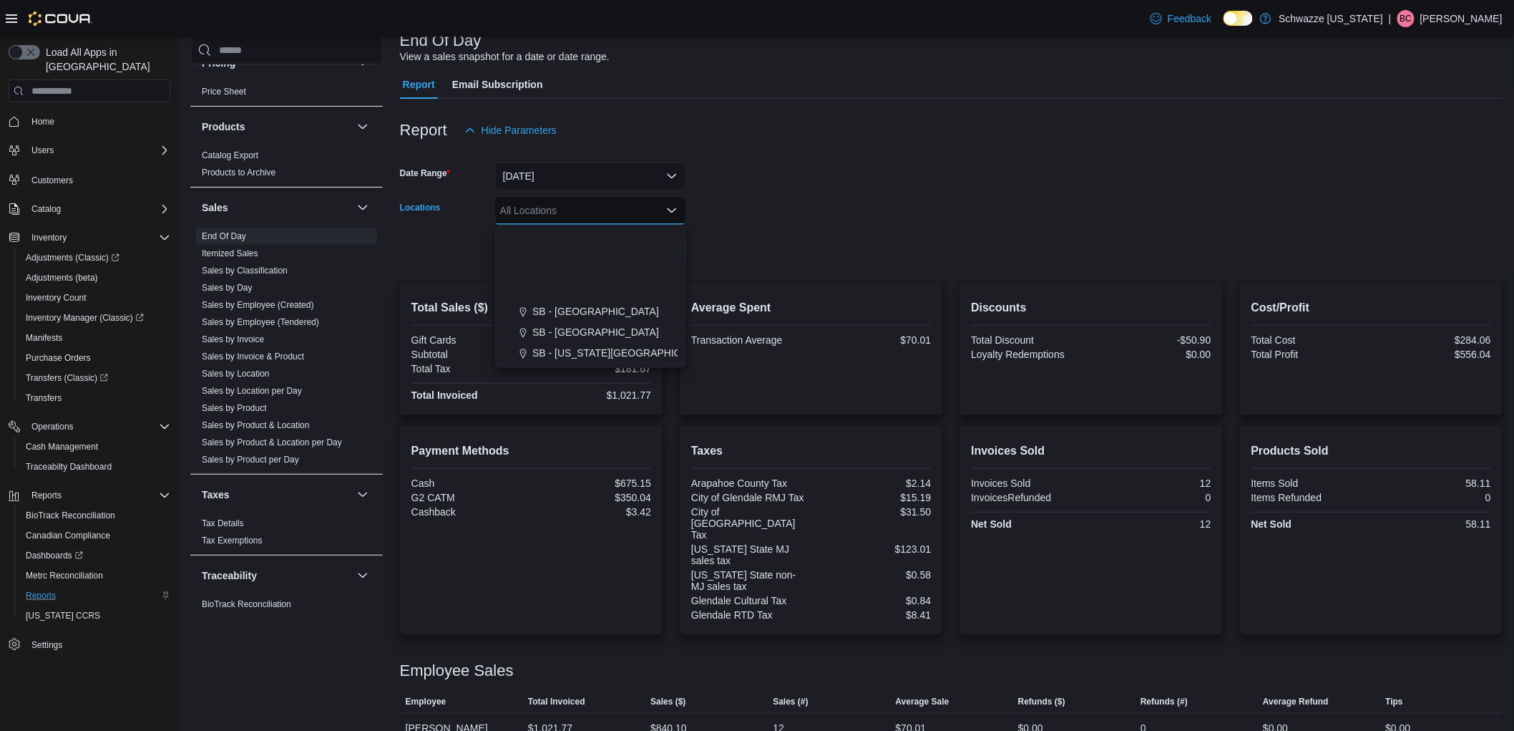
scroll to position [238, 0]
click at [577, 312] on span "SB - Federal Heights" at bounding box center [595, 308] width 127 height 14
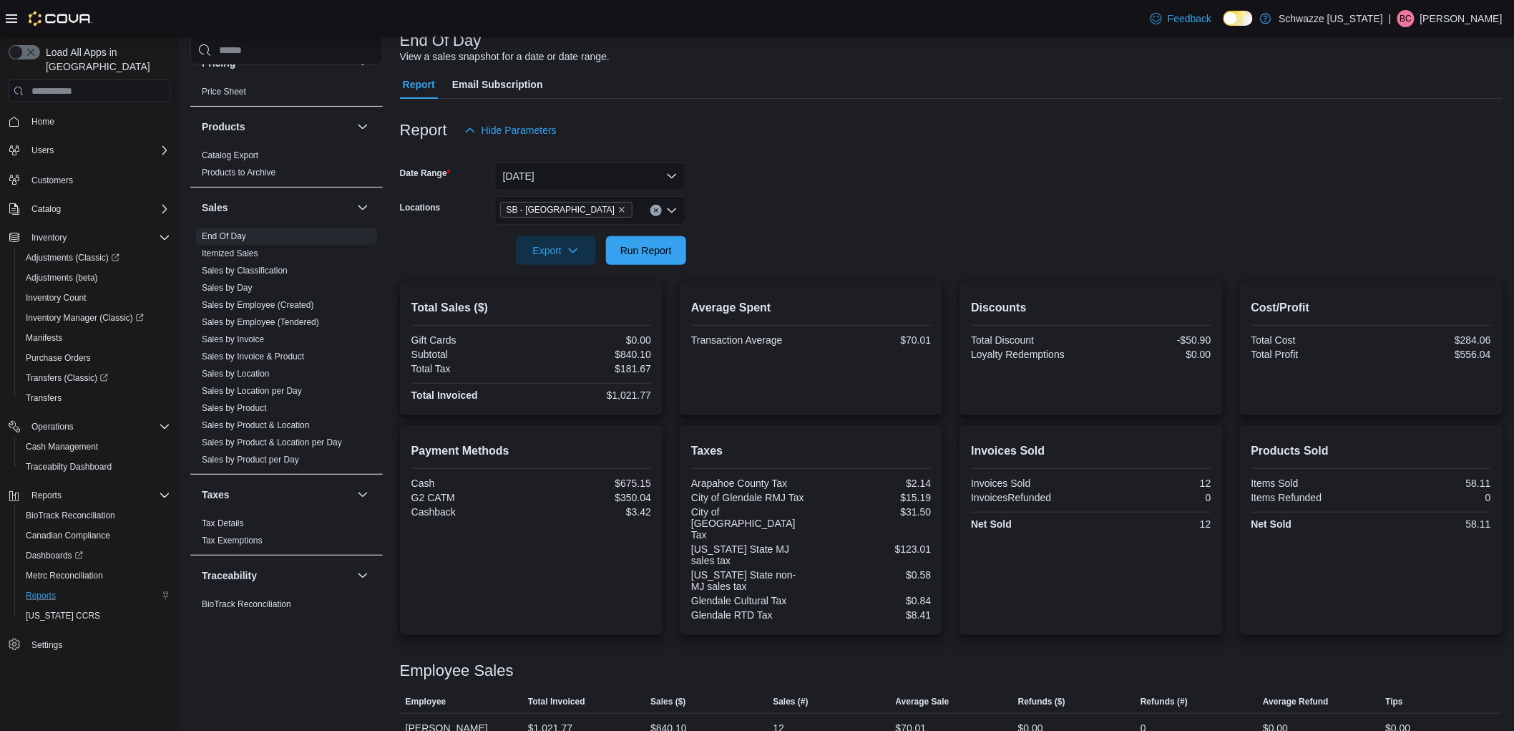
click at [786, 251] on form "Date Range Today Locations SB - Federal Heights Export Run Report" at bounding box center [951, 205] width 1103 height 120
click at [664, 248] on span "Run Report" at bounding box center [646, 250] width 52 height 14
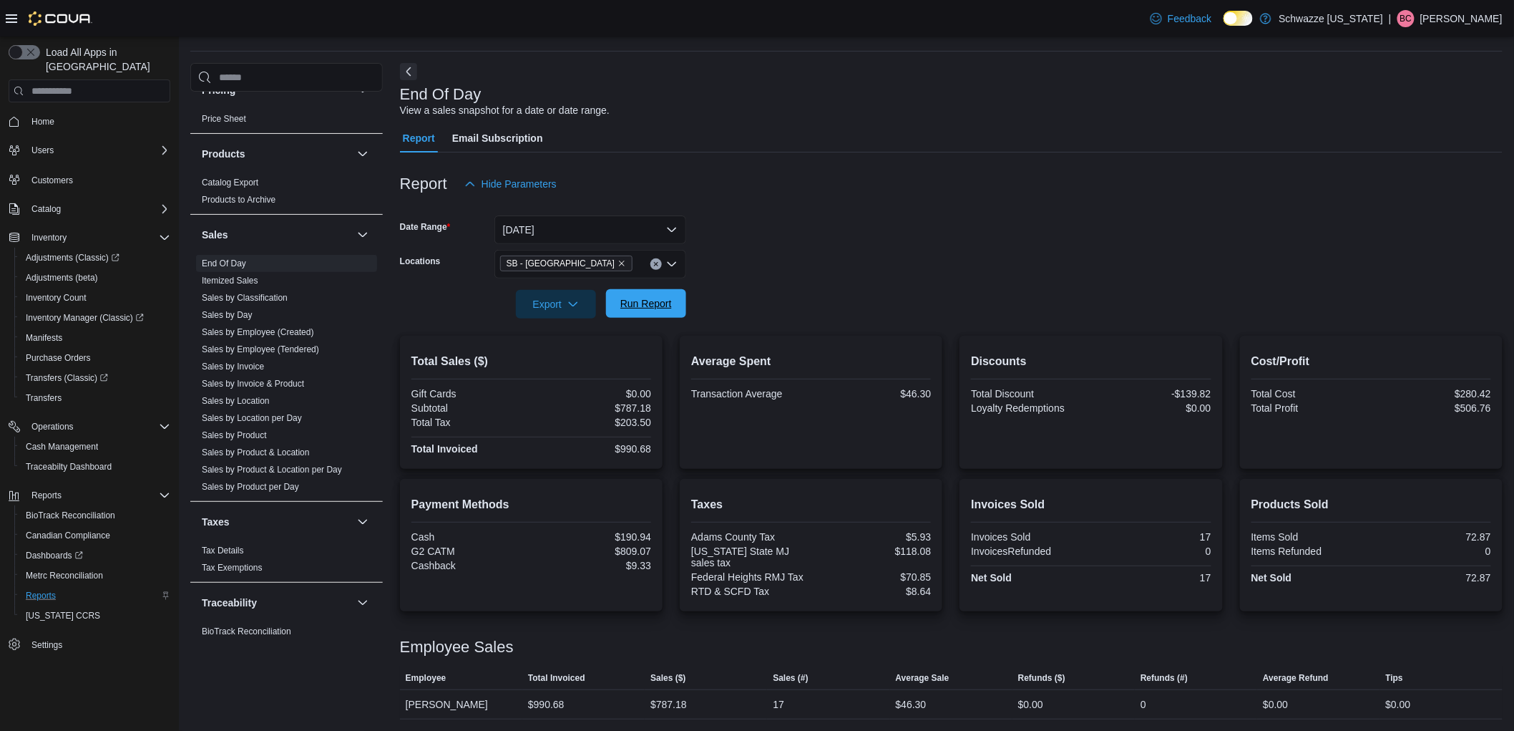
scroll to position [43, 0]
click at [619, 265] on icon "Remove SB - Federal Heights from selection in this group" at bounding box center [622, 263] width 6 height 6
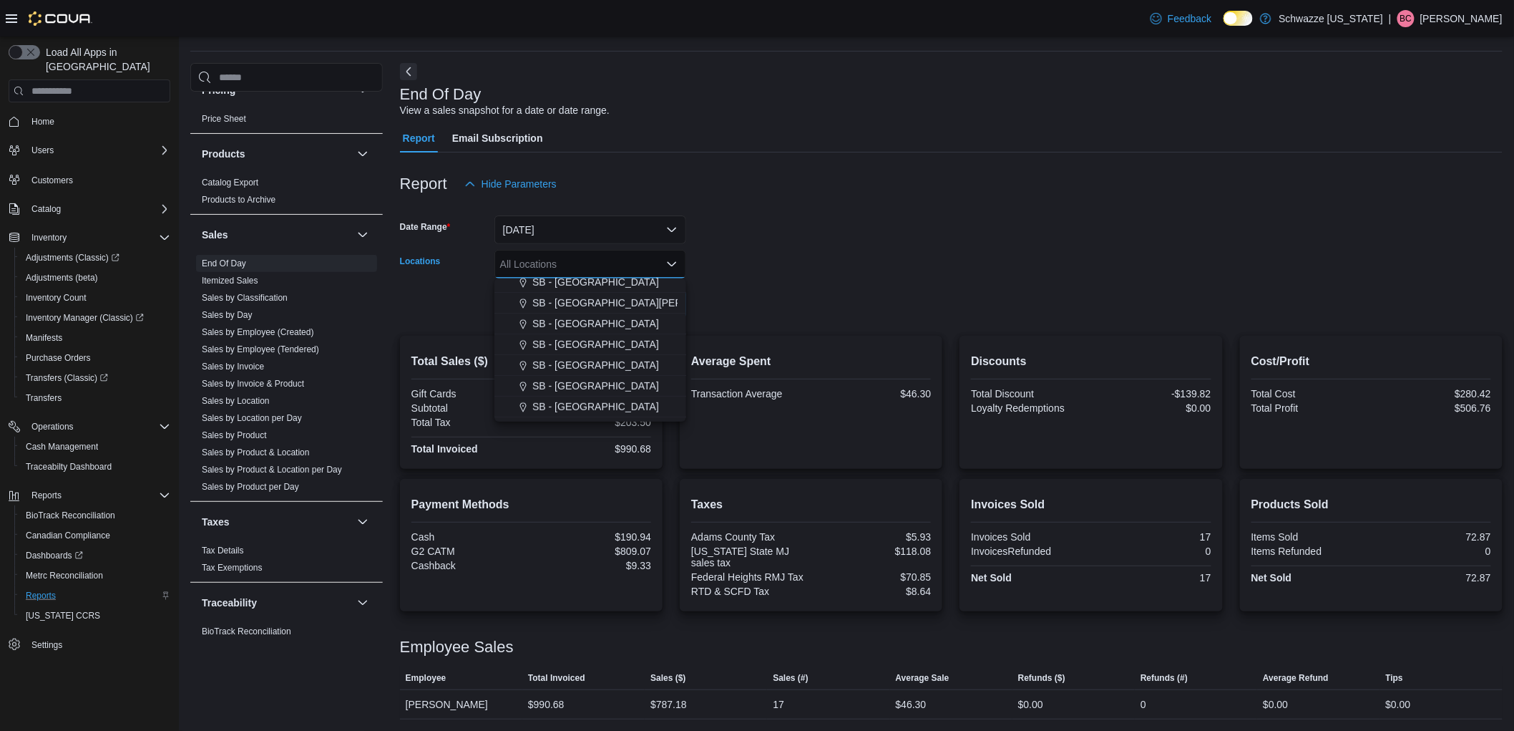
scroll to position [397, 0]
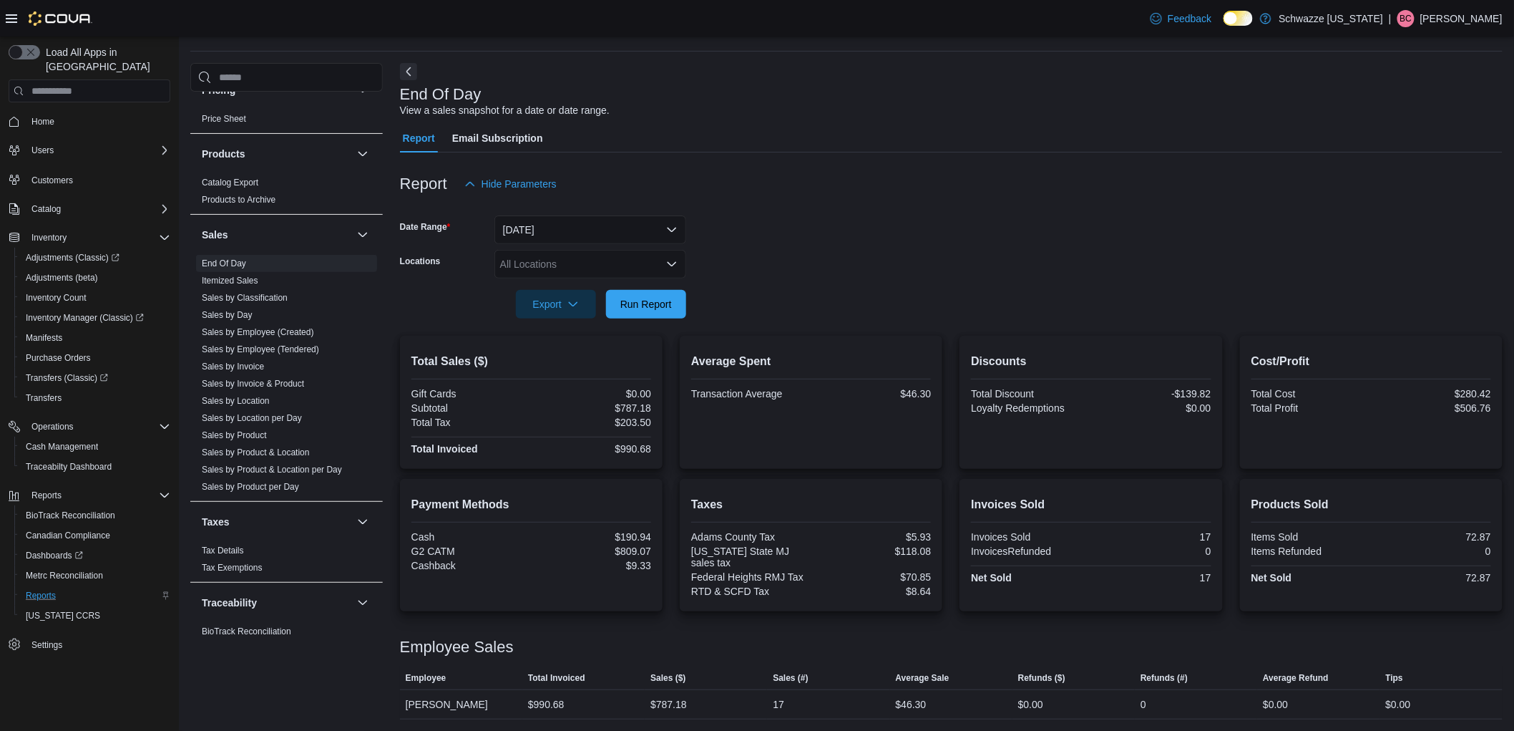
click at [892, 209] on div at bounding box center [951, 206] width 1103 height 17
